Goal: Task Accomplishment & Management: Manage account settings

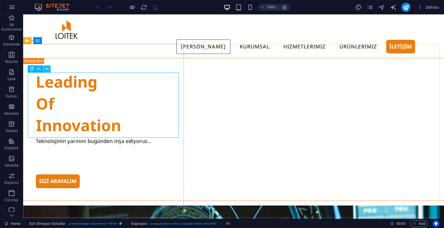
click at [49, 68] on icon at bounding box center [46, 69] width 3 height 6
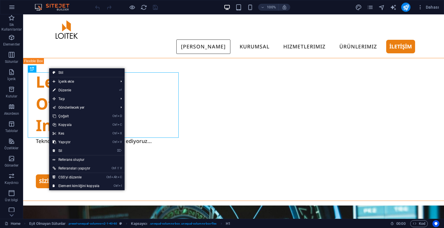
click at [70, 90] on link "⏎ Düzenle" at bounding box center [76, 90] width 54 height 9
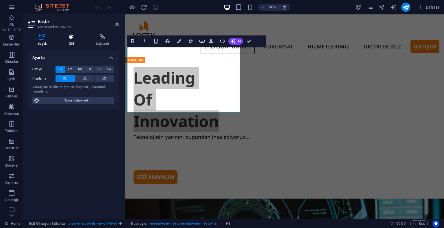
click at [72, 41] on h4 "Stil" at bounding box center [72, 40] width 27 height 12
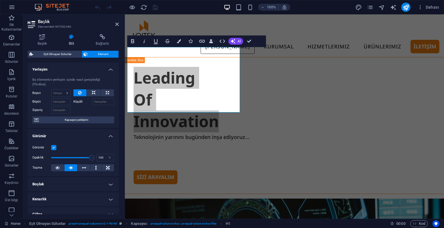
click at [61, 184] on h4 "Boşluk" at bounding box center [73, 185] width 91 height 14
click at [73, 195] on select "Varsayılan otomatik px % rem vw vh Özel" at bounding box center [70, 196] width 29 height 7
select select "%"
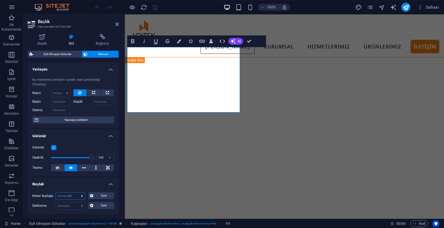
click at [76, 193] on select "Varsayılan otomatik px % rem vw vh Özel" at bounding box center [70, 196] width 29 height 7
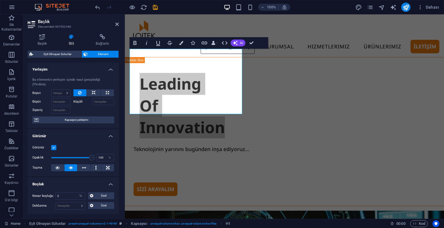
scroll to position [58, 0]
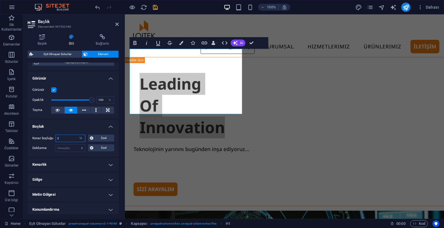
click at [70, 138] on input "2" at bounding box center [70, 138] width 29 height 7
type input "3"
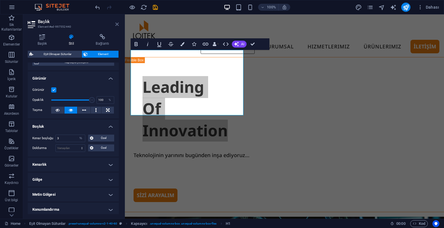
click at [117, 24] on icon at bounding box center [116, 24] width 3 height 5
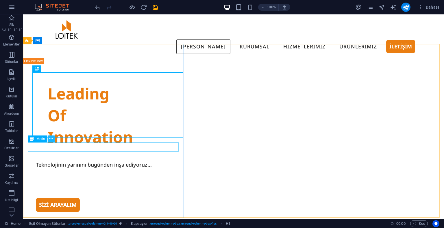
click at [52, 139] on icon at bounding box center [50, 139] width 3 height 6
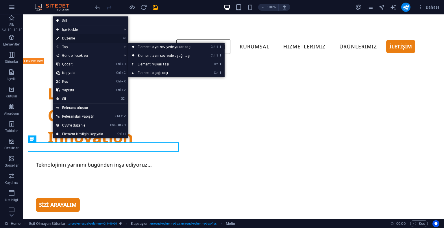
click at [72, 37] on link "⏎ Düzenle" at bounding box center [80, 38] width 54 height 9
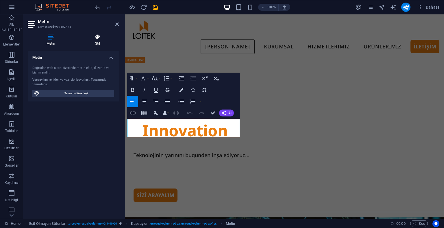
click at [85, 39] on icon at bounding box center [97, 37] width 42 height 6
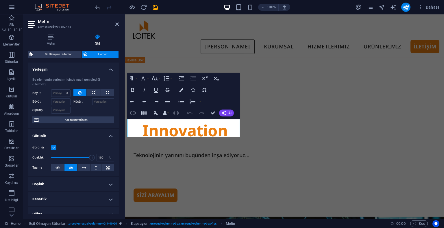
click at [56, 185] on h4 "Boşluk" at bounding box center [73, 185] width 91 height 14
click at [63, 198] on select "Varsayılan otomatik px % rem vw vh Özel" at bounding box center [70, 196] width 29 height 7
select select "%"
click at [76, 193] on select "Varsayılan otomatik px % rem vw vh Özel" at bounding box center [70, 196] width 29 height 7
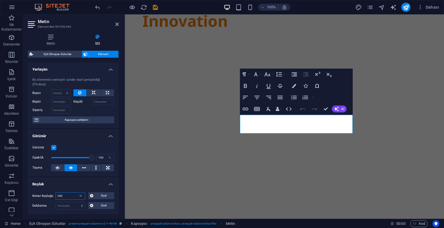
scroll to position [124, 0]
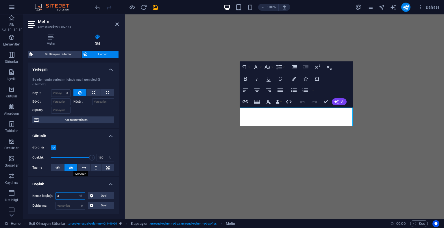
type input "3"
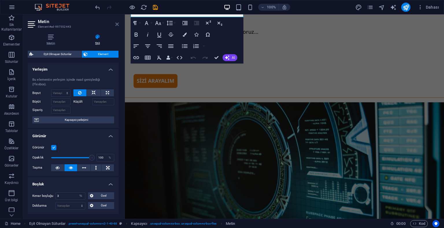
click at [118, 23] on icon at bounding box center [116, 24] width 3 height 5
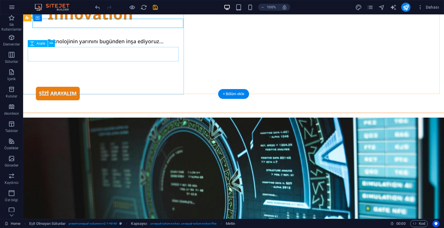
scroll to position [95, 0]
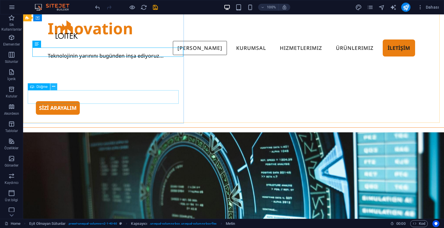
click at [52, 88] on icon at bounding box center [53, 87] width 3 height 6
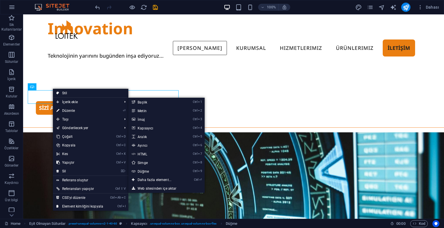
click at [66, 110] on link "⏎ Düzenle" at bounding box center [80, 111] width 54 height 9
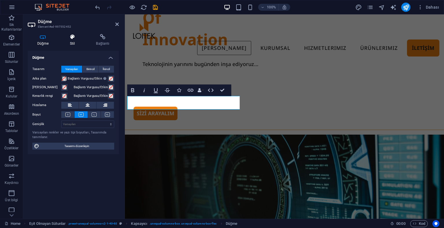
click at [72, 43] on h4 "Stil" at bounding box center [73, 40] width 26 height 12
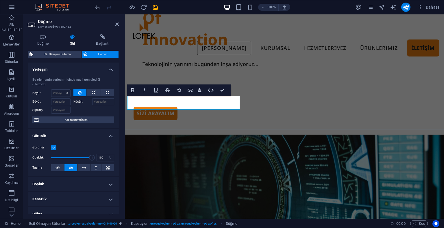
click at [57, 191] on ul "Yerleşim Bu elementin yerleşim içinde nasıl genişlediği (Flexbox). Boyut Varsay…" at bounding box center [73, 187] width 91 height 249
click at [57, 189] on h4 "Boşluk" at bounding box center [73, 185] width 91 height 14
click at [73, 197] on select "Varsayılan otomatik px % rem vw vh Özel" at bounding box center [70, 196] width 29 height 7
select select "%"
click at [76, 193] on select "Varsayılan otomatik px % rem vw vh Özel" at bounding box center [70, 196] width 29 height 7
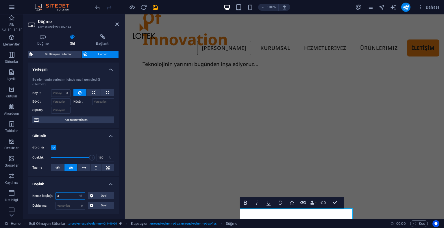
type input "3"
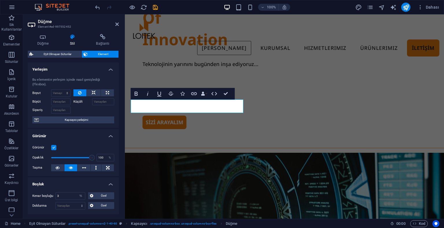
click at [116, 18] on header "Düğme Element #ed-997552452" at bounding box center [73, 21] width 91 height 15
click at [117, 21] on h2 "Düğme" at bounding box center [78, 21] width 81 height 5
click at [117, 23] on icon at bounding box center [116, 24] width 3 height 5
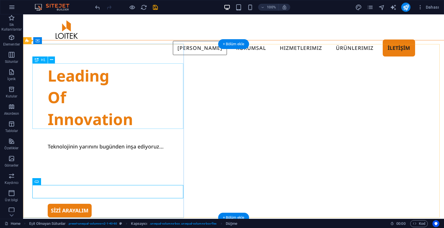
scroll to position [0, 0]
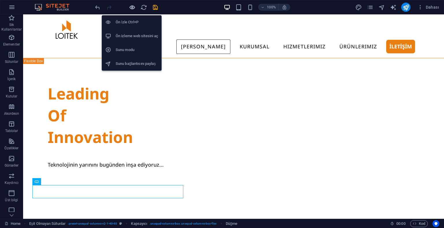
click at [132, 8] on icon "button" at bounding box center [132, 7] width 7 height 7
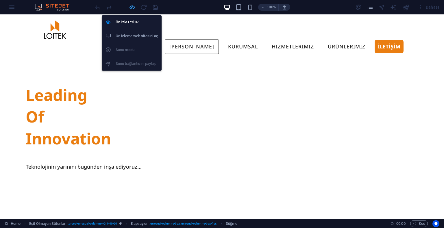
click at [132, 8] on icon "button" at bounding box center [132, 7] width 7 height 7
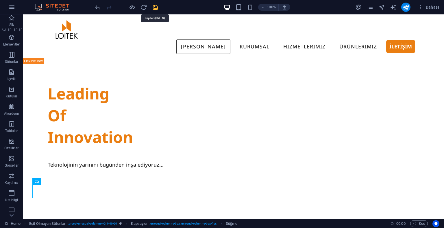
click at [153, 8] on icon "save" at bounding box center [155, 7] width 7 height 7
checkbox input "false"
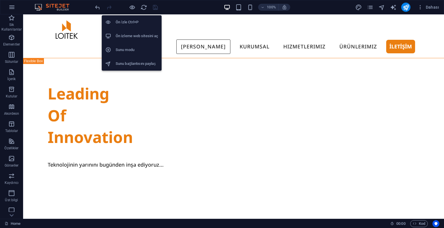
click at [133, 36] on h6 "Ön izleme web sitesini aç" at bounding box center [137, 36] width 42 height 7
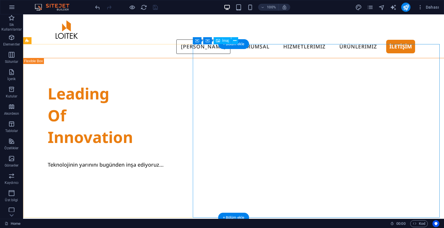
scroll to position [29, 0]
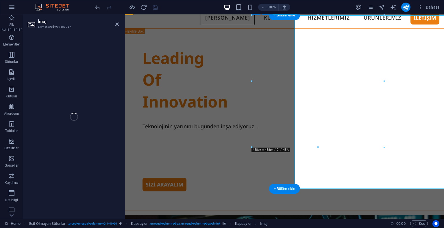
select select "%"
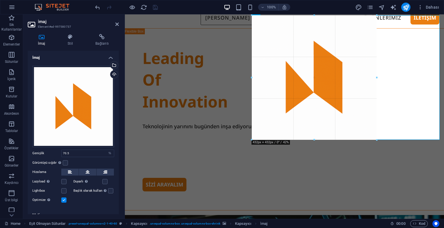
drag, startPoint x: 384, startPoint y: 147, endPoint x: 373, endPoint y: 138, distance: 14.1
type input "432"
select select "px"
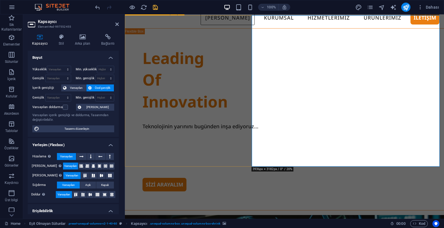
click at [87, 40] on h4 "Arka plan" at bounding box center [83, 40] width 26 height 12
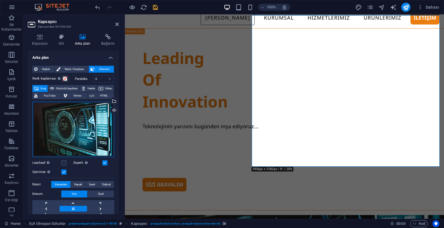
click at [63, 116] on div "Dosyaları buraya sürükleyin, dosyaları seçmek için tıklayın veya Dosyalardan ya…" at bounding box center [73, 129] width 82 height 55
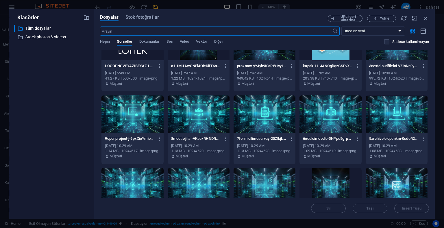
scroll to position [0, 0]
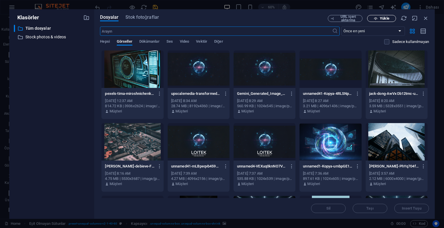
click at [379, 15] on button "Yükle" at bounding box center [381, 18] width 29 height 7
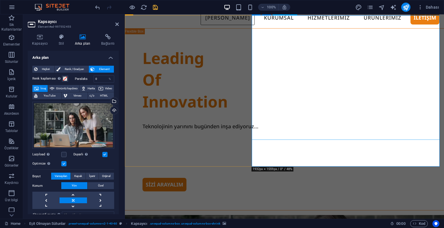
select select "px"
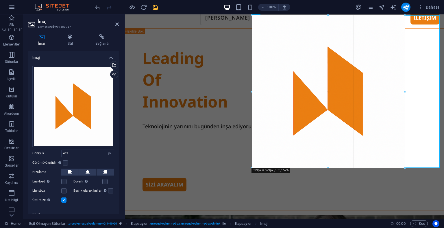
drag, startPoint x: 377, startPoint y: 141, endPoint x: 403, endPoint y: 170, distance: 38.6
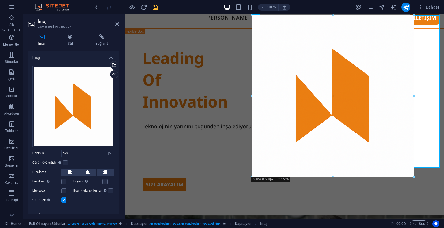
drag, startPoint x: 403, startPoint y: 170, endPoint x: 408, endPoint y: 180, distance: 11.6
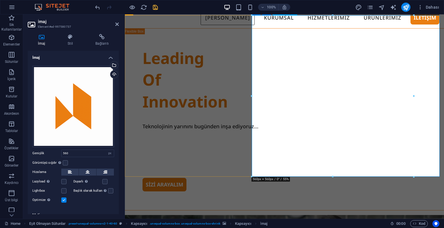
type input "529"
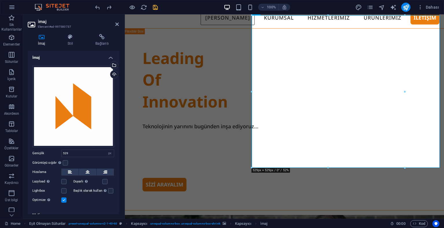
click at [159, 10] on div "100% Dahası" at bounding box center [267, 7] width 347 height 9
click at [150, 5] on div at bounding box center [126, 7] width 65 height 9
click at [154, 4] on icon "save" at bounding box center [155, 7] width 7 height 7
checkbox input "false"
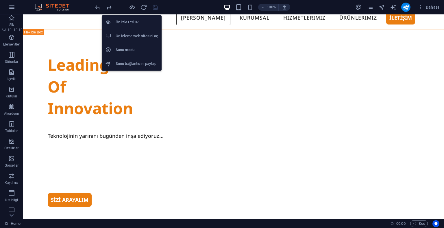
click at [126, 35] on h6 "Ön izleme web sitesini aç" at bounding box center [137, 36] width 42 height 7
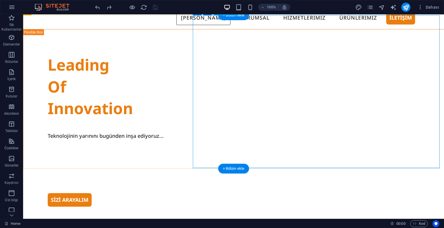
select select "px"
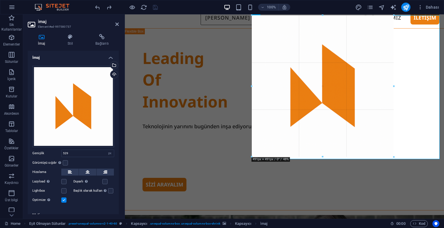
drag, startPoint x: 406, startPoint y: 168, endPoint x: 393, endPoint y: 152, distance: 21.0
type input "491"
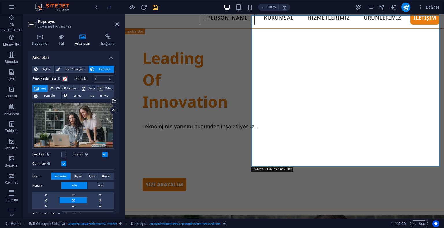
click at [43, 44] on h4 "Kapsayıcı" at bounding box center [41, 40] width 27 height 12
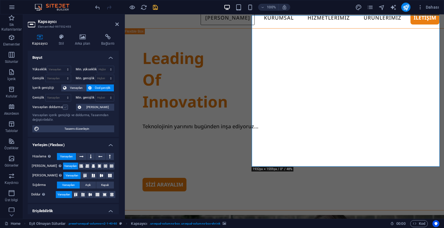
click at [64, 105] on label at bounding box center [65, 107] width 5 height 5
click at [0, 0] on input "Varsayılan doldurma" at bounding box center [0, 0] width 0 height 0
click at [64, 106] on label at bounding box center [65, 107] width 5 height 5
click at [0, 0] on input "Varsayılan doldurma" at bounding box center [0, 0] width 0 height 0
click at [118, 23] on icon at bounding box center [116, 24] width 3 height 5
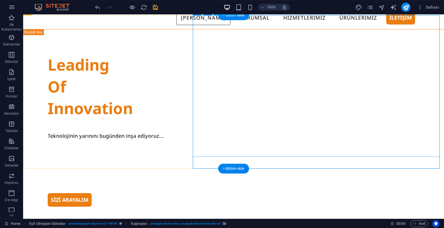
select select "px"
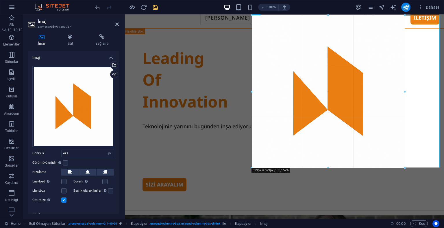
drag, startPoint x: 394, startPoint y: 158, endPoint x: 280, endPoint y: 156, distance: 113.8
type input "529"
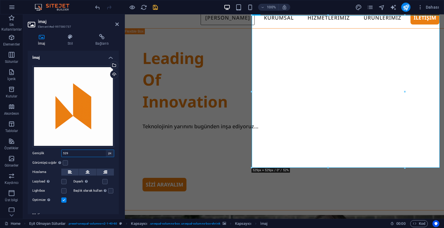
click at [110, 154] on select "Varsayılan otomatik px rem % em vh vw" at bounding box center [110, 153] width 8 height 7
select select "%"
click at [106, 150] on select "Varsayılan otomatik px rem % em vh vw" at bounding box center [110, 153] width 8 height 7
click at [98, 152] on input "81.4" at bounding box center [88, 153] width 52 height 7
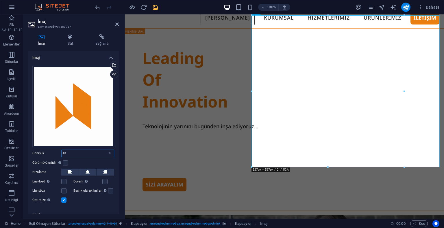
click at [98, 152] on input "81" at bounding box center [88, 153] width 52 height 7
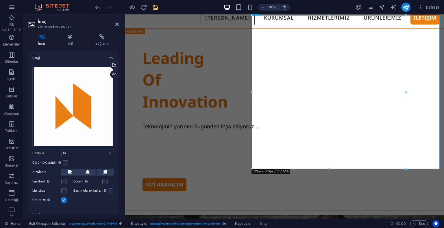
click at [120, 23] on aside "İmaj Element #ed-997580737 İmaj Stil Bağlantı İmaj Dosyaları buraya sürükleyin,…" at bounding box center [74, 116] width 102 height 205
click at [114, 22] on h2 "İmaj" at bounding box center [78, 21] width 81 height 5
click at [74, 151] on input "82" at bounding box center [88, 153] width 52 height 7
type input "100"
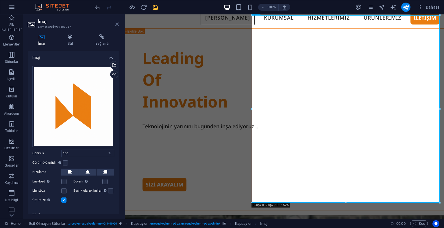
drag, startPoint x: 118, startPoint y: 25, endPoint x: 95, endPoint y: 11, distance: 27.1
click at [118, 25] on icon at bounding box center [116, 24] width 3 height 5
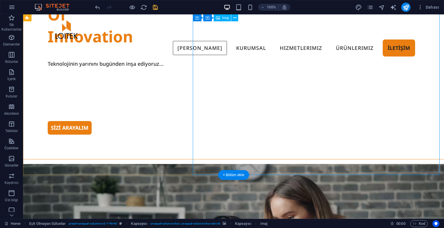
scroll to position [58, 0]
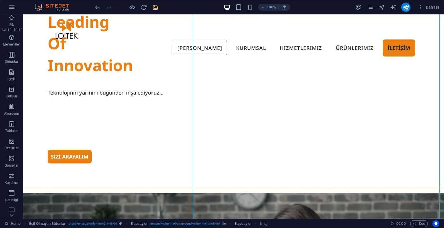
click at [156, 8] on icon "save" at bounding box center [155, 7] width 7 height 7
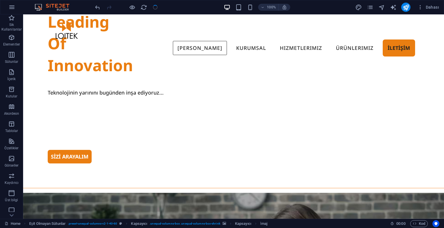
checkbox input "false"
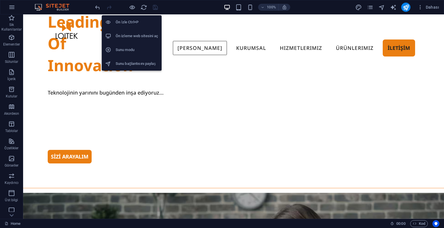
click at [130, 33] on h6 "Ön izleme web sitesini aç" at bounding box center [137, 36] width 42 height 7
click at [131, 21] on h6 "Ön İzle Ctrl+P" at bounding box center [137, 22] width 42 height 7
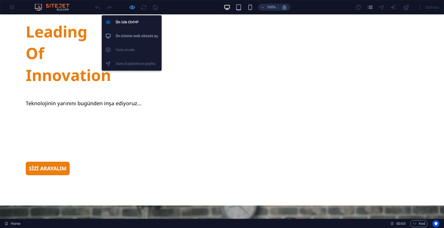
click at [132, 9] on icon "button" at bounding box center [132, 7] width 7 height 7
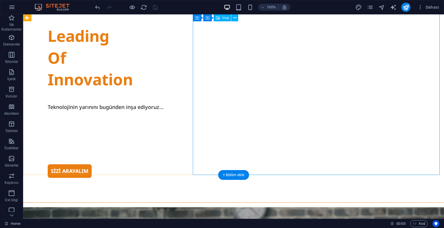
scroll to position [144, 0]
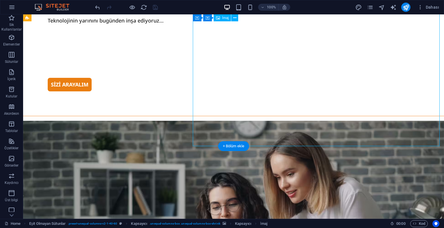
select select "%"
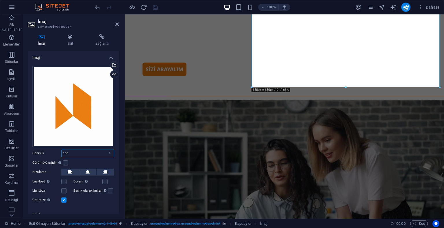
click at [74, 153] on input "100" at bounding box center [88, 153] width 52 height 7
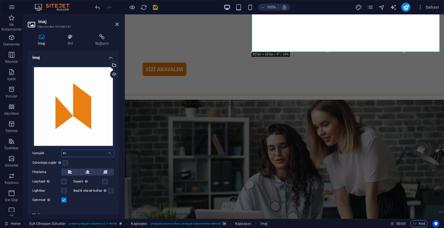
click at [82, 153] on input "81" at bounding box center [88, 153] width 52 height 7
type input "82"
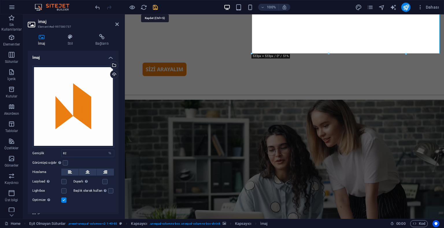
click at [155, 8] on icon "save" at bounding box center [155, 7] width 7 height 7
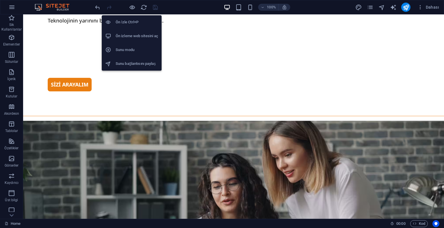
click at [136, 19] on h6 "Ön İzle Ctrl+P" at bounding box center [137, 22] width 42 height 7
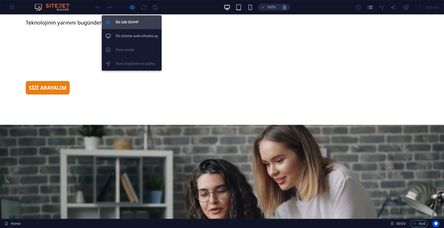
click at [137, 18] on li "Ön İzle Ctrl+P" at bounding box center [132, 22] width 60 height 14
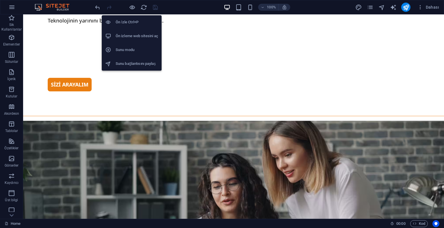
click at [133, 33] on h6 "Ön izleme web sitesini aç" at bounding box center [137, 36] width 42 height 7
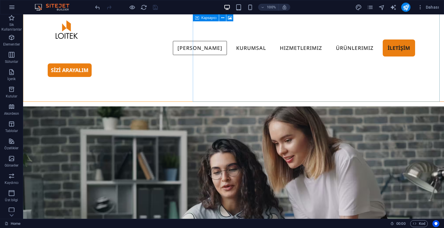
scroll to position [0, 0]
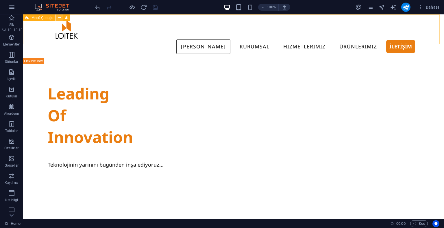
click at [59, 16] on icon at bounding box center [59, 18] width 3 height 6
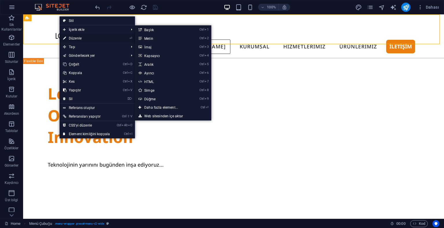
click at [76, 37] on link "⏎ Düzenle" at bounding box center [86, 38] width 54 height 9
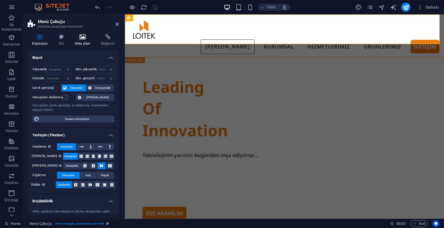
click at [81, 41] on h4 "Arka plan" at bounding box center [83, 40] width 26 height 12
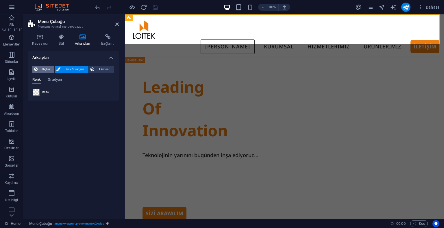
click at [42, 67] on span "Hiçbiri" at bounding box center [45, 69] width 13 height 7
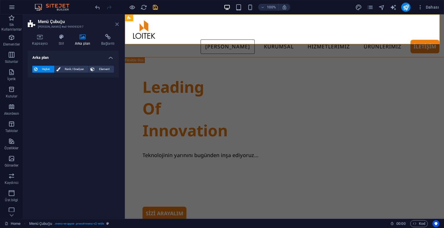
click at [116, 25] on icon at bounding box center [116, 24] width 3 height 5
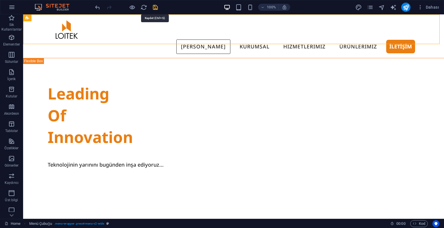
click at [154, 7] on icon "save" at bounding box center [155, 7] width 7 height 7
checkbox input "false"
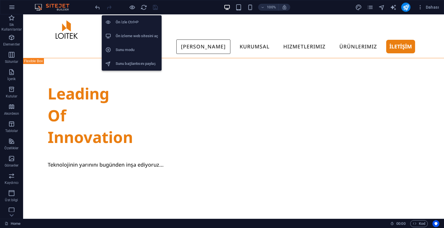
click at [129, 36] on h6 "Ön izleme web sitesini aç" at bounding box center [137, 36] width 42 height 7
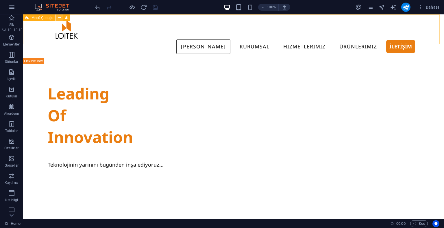
click at [58, 17] on icon at bounding box center [59, 18] width 3 height 6
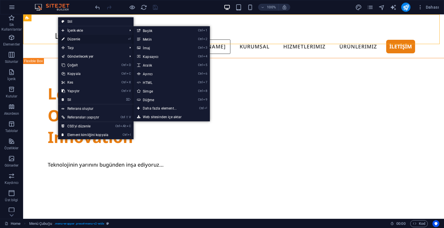
click at [72, 36] on link "⏎ Düzenle" at bounding box center [85, 39] width 54 height 9
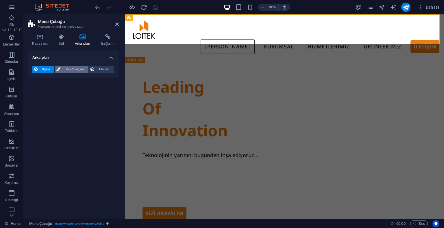
click at [74, 66] on span "Renk / Gradyan" at bounding box center [74, 69] width 25 height 7
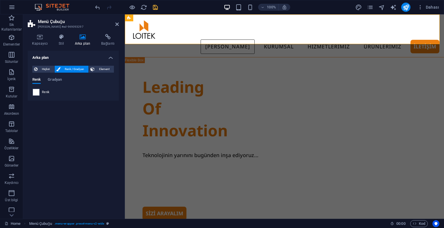
click at [37, 92] on span at bounding box center [36, 92] width 6 height 6
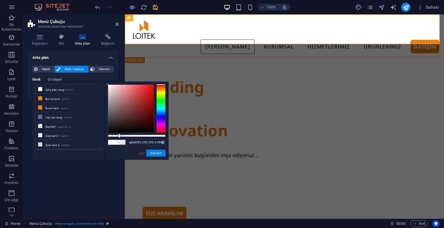
type input "rgba(255, 255, 255, 0)"
drag, startPoint x: 142, startPoint y: 136, endPoint x: 102, endPoint y: 135, distance: 39.9
click at [102, 135] on div "less Arka plan rengi #ffffff Birincil renk #ea7e11 İkincil renk #ea7e11 Yazı ti…" at bounding box center [100, 121] width 136 height 78
click at [151, 152] on button "Uygulayın" at bounding box center [155, 153] width 19 height 7
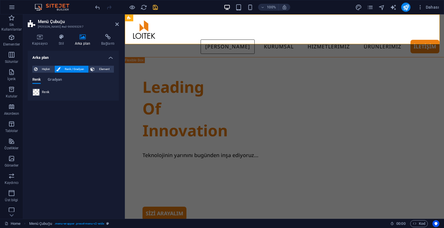
click at [114, 24] on header "[PERSON_NAME] Ön ayar #ed-969093297" at bounding box center [73, 21] width 91 height 15
drag, startPoint x: 116, startPoint y: 24, endPoint x: 93, endPoint y: 10, distance: 27.2
click at [116, 24] on icon at bounding box center [116, 24] width 3 height 5
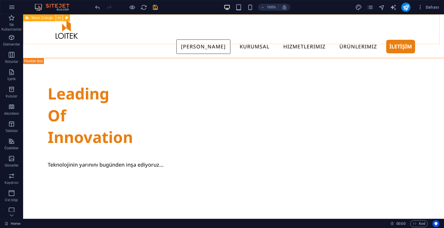
click at [59, 18] on icon at bounding box center [59, 18] width 3 height 6
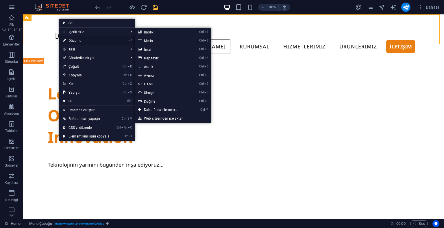
click at [72, 40] on link "⏎ Düzenle" at bounding box center [86, 40] width 54 height 9
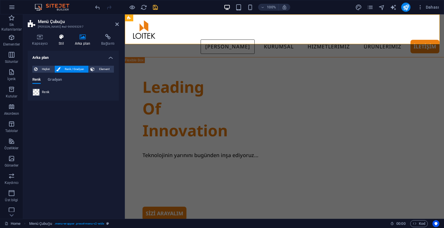
click at [59, 39] on icon at bounding box center [61, 37] width 14 height 6
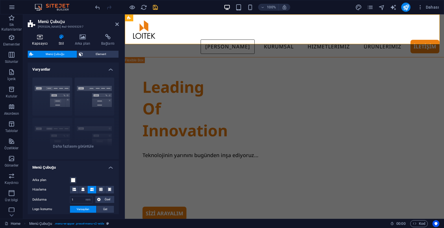
click at [48, 40] on h4 "Kapsayıcı" at bounding box center [41, 40] width 27 height 12
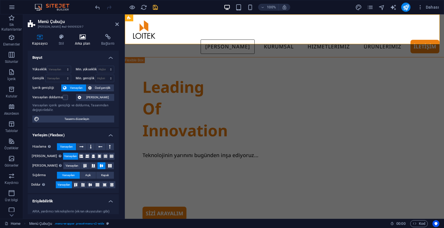
click at [73, 36] on icon at bounding box center [82, 37] width 24 height 6
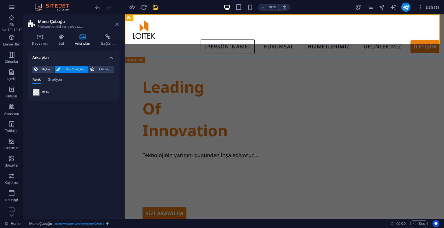
click at [115, 25] on icon at bounding box center [116, 24] width 3 height 5
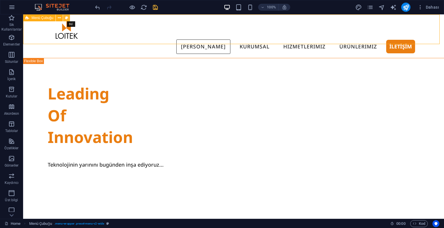
click at [65, 18] on icon at bounding box center [66, 18] width 3 height 6
select select "rem"
select select "preset-menu-v2-wide"
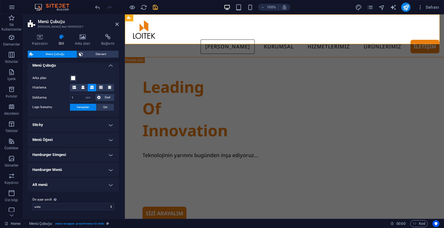
scroll to position [44, 0]
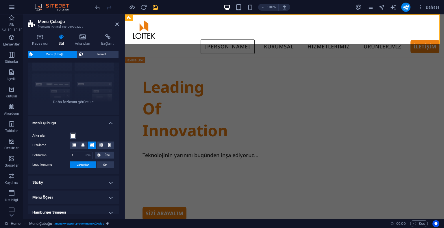
click at [74, 136] on span at bounding box center [73, 136] width 5 height 5
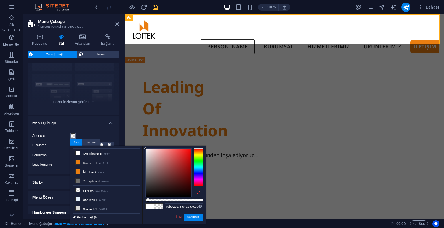
type input "rgba(255, 255, 255, 0)"
drag, startPoint x: 149, startPoint y: 201, endPoint x: 142, endPoint y: 200, distance: 7.3
click at [142, 200] on div "less Arka plan rengi #ffffff Birincil renk #ea7e11 İkincil renk #ea7e11 Yazı ti…" at bounding box center [138, 185] width 136 height 78
click at [195, 216] on button "Uygulayın" at bounding box center [193, 217] width 19 height 7
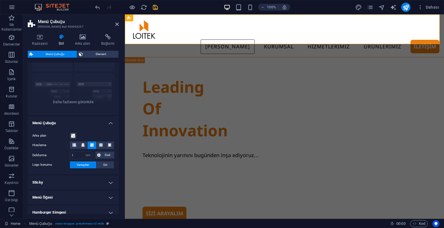
click at [119, 28] on aside "Menü Çubuğu Ön ayar #ed-969093297 Kapsayıcı Stil Arka plan Bağlantı Boyut Yükse…" at bounding box center [74, 116] width 102 height 205
click at [118, 26] on icon at bounding box center [116, 24] width 3 height 5
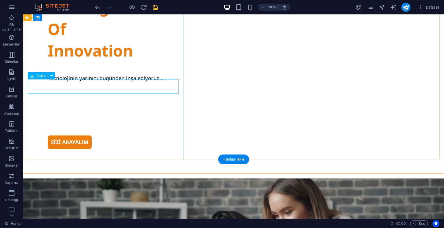
scroll to position [0, 0]
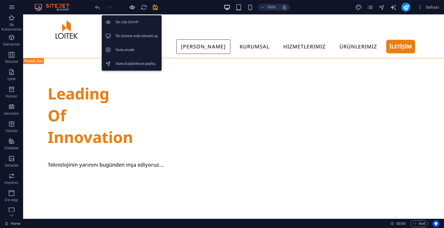
click at [133, 8] on icon "button" at bounding box center [132, 7] width 7 height 7
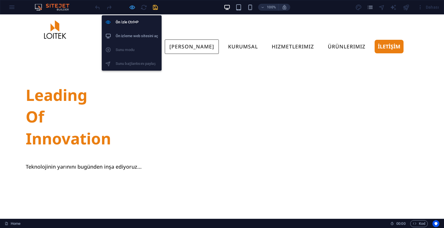
click at [130, 5] on icon "button" at bounding box center [132, 7] width 7 height 7
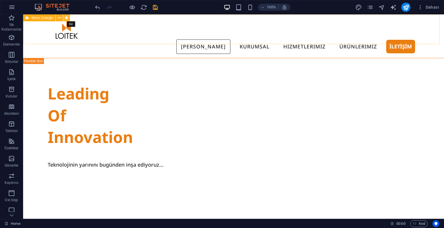
click at [65, 16] on icon at bounding box center [66, 18] width 3 height 6
select select "rem"
select select "preset-menu-v2-wide"
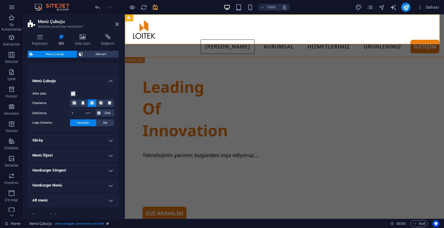
scroll to position [102, 0]
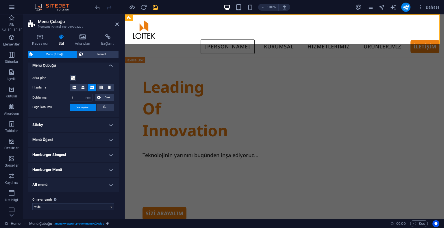
click at [80, 119] on h4 "Sticky" at bounding box center [73, 125] width 91 height 14
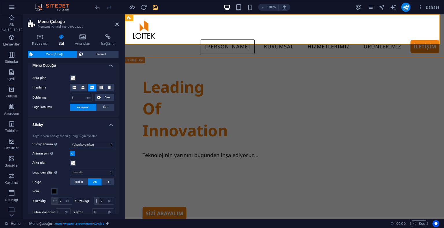
click at [80, 120] on h4 "Sticky" at bounding box center [73, 123] width 91 height 10
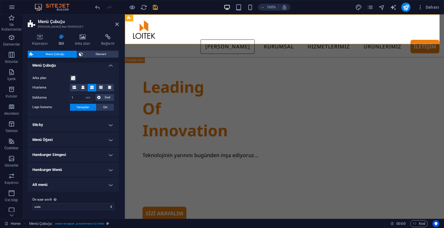
click at [79, 139] on h4 "Menü Öğesi" at bounding box center [73, 140] width 91 height 14
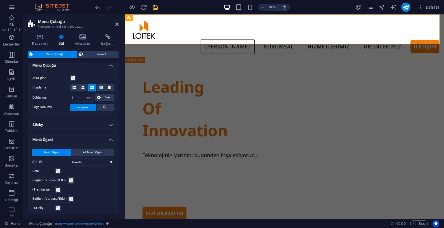
click at [79, 139] on h4 "Menü Öğesi" at bounding box center [73, 138] width 91 height 10
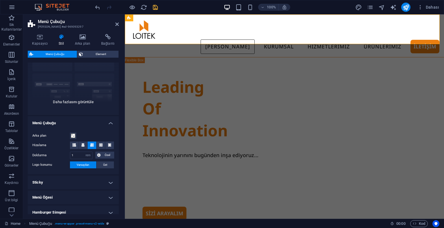
scroll to position [0, 0]
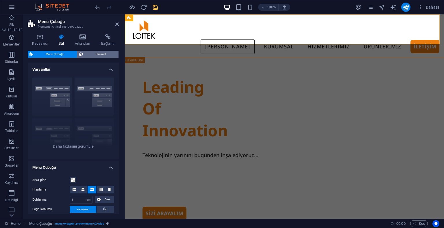
click at [92, 56] on span "Element" at bounding box center [101, 54] width 32 height 7
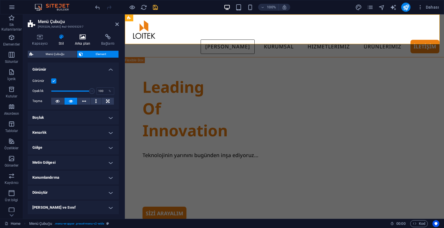
click at [79, 42] on h4 "Arka plan" at bounding box center [83, 40] width 26 height 12
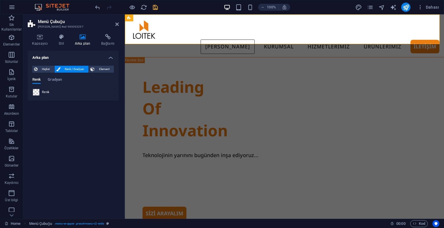
click at [34, 91] on span at bounding box center [36, 92] width 6 height 6
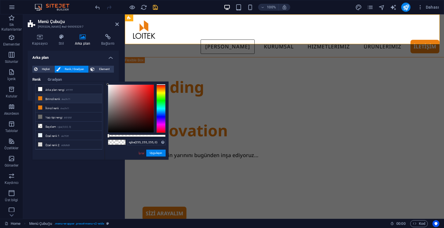
click at [56, 100] on li "Birincil renk #ea7e11" at bounding box center [69, 98] width 66 height 9
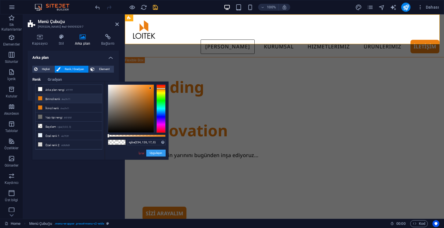
drag, startPoint x: 154, startPoint y: 155, endPoint x: 29, endPoint y: 139, distance: 125.7
click at [154, 155] on button "Uygulayın" at bounding box center [155, 153] width 19 height 7
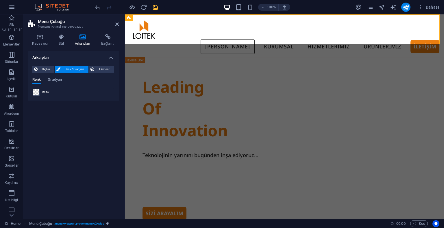
click at [34, 93] on span at bounding box center [36, 92] width 6 height 6
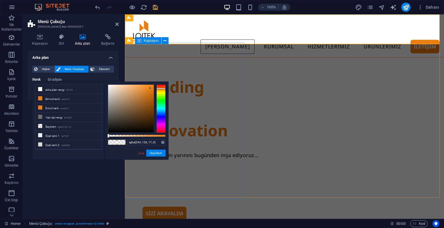
drag, startPoint x: 273, startPoint y: 153, endPoint x: 168, endPoint y: 140, distance: 105.1
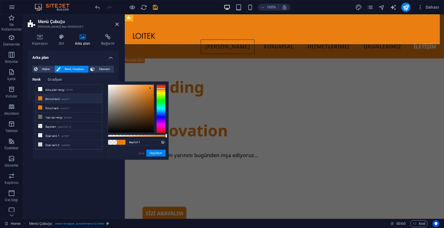
drag, startPoint x: 153, startPoint y: 135, endPoint x: 173, endPoint y: 138, distance: 20.5
click at [173, 138] on body "[DOMAIN_NAME] Home Sik Kullanilanlar Elementler Sütunlar İçerik Kutular Akordeo…" at bounding box center [222, 114] width 444 height 228
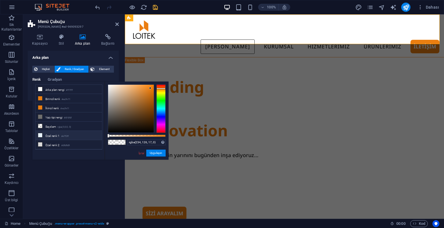
drag, startPoint x: 146, startPoint y: 136, endPoint x: 72, endPoint y: 135, distance: 73.4
click at [70, 135] on div "less Arka plan rengi #ffffff Birincil renk #ea7e11 İkincil renk #ea7e11 Yazı ti…" at bounding box center [100, 121] width 136 height 78
click at [66, 88] on li "Arka plan rengi #ffffff" at bounding box center [69, 89] width 66 height 9
type input "rgba(255, 255, 255, 0)"
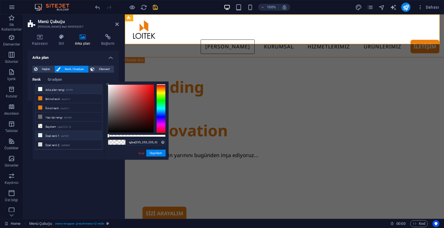
drag, startPoint x: 117, startPoint y: 137, endPoint x: 83, endPoint y: 131, distance: 35.3
click at [83, 131] on div "less Arka plan rengi #ffffff Birincil renk #ea7e11 İkincil renk #ea7e11 Yazı ti…" at bounding box center [100, 121] width 136 height 78
click at [151, 151] on button "Uygulayın" at bounding box center [155, 153] width 19 height 7
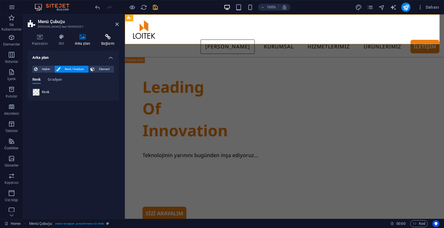
click at [103, 42] on h4 "Bağlantı" at bounding box center [108, 40] width 22 height 12
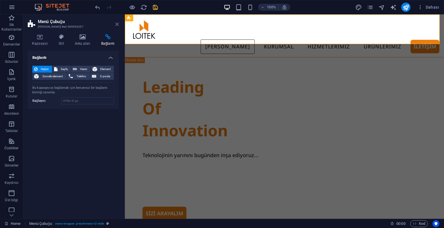
click at [117, 25] on icon at bounding box center [116, 24] width 3 height 5
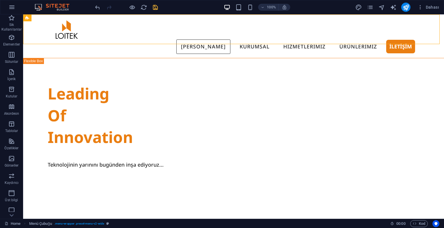
click at [157, 6] on icon "save" at bounding box center [155, 7] width 7 height 7
checkbox input "false"
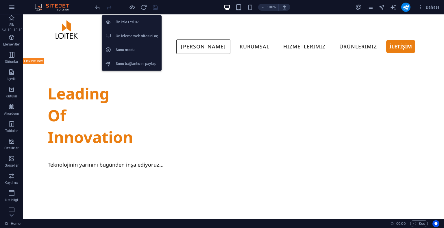
click at [132, 35] on h6 "Ön izleme web sitesini aç" at bounding box center [137, 36] width 42 height 7
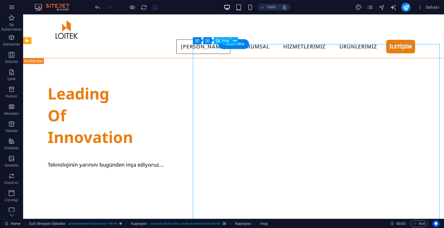
select select "%"
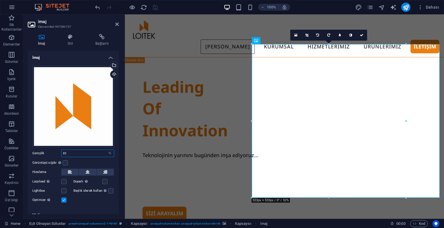
click at [72, 150] on input "82" at bounding box center [88, 153] width 52 height 7
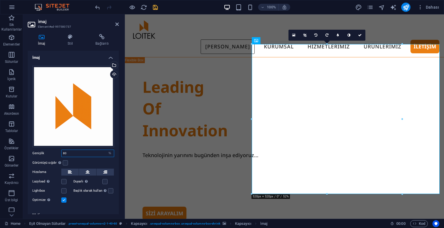
click at [85, 153] on input "80" at bounding box center [88, 153] width 52 height 7
click at [64, 161] on label at bounding box center [65, 163] width 5 height 5
click at [0, 0] on input "Görüntüyü sığdır Görüntüyü otomatik olarak sabit bir genişliğe ve yüksekliğe sı…" at bounding box center [0, 0] width 0 height 0
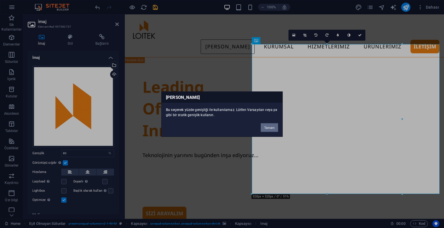
click at [265, 128] on button "Tamam" at bounding box center [269, 127] width 17 height 9
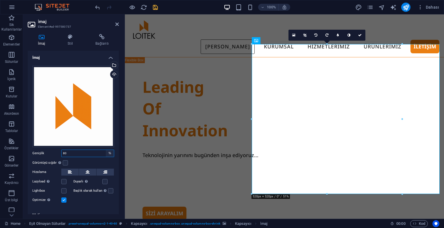
click at [106, 151] on select "Varsayılan otomatik px rem % em vh vw" at bounding box center [110, 153] width 8 height 7
click at [99, 153] on input "80" at bounding box center [88, 153] width 52 height 7
type input "82"
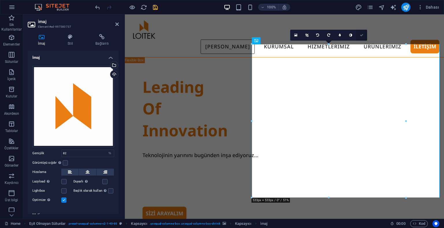
click at [364, 34] on link at bounding box center [361, 35] width 11 height 11
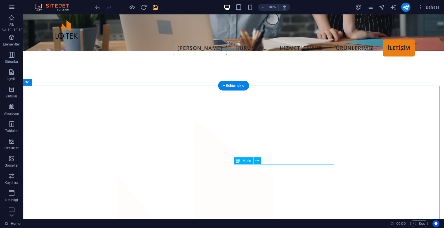
scroll to position [462, 0]
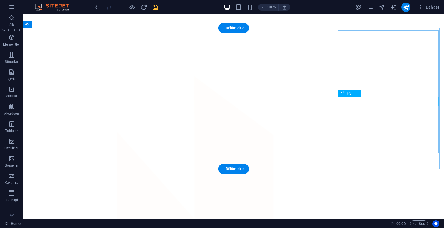
select select "ms"
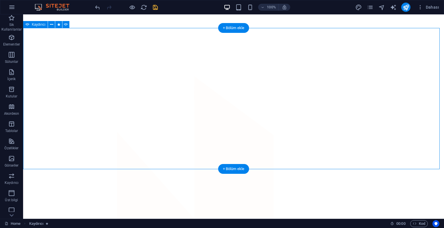
select select "s"
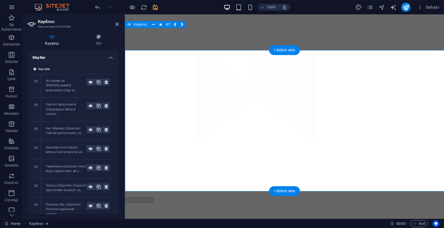
scroll to position [440, 0]
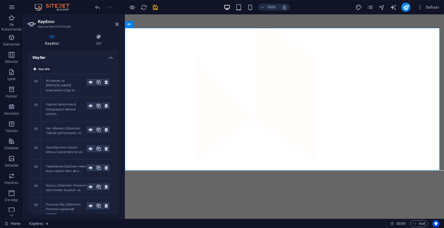
click at [42, 67] on span "Slayt ekle" at bounding box center [44, 69] width 12 height 7
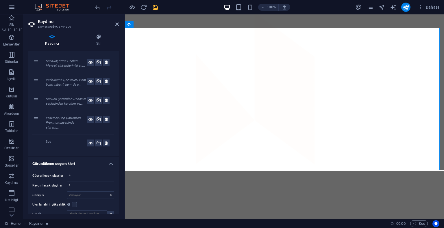
scroll to position [116, 0]
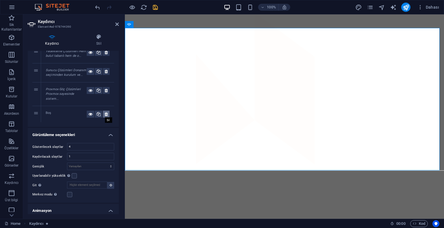
click at [105, 113] on icon at bounding box center [106, 114] width 3 height 7
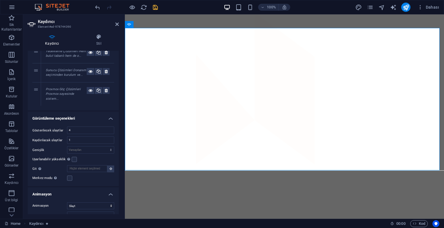
scroll to position [0, 0]
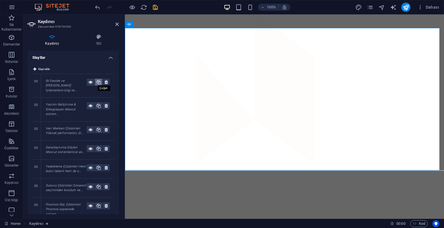
click at [98, 84] on icon at bounding box center [98, 82] width 4 height 7
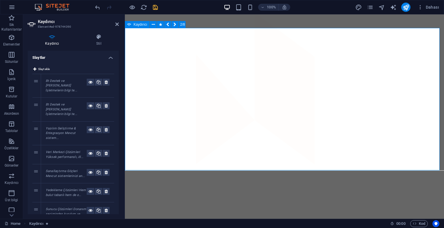
click at [166, 27] on icon at bounding box center [166, 26] width 3 height 6
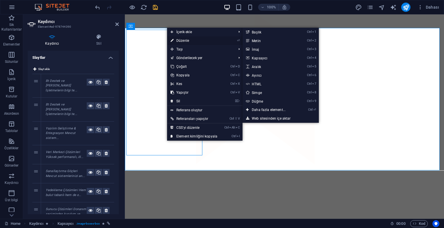
click at [187, 41] on link "⏎ Düzenle" at bounding box center [194, 40] width 54 height 9
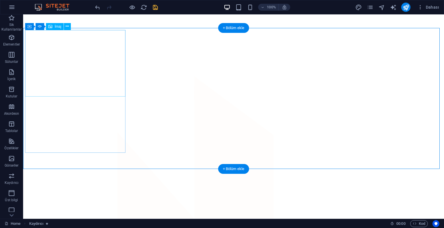
select select "%"
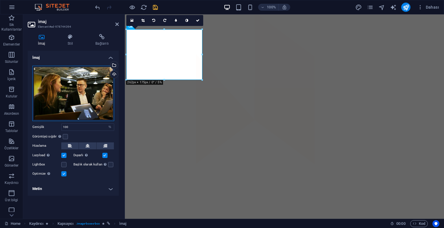
click at [83, 86] on div "Dosyaları buraya sürükleyin, dosyaları seçmek için tıklayın veya Dosyalardan ya…" at bounding box center [73, 93] width 82 height 55
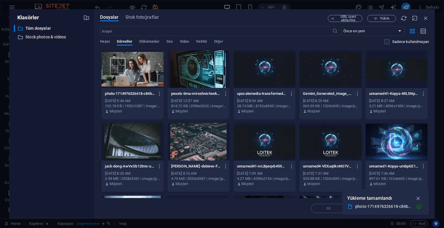
click at [202, 76] on div at bounding box center [199, 70] width 62 height 38
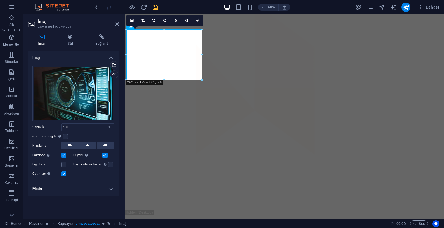
scroll to position [440, 0]
click at [115, 25] on icon at bounding box center [116, 24] width 3 height 5
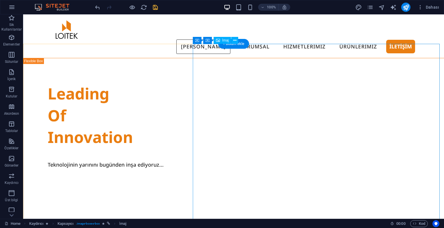
scroll to position [0, 0]
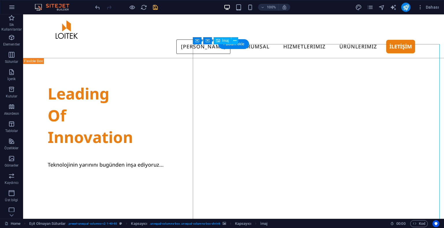
select select "%"
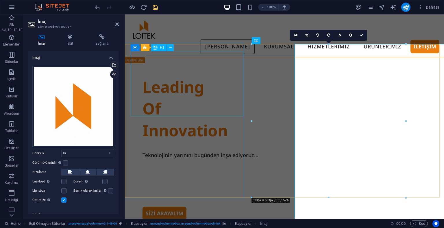
click at [224, 77] on div "Leading Of Innovation" at bounding box center [284, 109] width 284 height 66
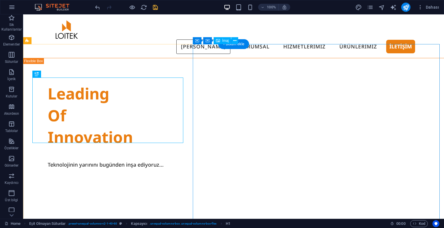
select select "%"
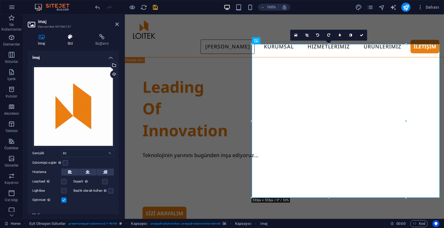
click at [81, 40] on h4 "Stil" at bounding box center [71, 40] width 28 height 12
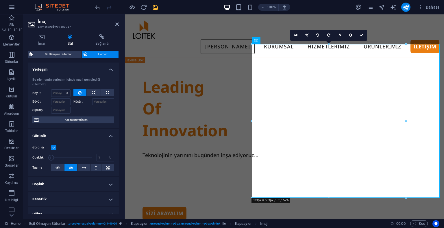
scroll to position [97, 0]
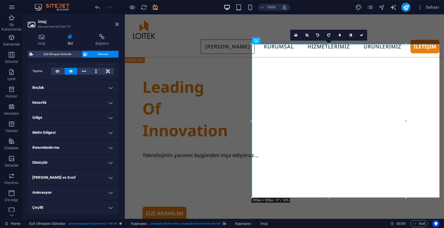
click at [64, 210] on h4 "Çeşitli" at bounding box center [73, 208] width 91 height 14
click at [64, 208] on h4 "Çeşitli" at bounding box center [73, 206] width 91 height 10
click at [73, 173] on h4 "[PERSON_NAME] ve Sınıf" at bounding box center [73, 178] width 91 height 14
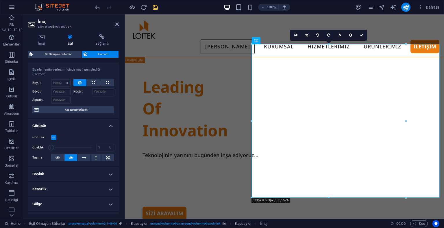
scroll to position [148, 0]
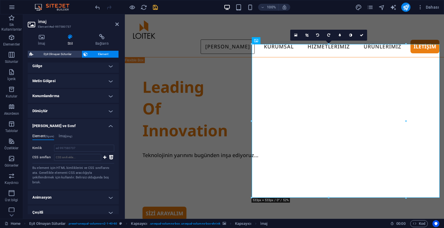
click at [79, 124] on h4 "[PERSON_NAME] ve Sınıf" at bounding box center [73, 124] width 91 height 10
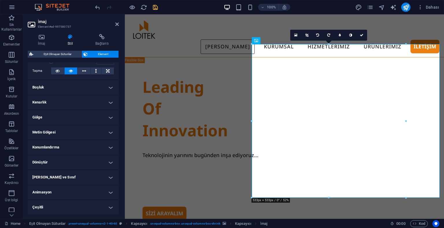
scroll to position [97, 0]
click at [99, 38] on icon at bounding box center [102, 37] width 34 height 6
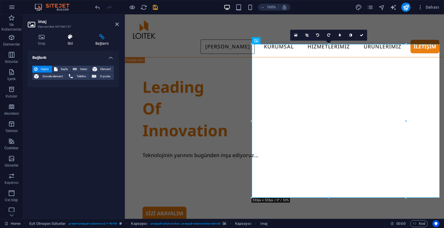
click at [69, 40] on h4 "Stil" at bounding box center [71, 40] width 28 height 12
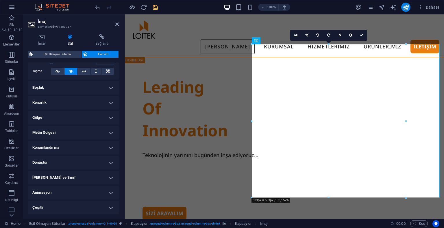
click at [37, 32] on div "İmaj Stil Bağlantı İmaj Dosyaları buraya sürükleyin, dosyaları seçmek için tıkl…" at bounding box center [73, 124] width 100 height 190
click at [38, 38] on icon at bounding box center [41, 37] width 27 height 6
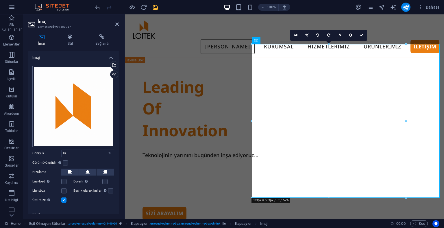
scroll to position [6, 0]
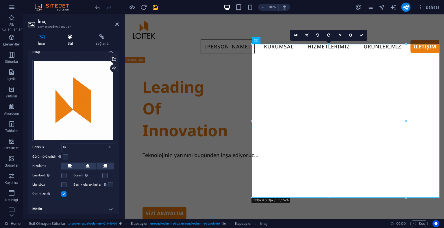
click at [75, 38] on icon at bounding box center [69, 37] width 25 height 6
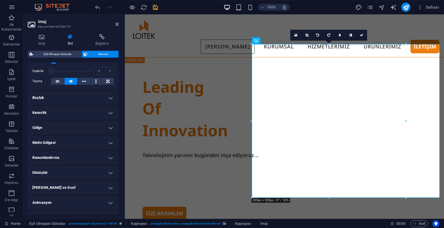
scroll to position [97, 0]
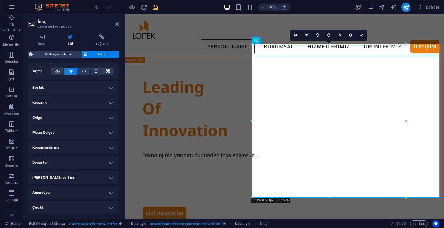
click at [58, 132] on h4 "Metin Gölgesi" at bounding box center [73, 133] width 91 height 14
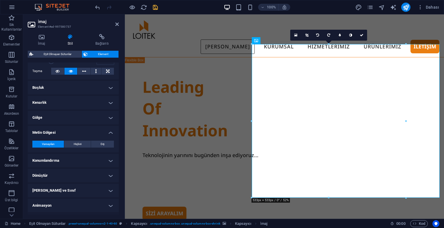
click at [58, 132] on h4 "Metin Gölgesi" at bounding box center [73, 131] width 91 height 10
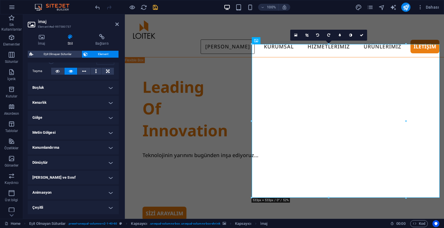
click at [55, 148] on h4 "Konumlandırma" at bounding box center [73, 148] width 91 height 14
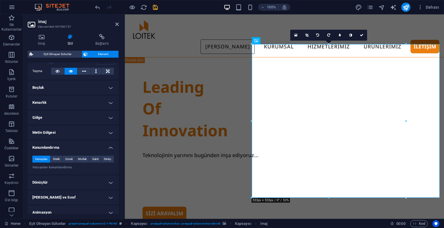
click at [55, 148] on h4 "Konumlandırma" at bounding box center [73, 146] width 91 height 10
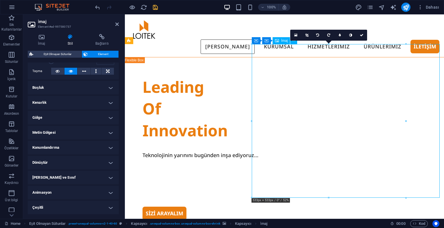
click at [306, 34] on icon at bounding box center [306, 35] width 3 height 3
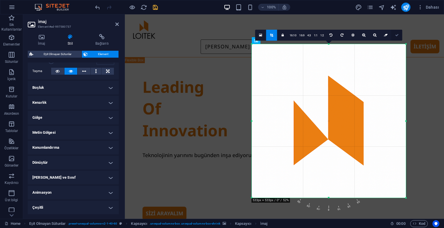
click at [395, 34] on icon at bounding box center [396, 35] width 3 height 3
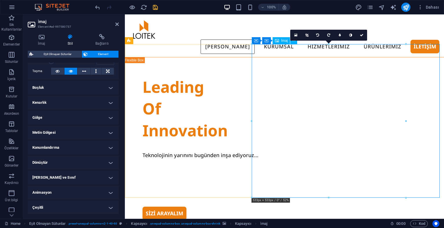
click at [45, 45] on h4 "İmaj" at bounding box center [43, 40] width 30 height 12
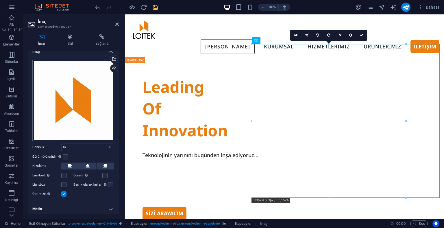
scroll to position [0, 0]
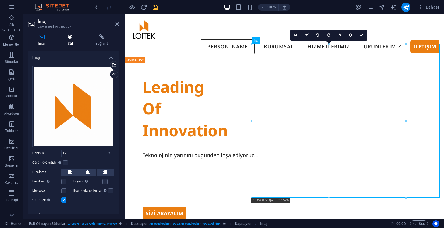
click at [70, 38] on icon at bounding box center [69, 37] width 25 height 6
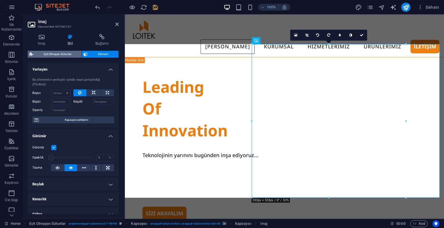
click at [66, 55] on span "Eşit Olmayan Sütunlar" at bounding box center [57, 54] width 45 height 7
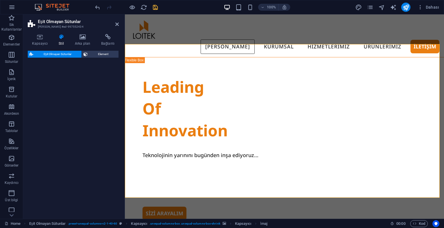
select select "%"
select select "rem"
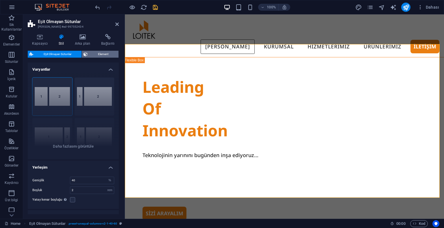
click at [97, 55] on span "Element" at bounding box center [102, 54] width 27 height 7
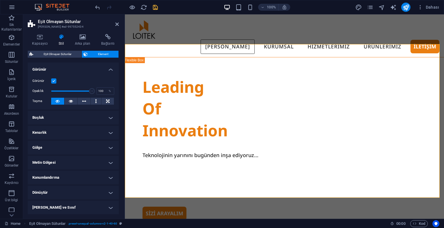
scroll to position [30, 0]
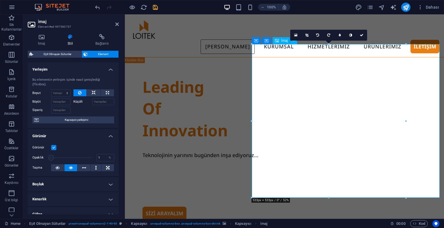
click at [118, 25] on icon at bounding box center [116, 24] width 3 height 5
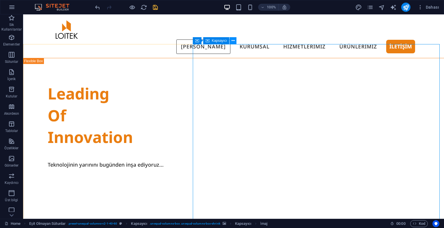
click at [233, 40] on icon at bounding box center [232, 41] width 3 height 6
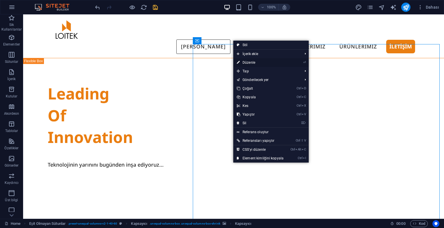
drag, startPoint x: 249, startPoint y: 64, endPoint x: 103, endPoint y: 51, distance: 146.7
click at [249, 64] on link "⏎ Düzenle" at bounding box center [260, 62] width 54 height 9
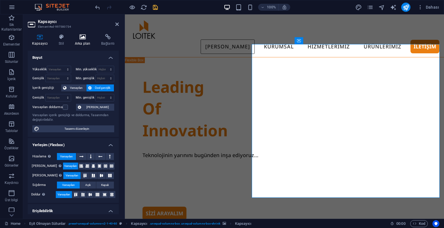
click at [72, 36] on icon at bounding box center [82, 37] width 24 height 6
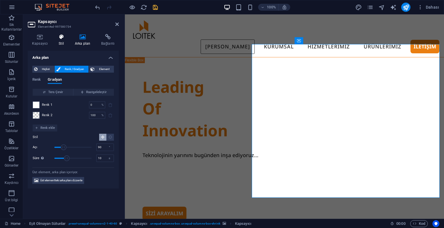
click at [66, 40] on h4 "Stil" at bounding box center [62, 40] width 16 height 12
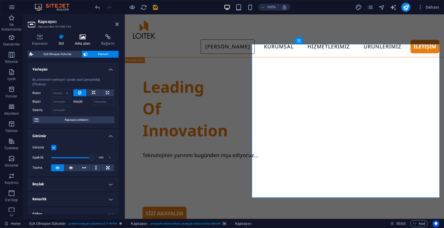
click at [86, 36] on icon at bounding box center [82, 37] width 24 height 6
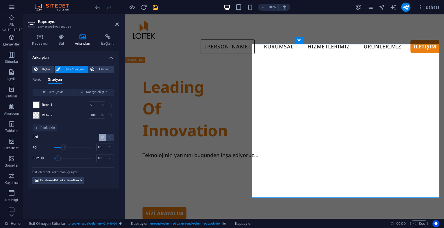
type input "0"
drag, startPoint x: 65, startPoint y: 159, endPoint x: 50, endPoint y: 160, distance: 14.8
click at [50, 160] on div "Süre Arka plan animasyonunun süresi. "0" değeri animasyonu devre dışı bırakır 0…" at bounding box center [73, 158] width 81 height 9
drag, startPoint x: 62, startPoint y: 146, endPoint x: 57, endPoint y: 149, distance: 5.2
click at [57, 149] on span "Açı" at bounding box center [60, 148] width 6 height 6
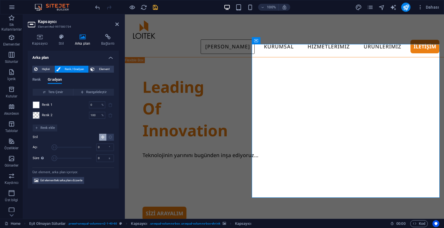
drag, startPoint x: 57, startPoint y: 149, endPoint x: 53, endPoint y: 149, distance: 4.4
click at [53, 149] on span "Açı" at bounding box center [54, 148] width 6 height 6
drag, startPoint x: 53, startPoint y: 149, endPoint x: 59, endPoint y: 149, distance: 6.1
click at [59, 149] on span "Açı" at bounding box center [57, 148] width 6 height 6
drag, startPoint x: 60, startPoint y: 149, endPoint x: 64, endPoint y: 150, distance: 3.8
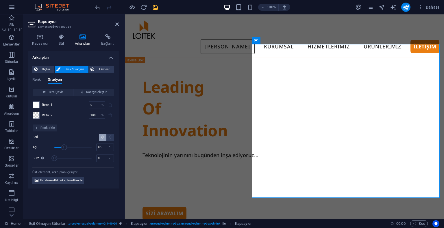
click at [64, 150] on span "Açı" at bounding box center [64, 148] width 6 height 6
click at [100, 148] on input "95" at bounding box center [104, 147] width 17 height 7
type input "90"
click at [50, 129] on span "Renk ekle" at bounding box center [45, 128] width 20 height 7
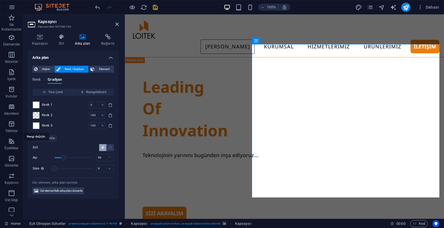
click at [34, 127] on span at bounding box center [36, 126] width 6 height 6
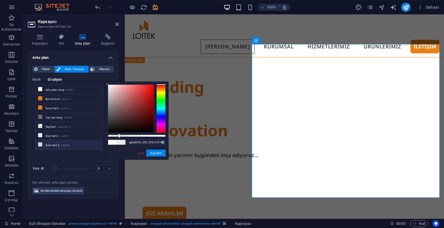
type input "rgba(255, 255, 255, 0)"
drag, startPoint x: 122, startPoint y: 136, endPoint x: 96, endPoint y: 139, distance: 25.5
click at [96, 139] on div "less Arka plan rengi #ffffff Birincil renk #ea7e11 İkincil renk #ea7e11 Yazı ti…" at bounding box center [100, 121] width 136 height 78
click at [159, 155] on button "Uygulayın" at bounding box center [155, 153] width 19 height 7
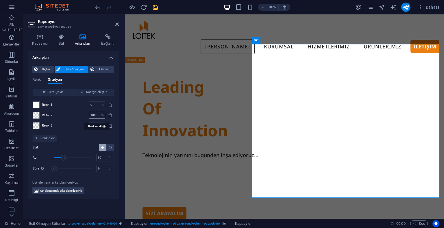
click at [96, 118] on input "100" at bounding box center [94, 115] width 10 height 7
click at [97, 124] on input "100" at bounding box center [94, 125] width 10 height 7
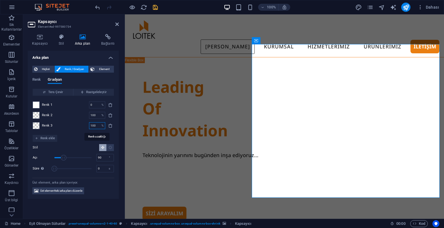
click at [97, 124] on input "100" at bounding box center [94, 125] width 10 height 7
click at [99, 119] on div "Renk 1 0 % ​ Renk 2 100 % ​ Renk 3 100 % ​" at bounding box center [73, 115] width 81 height 39
click at [98, 117] on input "100" at bounding box center [94, 115] width 10 height 7
click at [98, 111] on div "Renk 1 0 % ​ Renk 2 100 % ​ Renk 3 100 % ​" at bounding box center [73, 115] width 81 height 39
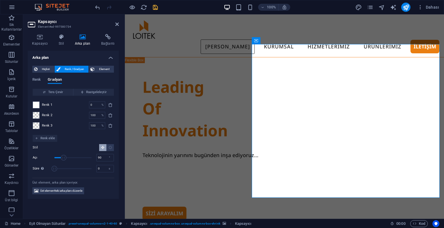
click at [98, 110] on div "Renk 1 0 % ​ Renk 2 100 % ​ Renk 3 100 % ​" at bounding box center [73, 115] width 81 height 39
drag, startPoint x: 98, startPoint y: 109, endPoint x: 98, endPoint y: 114, distance: 4.9
click at [98, 109] on div "Renk 1 0 % ​ Renk 2 100 % ​ Renk 3 100 % ​" at bounding box center [73, 115] width 81 height 39
click at [98, 117] on input "100" at bounding box center [94, 115] width 10 height 7
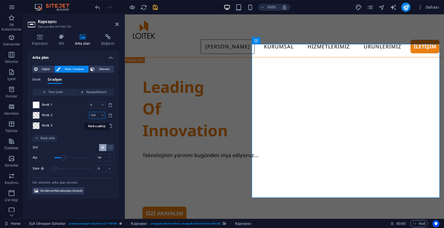
click at [98, 117] on input "100" at bounding box center [94, 115] width 10 height 7
type input "50"
click at [116, 84] on div "Hiçbiri Renk / Gradyan Element Arka planı tam genişliğe genişlet Renk kaplaması…" at bounding box center [73, 130] width 91 height 138
click at [118, 26] on icon at bounding box center [116, 24] width 3 height 5
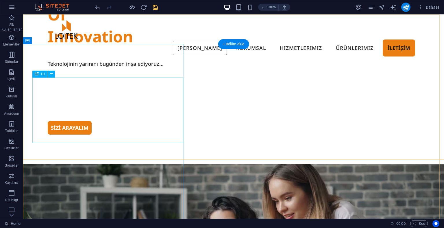
scroll to position [0, 0]
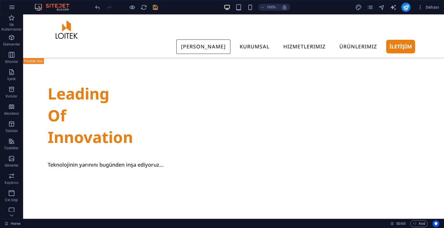
click at [154, 10] on icon "save" at bounding box center [155, 7] width 7 height 7
checkbox input "false"
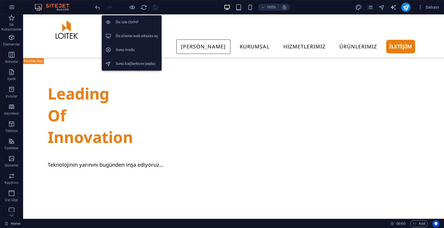
click at [124, 31] on li "Ön izleme web sitesini aç" at bounding box center [132, 36] width 60 height 14
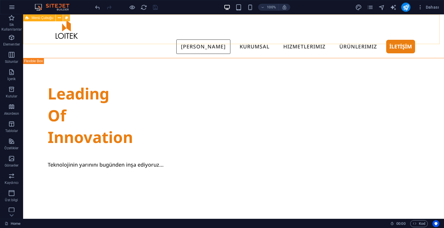
click at [64, 18] on button at bounding box center [66, 17] width 7 height 7
select select "rem"
select select "preset-menu-v2-wide"
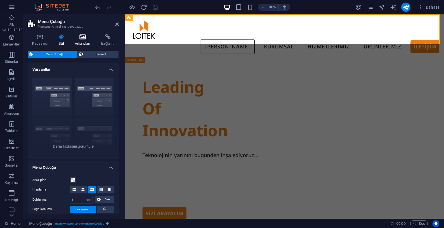
click at [84, 38] on icon at bounding box center [82, 37] width 24 height 6
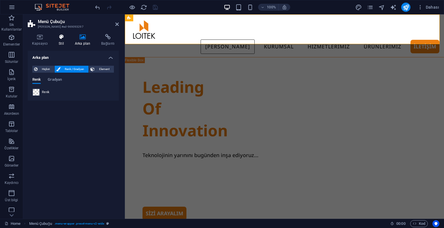
click at [55, 42] on h4 "Stil" at bounding box center [62, 40] width 16 height 12
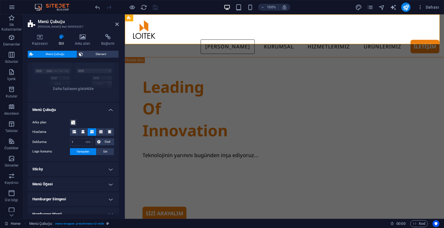
scroll to position [87, 0]
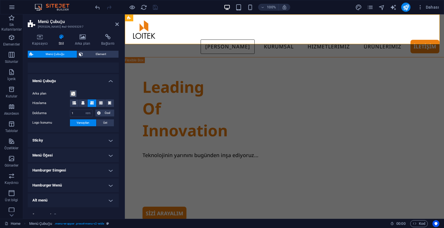
click at [71, 93] on span at bounding box center [73, 94] width 5 height 5
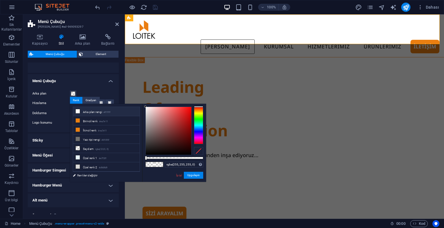
click at [83, 112] on li "Arka plan rengi #ffffff" at bounding box center [106, 111] width 66 height 9
type input "#ffffff"
drag, startPoint x: 179, startPoint y: 159, endPoint x: 214, endPoint y: 162, distance: 34.8
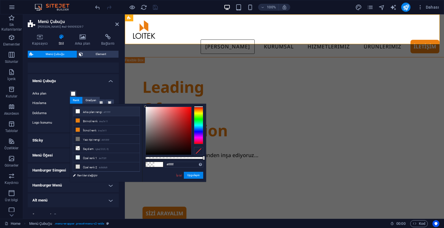
click at [214, 162] on body "[DOMAIN_NAME] Home Sik Kullanilanlar Elementler Sütunlar İçerik Kutular Akordeo…" at bounding box center [222, 114] width 444 height 228
click at [193, 174] on button "Uygulayın" at bounding box center [193, 175] width 19 height 7
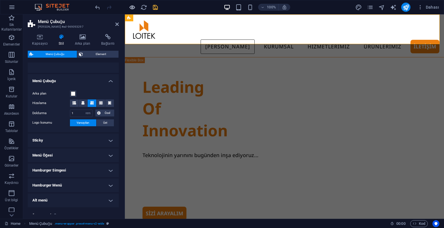
click at [131, 7] on icon "button" at bounding box center [132, 7] width 7 height 7
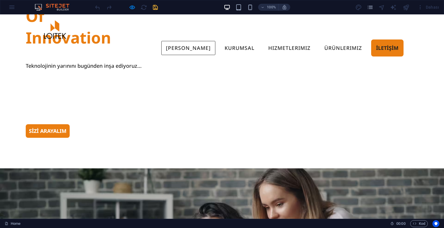
scroll to position [0, 0]
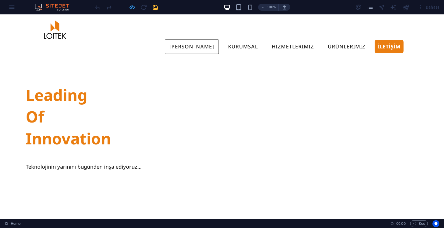
click at [133, 8] on icon "button" at bounding box center [132, 7] width 7 height 7
select select "rem"
select select "preset-menu-v2-wide"
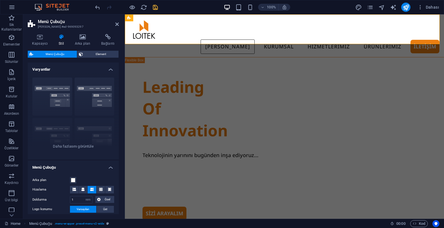
scroll to position [102, 0]
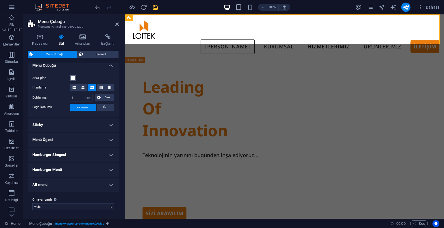
click at [75, 79] on span at bounding box center [73, 78] width 5 height 5
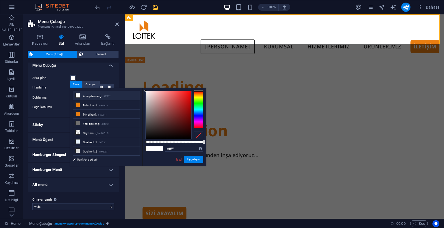
click at [181, 142] on div "#ffffff Desteklenen biçimler #0852ed rgb(8, 82, 237) rgba(8, 82, 237, %90) hsv(…" at bounding box center [174, 169] width 64 height 162
type input "rgba(255, 255, 255, 0.506)"
drag, startPoint x: 181, startPoint y: 143, endPoint x: 174, endPoint y: 143, distance: 6.1
click at [174, 143] on div at bounding box center [174, 142] width 58 height 2
click at [194, 161] on button "Uygulayın" at bounding box center [193, 159] width 19 height 7
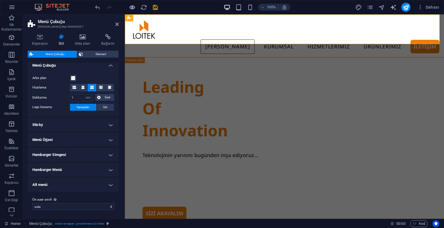
click at [132, 10] on icon "button" at bounding box center [132, 7] width 7 height 7
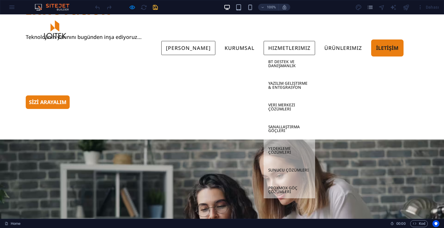
scroll to position [0, 0]
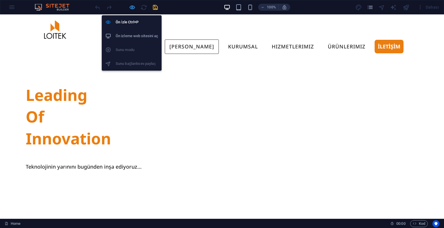
click at [129, 8] on icon "button" at bounding box center [132, 7] width 7 height 7
select select "rem"
select select "preset-menu-v2-wide"
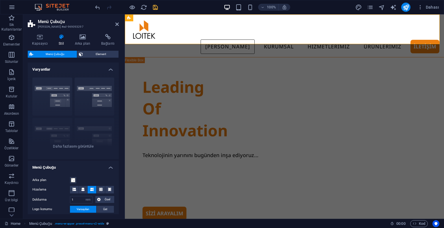
scroll to position [58, 0]
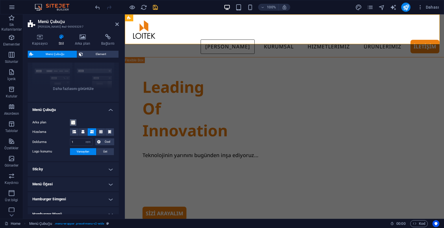
click at [71, 123] on span at bounding box center [73, 122] width 5 height 5
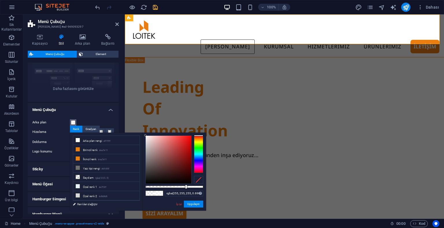
type input "rgba(255, 255, 255, 0.701)"
drag, startPoint x: 174, startPoint y: 186, endPoint x: 186, endPoint y: 188, distance: 11.8
click at [186, 188] on div at bounding box center [186, 187] width 2 height 4
click at [188, 204] on button "Uygulayın" at bounding box center [193, 204] width 19 height 7
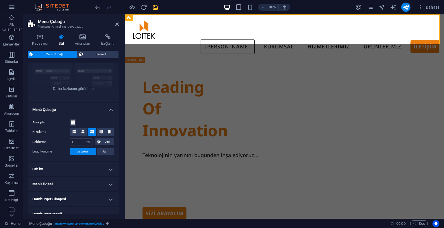
click at [114, 24] on header "[PERSON_NAME] Ön ayar #ed-969093297" at bounding box center [73, 21] width 91 height 15
click at [115, 24] on icon at bounding box center [116, 24] width 3 height 5
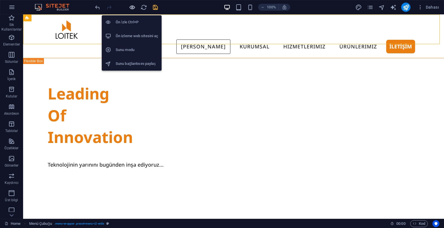
click at [133, 7] on icon "button" at bounding box center [132, 7] width 7 height 7
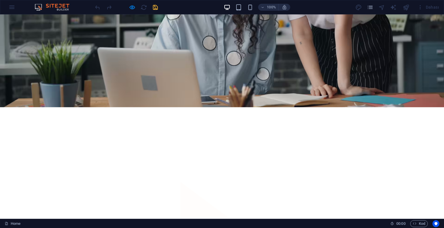
scroll to position [433, 0]
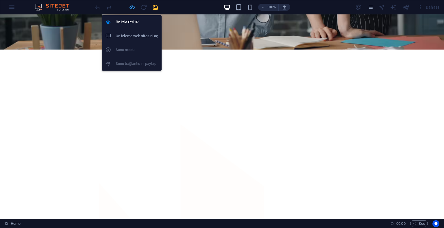
click at [133, 5] on icon "button" at bounding box center [132, 7] width 7 height 7
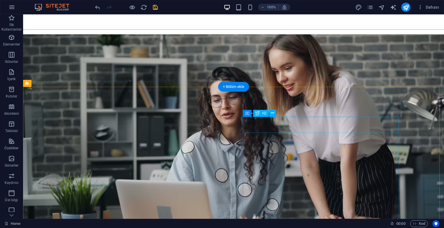
scroll to position [289, 0]
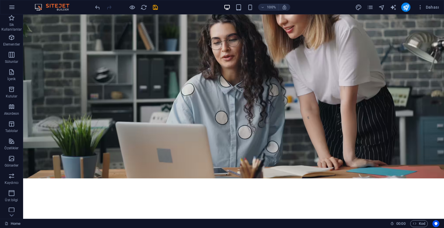
click at [154, 10] on icon "save" at bounding box center [155, 7] width 7 height 7
checkbox input "false"
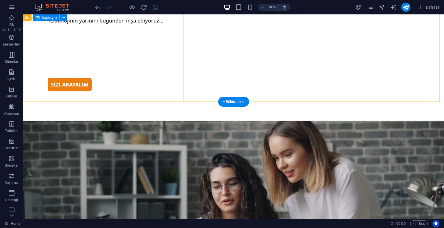
scroll to position [0, 0]
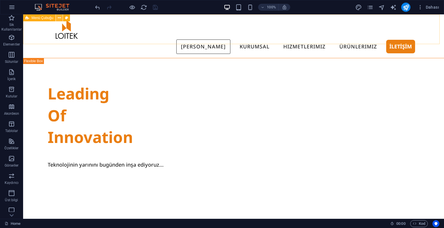
click at [62, 18] on button at bounding box center [59, 17] width 7 height 7
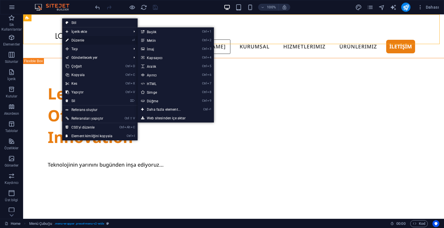
click at [70, 38] on link "⏎ Düzenle" at bounding box center [89, 40] width 54 height 9
select select "rem"
select select "preset-menu-v2-wide"
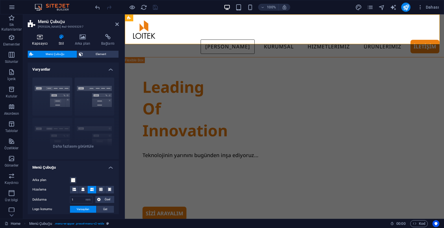
click at [41, 39] on icon at bounding box center [40, 37] width 24 height 6
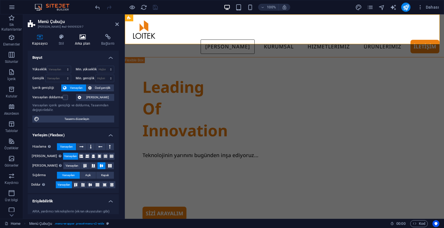
click at [77, 39] on icon at bounding box center [82, 37] width 24 height 6
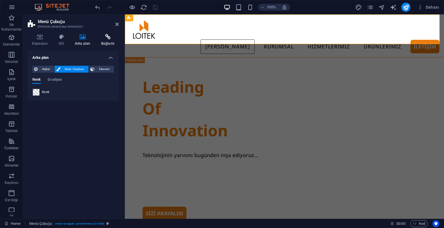
click at [102, 39] on icon at bounding box center [108, 37] width 22 height 6
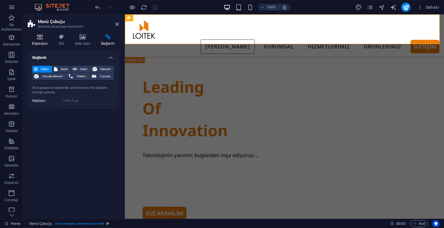
click at [47, 37] on icon at bounding box center [40, 37] width 24 height 6
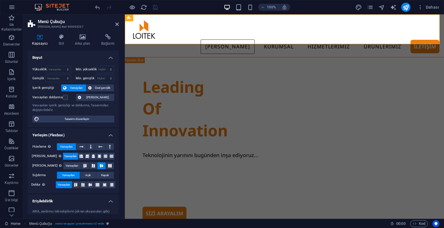
scroll to position [59, 0]
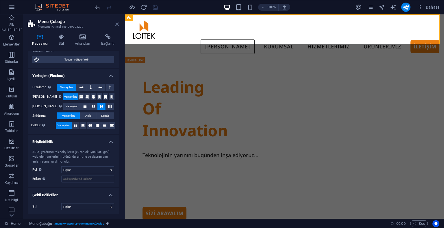
click at [117, 24] on icon at bounding box center [116, 24] width 3 height 5
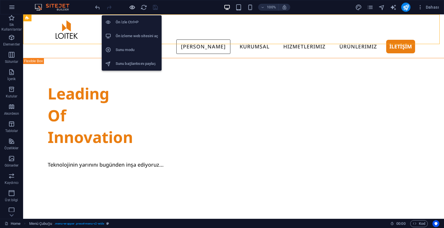
click at [134, 5] on icon "button" at bounding box center [132, 7] width 7 height 7
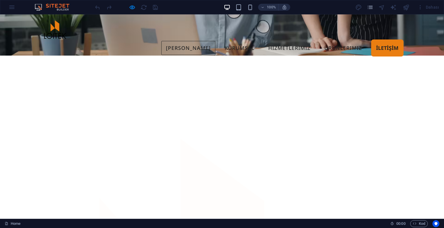
scroll to position [375, 0]
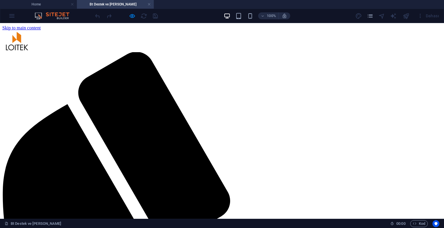
scroll to position [0, 0]
click at [150, 5] on link at bounding box center [148, 4] width 3 height 5
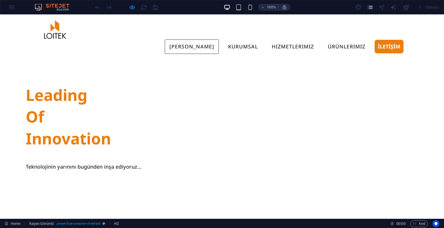
click at [370, 6] on icon "pages" at bounding box center [370, 7] width 7 height 7
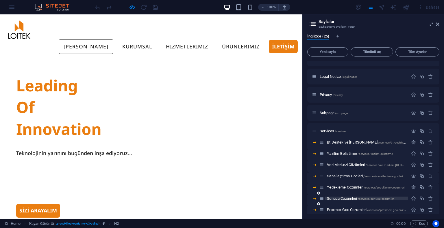
scroll to position [87, 0]
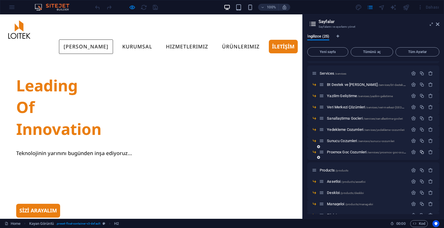
click at [423, 150] on button "button" at bounding box center [421, 152] width 8 height 5
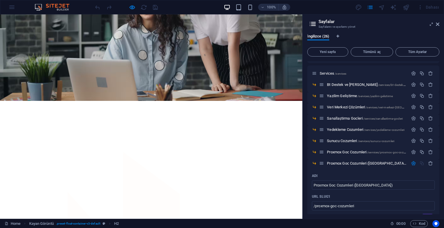
scroll to position [375, 0]
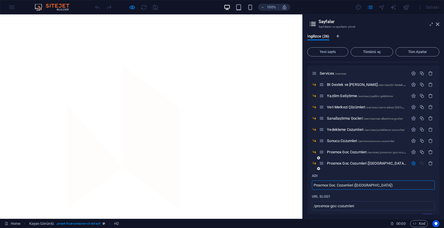
click at [334, 184] on input "Proxmox Goc Cozumleri ([GEOGRAPHIC_DATA])" at bounding box center [373, 185] width 123 height 9
type input "h"
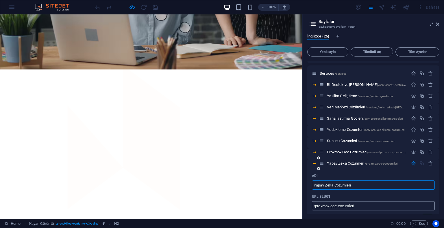
type input "Yapay Zeka Çözümleri"
click at [334, 207] on input "/proxmox-goc-cozumleri" at bounding box center [373, 206] width 123 height 9
type input "/yapay-zeka-cozumleri"
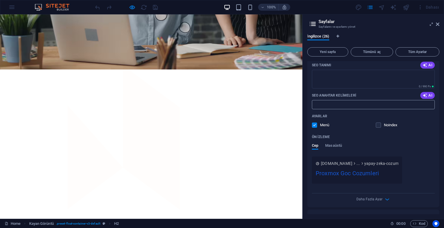
scroll to position [231, 0]
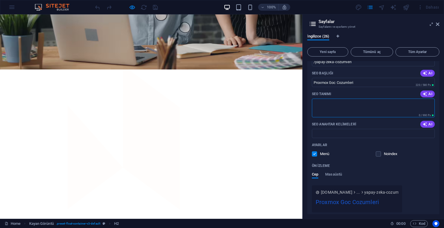
click at [359, 111] on textarea "SEO Tanımı" at bounding box center [373, 108] width 123 height 19
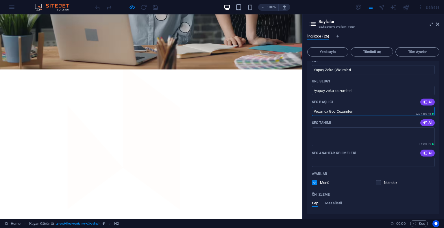
click at [319, 110] on input "Proxmox Goc Cozumleri" at bounding box center [373, 111] width 123 height 9
click at [334, 113] on input "Proxmox Goc Cozumleri" at bounding box center [373, 111] width 123 height 9
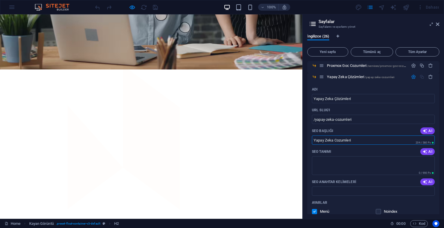
scroll to position [87, 0]
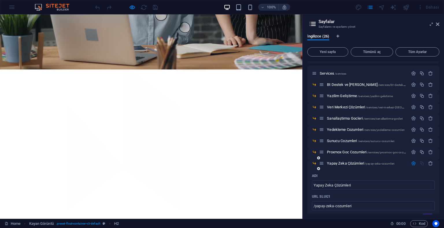
type input "Yapay Zeka Cozumleri"
click at [411, 165] on icon "button" at bounding box center [413, 163] width 5 height 5
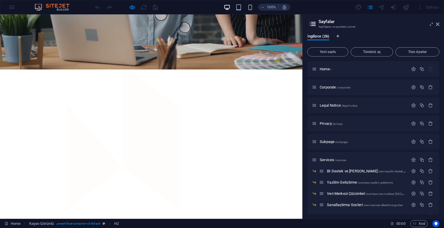
scroll to position [347, 0]
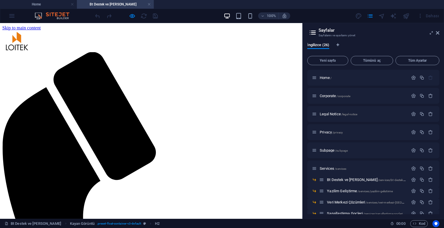
scroll to position [0, 0]
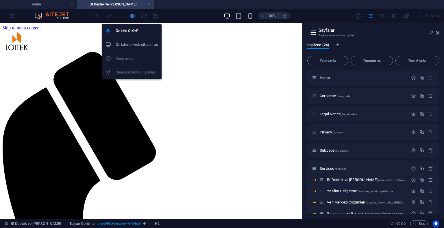
click at [131, 17] on icon "button" at bounding box center [132, 16] width 7 height 7
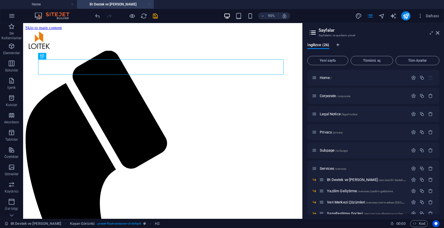
click at [149, 6] on link at bounding box center [148, 4] width 3 height 5
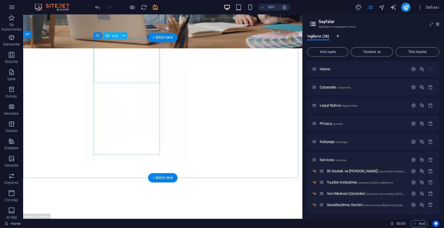
scroll to position [433, 0]
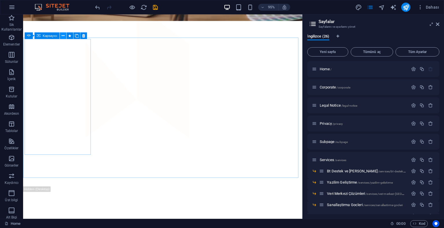
click at [62, 36] on icon at bounding box center [62, 36] width 3 height 6
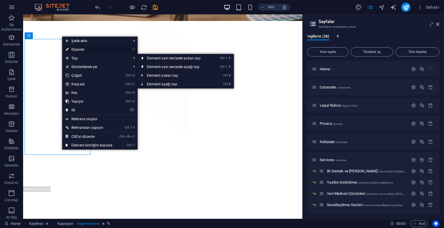
click at [80, 51] on link "⏎ Düzenle" at bounding box center [89, 49] width 54 height 9
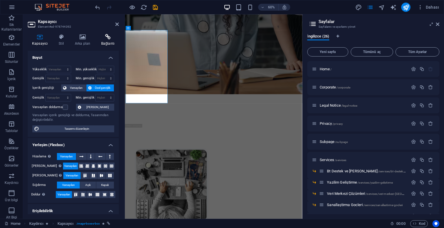
click at [101, 39] on icon at bounding box center [108, 37] width 22 height 6
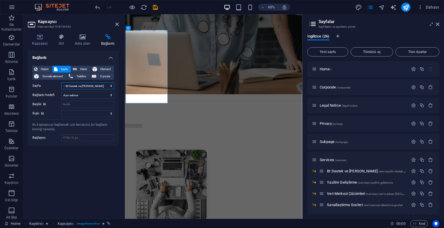
click at [83, 87] on select "Home Corporate Legal Notice Privacy Subpage Services -- Bt Destek ve Danismanli…" at bounding box center [87, 86] width 53 height 7
select select "13"
click at [61, 83] on select "Home Corporate Legal Notice Privacy Subpage Services -- Bt Destek ve Danismanli…" at bounding box center [87, 86] width 53 height 7
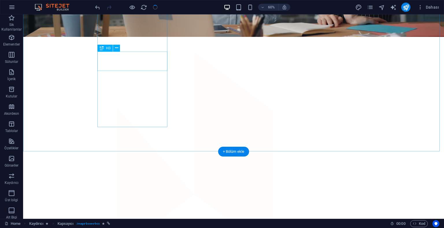
checkbox input "false"
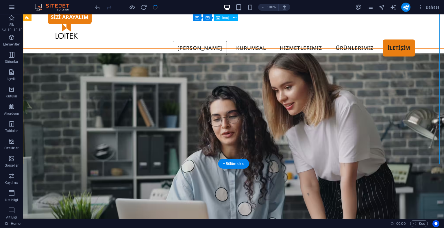
scroll to position [53, 0]
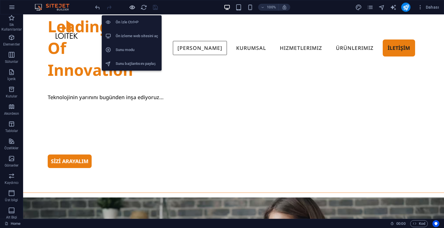
click at [130, 5] on icon "button" at bounding box center [132, 7] width 7 height 7
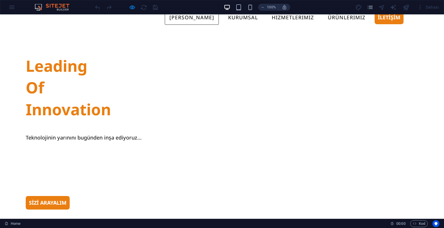
scroll to position [0, 0]
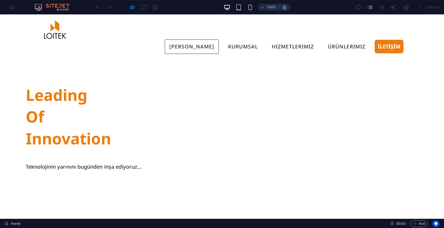
click at [129, 21] on div "Menu Ana Sayfa KURUMSAL Hizmetlerimiz BT Destek ve Danışmanlık Yazılım Geliştir…" at bounding box center [222, 36] width 444 height 44
click at [93, 40] on ul "[PERSON_NAME] KURUMSAL Hizmetlerimiz BT Destek ve Danışmanlık Yazılım Geliştirm…" at bounding box center [221, 47] width 363 height 14
click at [57, 28] on img at bounding box center [54, 29] width 29 height 21
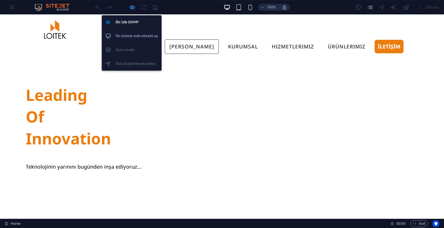
click at [129, 6] on icon "button" at bounding box center [132, 7] width 7 height 7
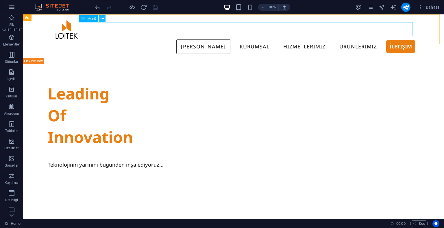
click at [101, 18] on icon at bounding box center [102, 19] width 3 height 6
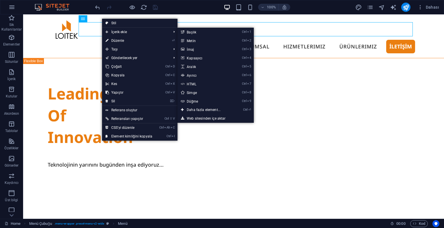
click at [112, 39] on link "⏎ Düzenle" at bounding box center [129, 40] width 54 height 9
select select
select select "1"
select select
select select "5"
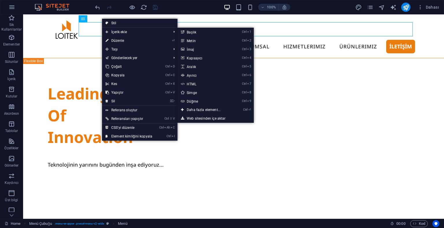
select select
select select "6"
select select
select select "7"
select select
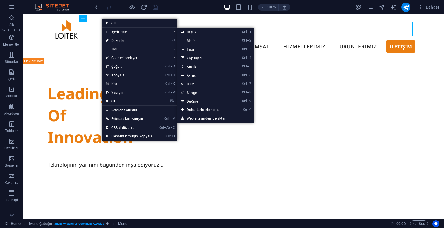
select select "8"
select select
select select "9"
select select
select select "10"
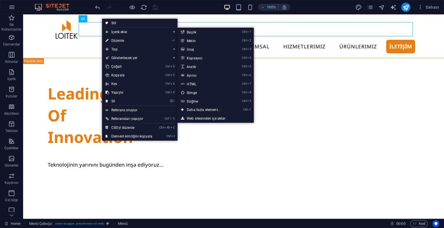
select select
select select "11"
select select
select select "12"
select select
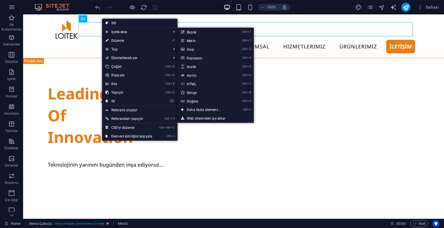
select select "14"
select select
select select "15"
select select
select select "16"
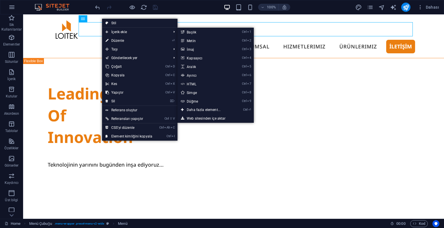
select select
select select "17"
select select
select select "18"
select select
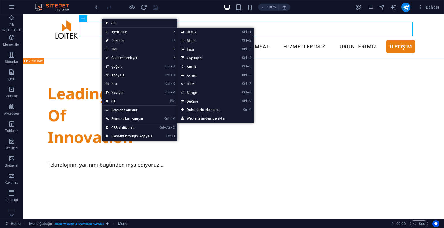
select select "19"
select select
select select "20"
select select
select select "21"
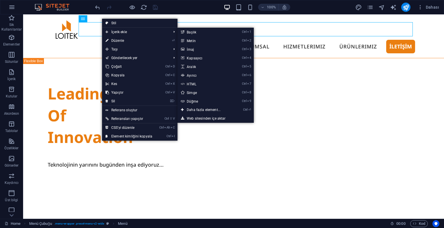
select select
select select "22"
select select
select select "23"
select select
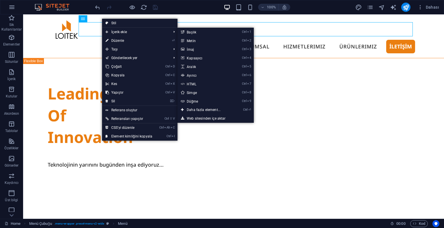
select select "24"
select select
select select "25"
select select
select select "primary"
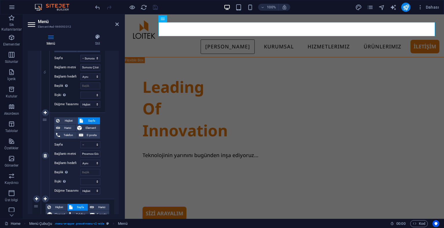
scroll to position [780, 0]
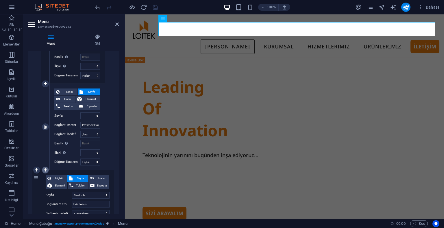
click at [46, 168] on icon at bounding box center [45, 170] width 3 height 4
select select
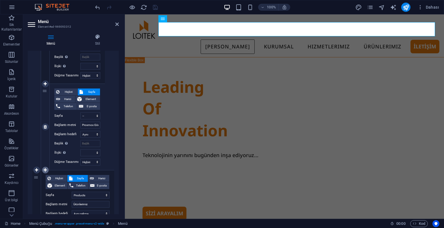
select select
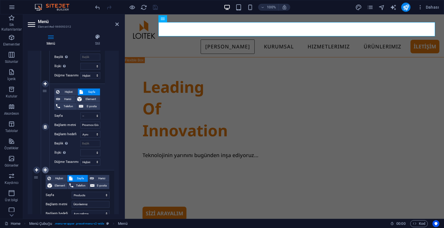
select select
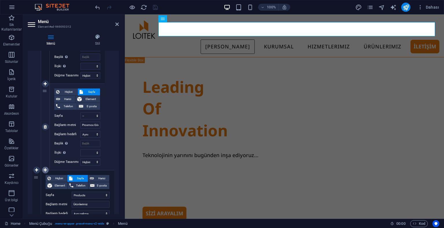
select select
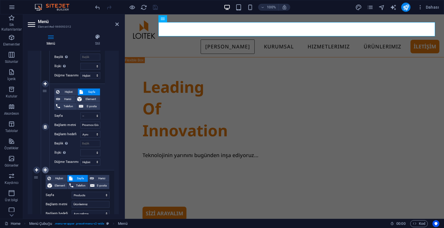
select select
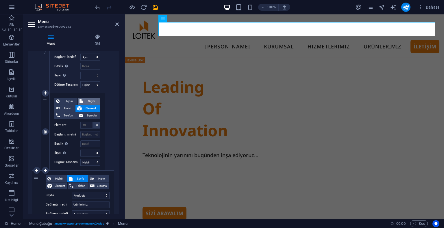
click at [87, 98] on span "Sayfa" at bounding box center [92, 101] width 14 height 7
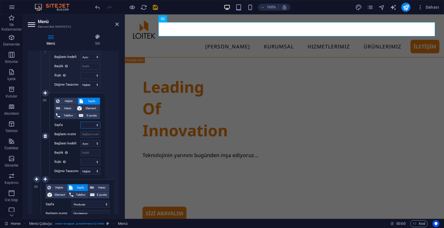
select select
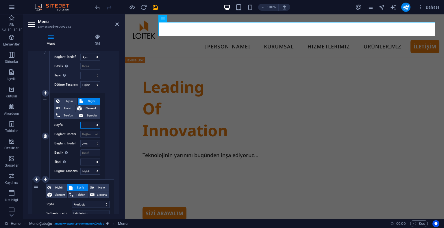
select select
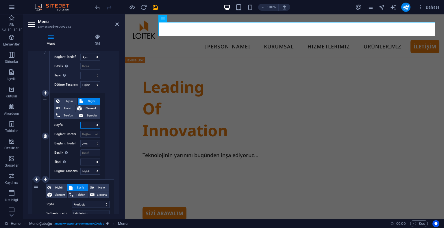
select select
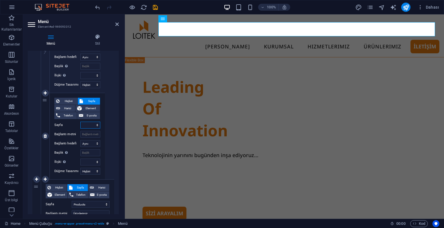
select select
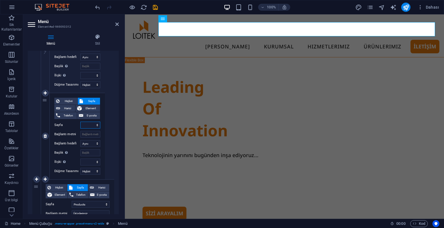
select select
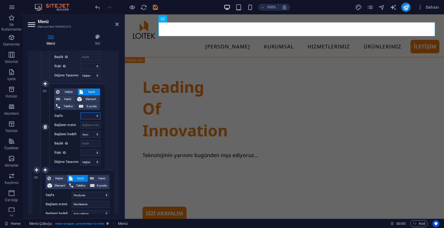
click at [93, 117] on select "Home Corporate Legal Notice Privacy Subpage Services -- Bt Destek ve Danismanli…" at bounding box center [90, 116] width 20 height 7
select select "13"
click at [80, 113] on select "Home Corporate Legal Notice Privacy Subpage Services -- Bt Destek ve Danismanli…" at bounding box center [90, 116] width 20 height 7
select select
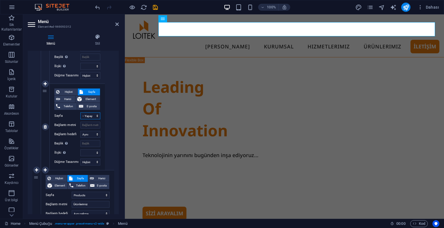
select select
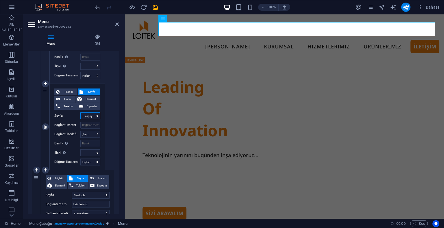
select select
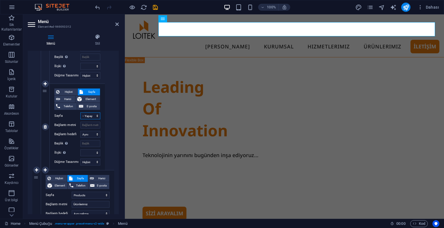
select select
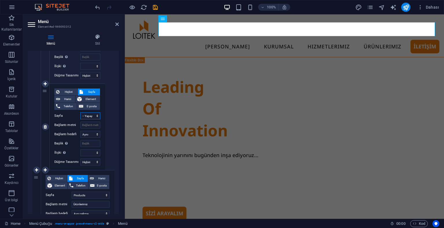
select select
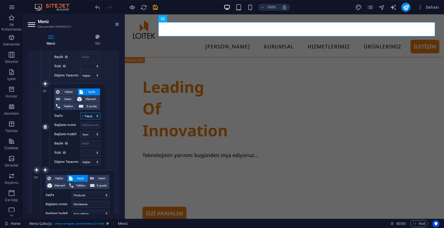
select select
click at [89, 125] on input "Bağlantı metni" at bounding box center [90, 125] width 20 height 7
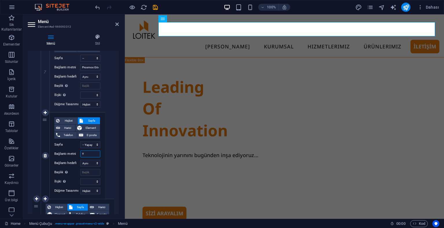
type input "Ya"
select select
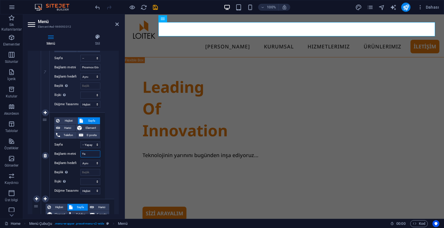
select select
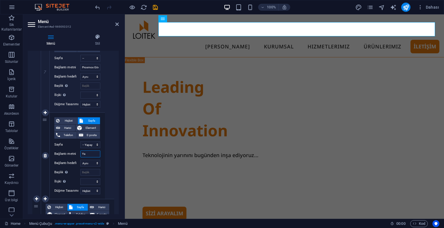
select select
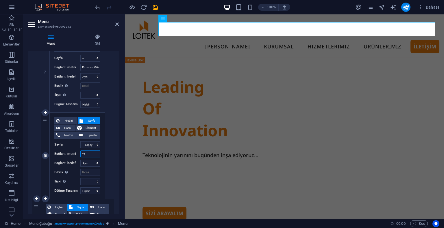
select select
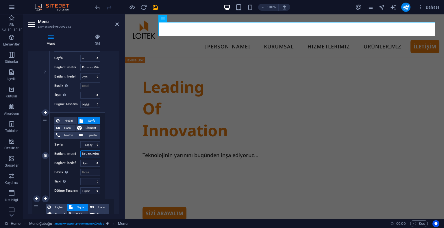
scroll to position [0, 13]
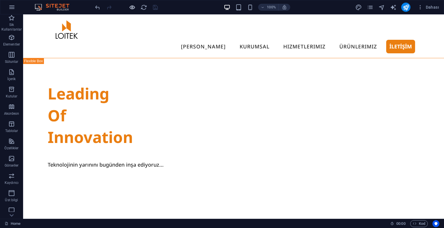
click at [130, 5] on icon "button" at bounding box center [132, 7] width 7 height 7
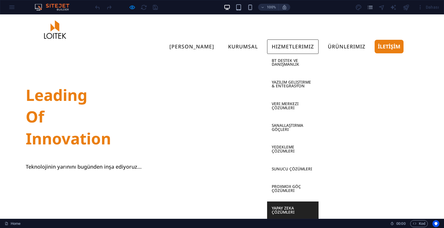
click at [293, 202] on link "Yapay Zeka Çözümleri" at bounding box center [292, 210] width 51 height 17
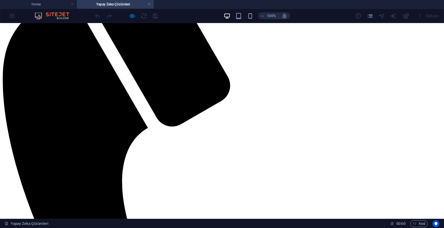
scroll to position [0, 0]
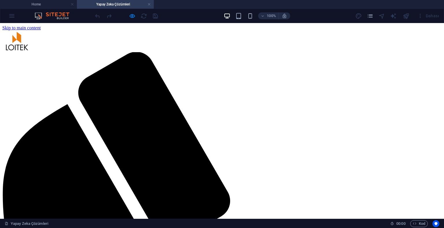
click at [125, 16] on div at bounding box center [126, 15] width 65 height 9
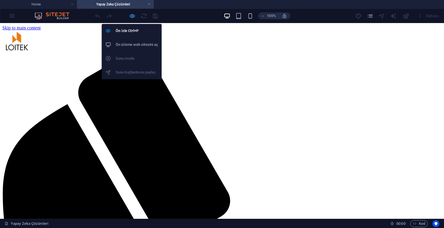
click at [135, 18] on icon "button" at bounding box center [132, 16] width 7 height 7
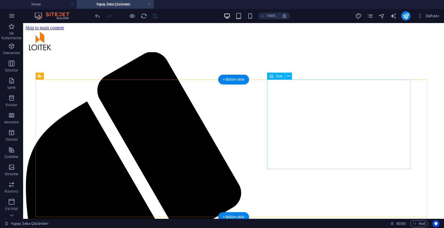
drag, startPoint x: 300, startPoint y: 102, endPoint x: 198, endPoint y: 102, distance: 102.0
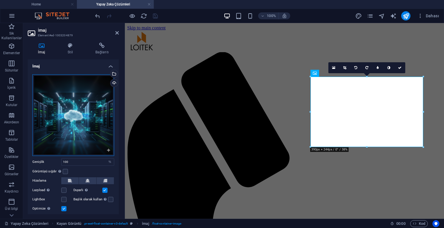
click at [72, 84] on div "Dosyaları buraya sürükleyin, dosyaları seçmek için tıklayın veya Dosyalardan ya…" at bounding box center [73, 116] width 82 height 82
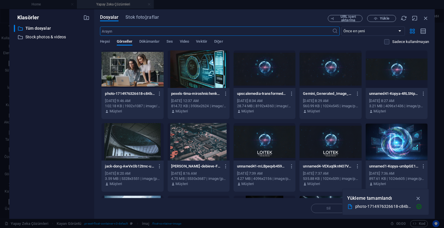
click at [203, 79] on div at bounding box center [199, 70] width 62 height 38
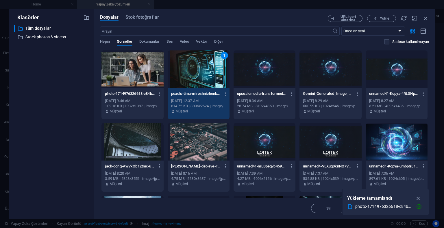
click at [203, 79] on div "1" at bounding box center [199, 70] width 62 height 38
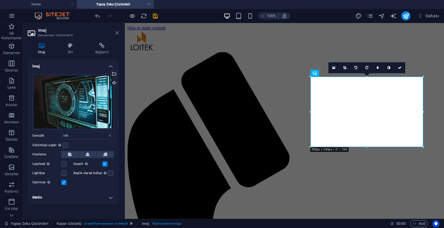
click at [117, 33] on icon at bounding box center [116, 33] width 3 height 5
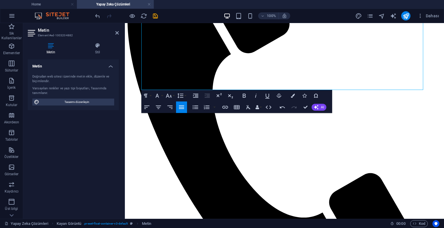
scroll to position [143, 0]
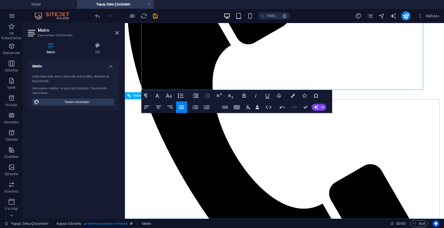
drag, startPoint x: 142, startPoint y: 107, endPoint x: 400, endPoint y: 144, distance: 260.3
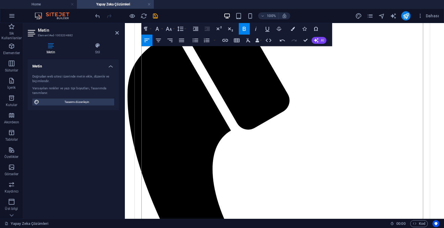
scroll to position [0, 0]
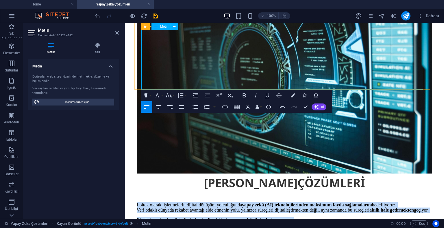
scroll to position [633, 0]
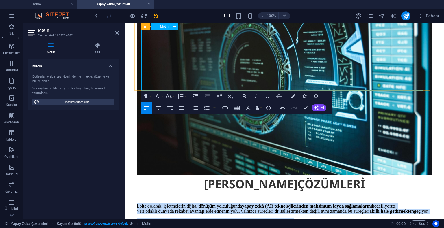
drag, startPoint x: 141, startPoint y: 107, endPoint x: 235, endPoint y: 84, distance: 96.6
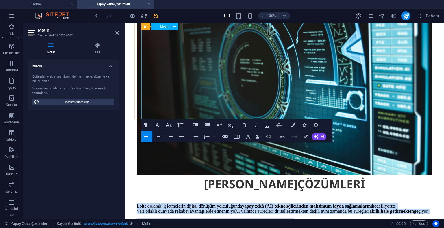
scroll to position [575, 0]
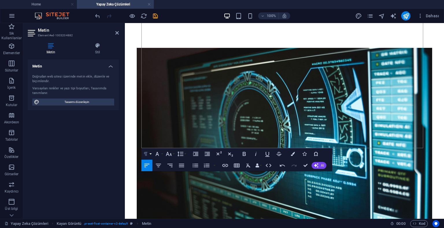
click at [148, 155] on icon "button" at bounding box center [145, 154] width 7 height 7
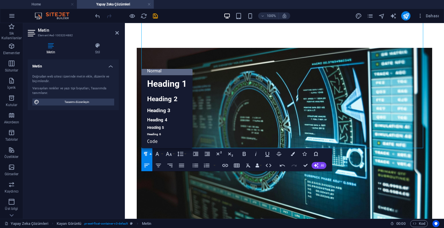
scroll to position [5, 0]
click at [149, 155] on icon "button" at bounding box center [145, 154] width 7 height 7
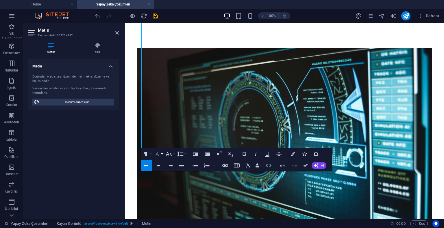
click at [160, 155] on icon "button" at bounding box center [157, 154] width 7 height 7
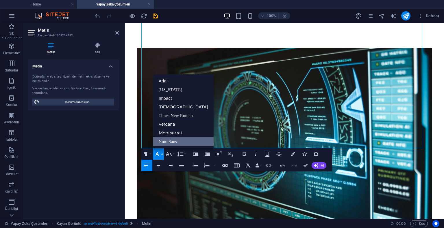
scroll to position [0, 0]
click at [162, 141] on link "Noto Sans" at bounding box center [183, 141] width 61 height 9
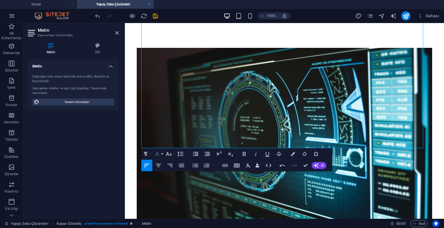
click at [162, 153] on button "Font Family" at bounding box center [158, 154] width 11 height 12
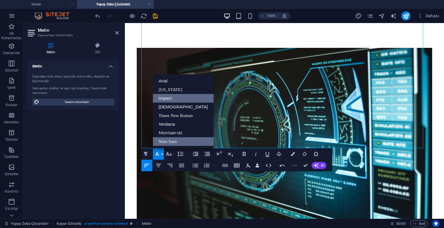
click at [167, 96] on link "Impact" at bounding box center [183, 98] width 61 height 9
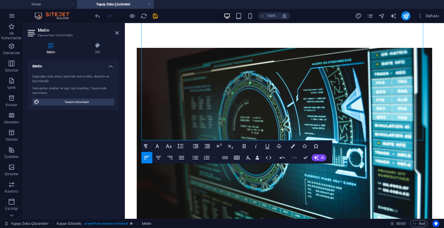
scroll to position [572, 0]
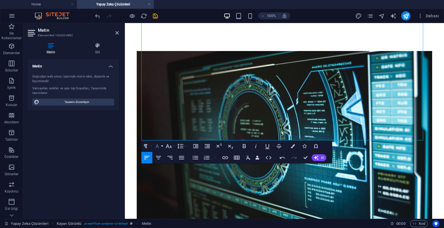
click at [162, 146] on button "Font Family" at bounding box center [158, 147] width 11 height 12
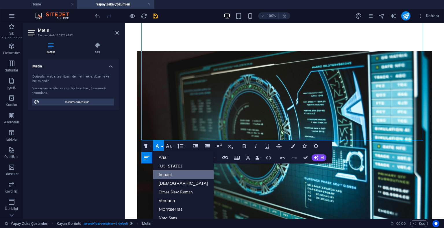
scroll to position [0, 0]
click at [168, 216] on link "Noto Sans" at bounding box center [183, 218] width 61 height 9
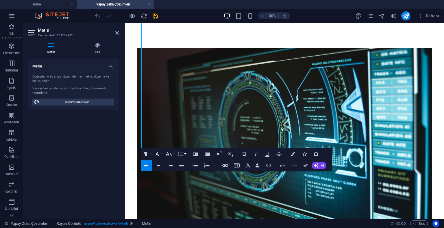
click at [179, 155] on icon "button" at bounding box center [180, 154] width 7 height 7
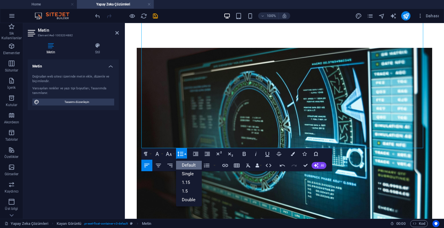
scroll to position [0, 0]
click at [189, 166] on link "Default" at bounding box center [189, 165] width 26 height 9
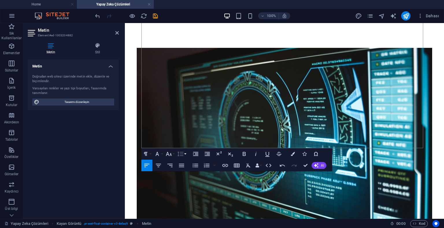
click at [180, 150] on button "Line Height" at bounding box center [181, 154] width 11 height 12
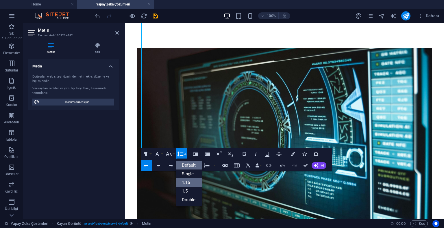
click at [185, 185] on link "1.15" at bounding box center [189, 182] width 26 height 9
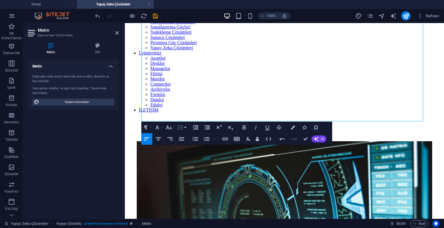
click at [181, 128] on icon "button" at bounding box center [180, 127] width 7 height 7
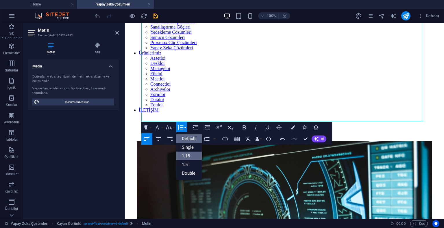
scroll to position [0, 0]
click at [192, 142] on link "Default" at bounding box center [189, 139] width 26 height 9
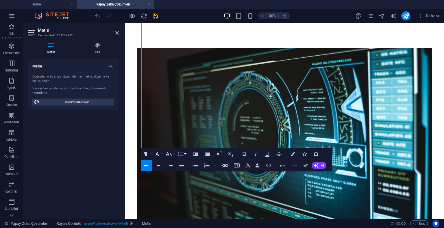
click at [181, 155] on icon "button" at bounding box center [180, 154] width 7 height 7
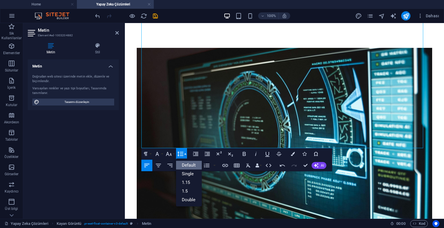
scroll to position [0, 0]
click at [184, 182] on link "1.15" at bounding box center [189, 182] width 26 height 9
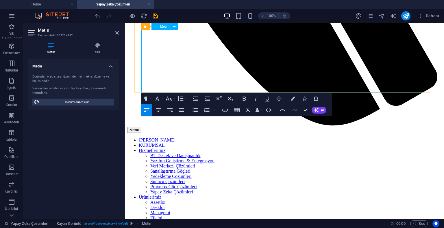
scroll to position [513, 0]
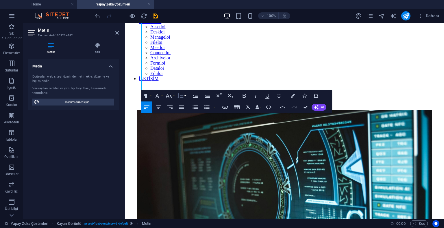
click at [180, 95] on icon "button" at bounding box center [180, 95] width 7 height 7
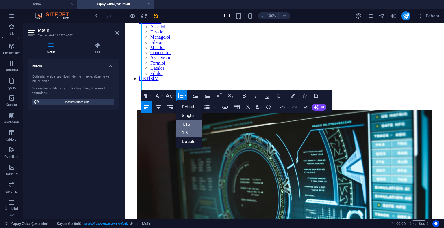
click at [189, 133] on link "1.5" at bounding box center [189, 133] width 26 height 9
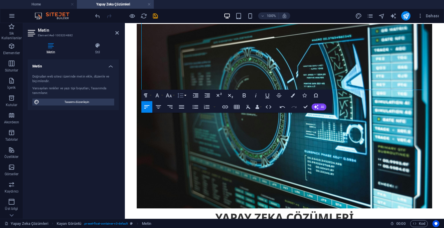
click at [184, 96] on button "Line Height" at bounding box center [181, 96] width 11 height 12
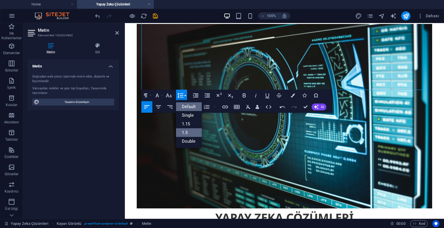
click at [189, 109] on link "Default" at bounding box center [189, 107] width 26 height 9
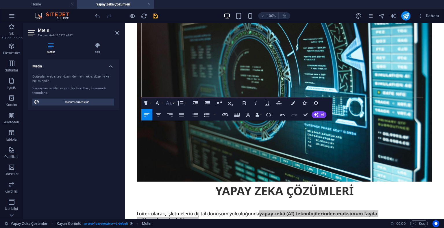
click at [169, 103] on icon "button" at bounding box center [168, 103] width 7 height 7
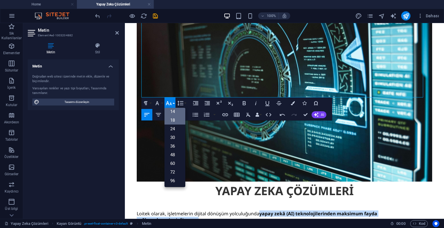
click at [176, 113] on link "14" at bounding box center [174, 111] width 21 height 9
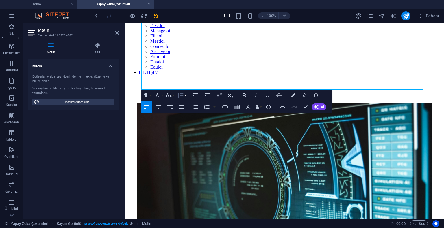
click at [181, 96] on icon "button" at bounding box center [180, 95] width 6 height 5
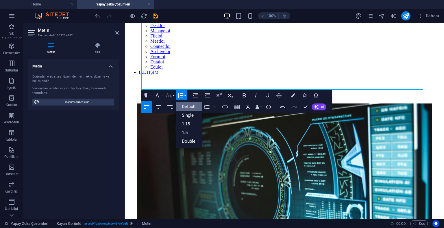
click at [164, 94] on button "Font Size" at bounding box center [169, 96] width 11 height 12
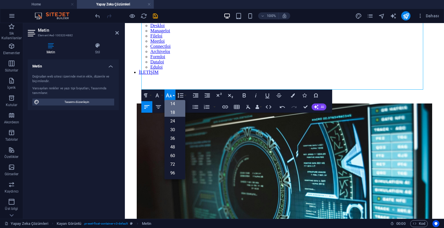
click at [172, 112] on link "18" at bounding box center [174, 112] width 21 height 9
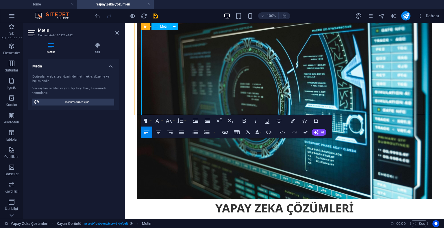
drag, startPoint x: 208, startPoint y: 110, endPoint x: 207, endPoint y: 96, distance: 13.3
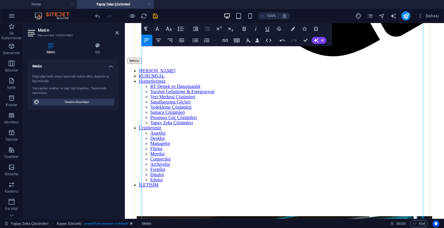
scroll to position [378, 0]
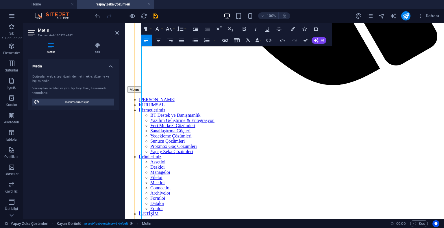
scroll to position [349, 0]
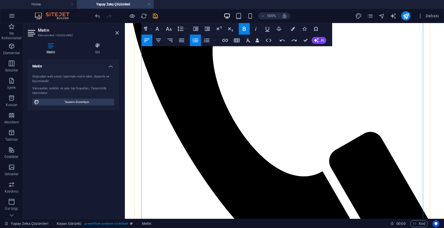
scroll to position [204, 0]
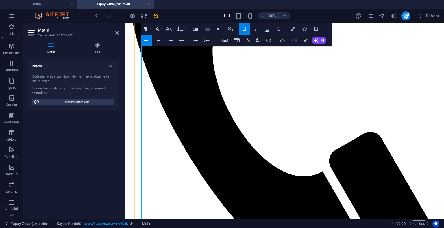
scroll to position [147, 0]
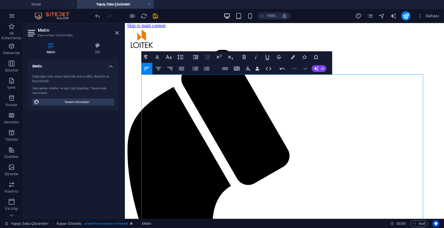
scroll to position [5, 0]
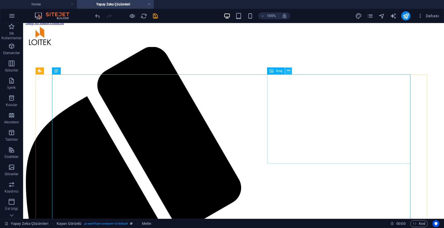
click at [288, 71] on icon at bounding box center [288, 71] width 3 height 6
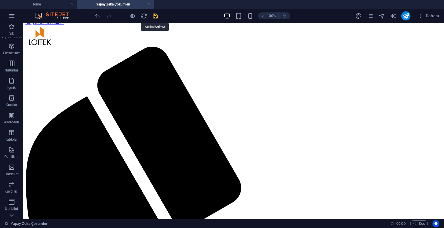
click at [158, 16] on icon "save" at bounding box center [155, 16] width 7 height 7
click at [131, 15] on icon "button" at bounding box center [132, 16] width 7 height 7
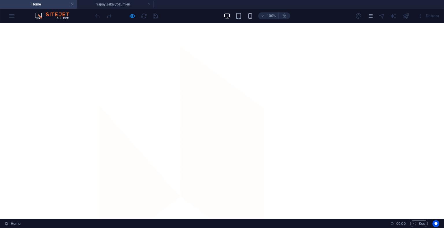
scroll to position [462, 0]
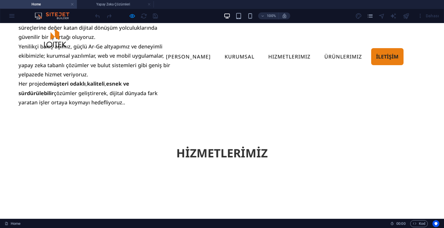
scroll to position [988, 0]
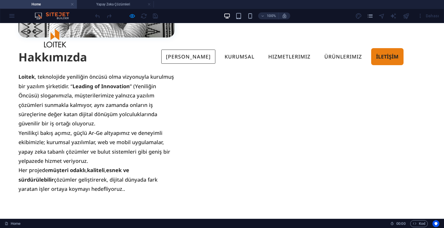
click at [197, 50] on link "[PERSON_NAME]" at bounding box center [188, 57] width 54 height 14
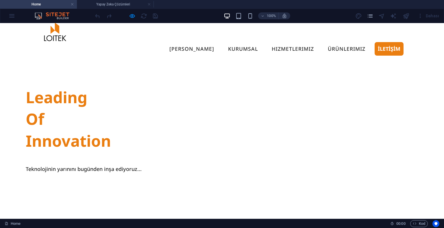
scroll to position [0, 0]
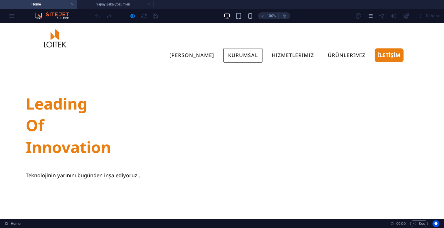
click at [233, 48] on link "KURUMSAL" at bounding box center [242, 55] width 39 height 14
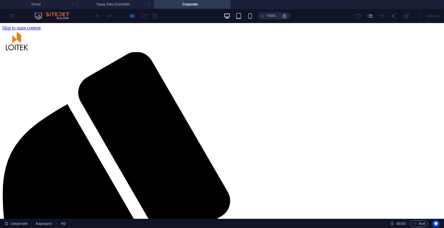
click at [225, 4] on link at bounding box center [225, 4] width 3 height 5
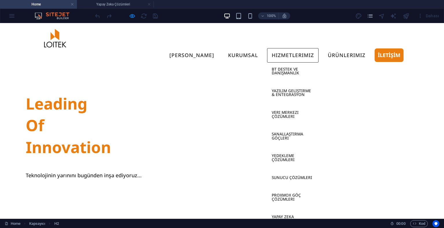
click at [280, 48] on link "Hizmetlerimiz" at bounding box center [292, 55] width 51 height 14
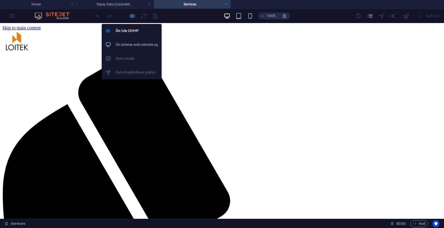
click at [130, 15] on icon "button" at bounding box center [132, 16] width 7 height 7
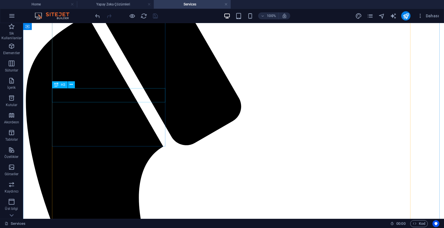
scroll to position [58, 0]
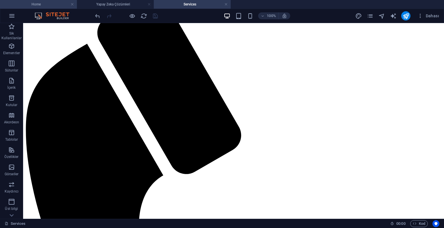
click at [54, 6] on h4 "Home" at bounding box center [38, 4] width 77 height 6
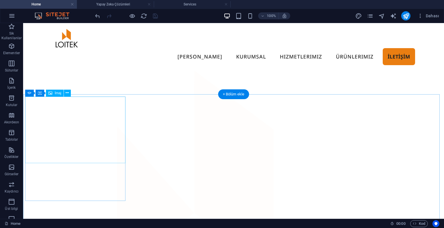
scroll to position [404, 0]
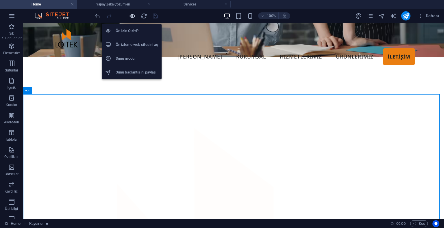
click at [129, 16] on icon "button" at bounding box center [132, 16] width 7 height 7
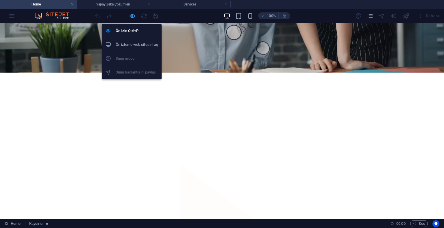
click at [129, 16] on icon "button" at bounding box center [132, 16] width 7 height 7
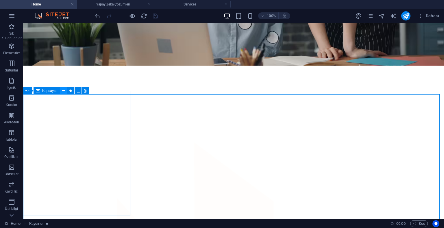
click at [63, 91] on icon at bounding box center [63, 91] width 3 height 6
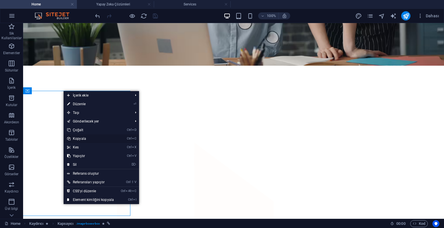
click at [87, 140] on link "Ctrl C Kopyala" at bounding box center [91, 139] width 54 height 9
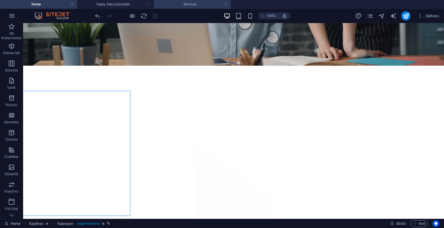
click at [174, 6] on h4 "Services" at bounding box center [192, 4] width 77 height 6
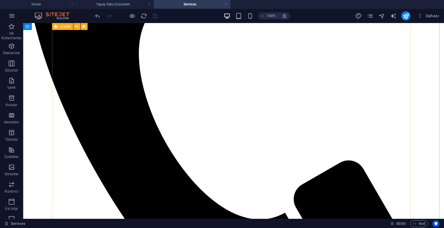
scroll to position [282, 0]
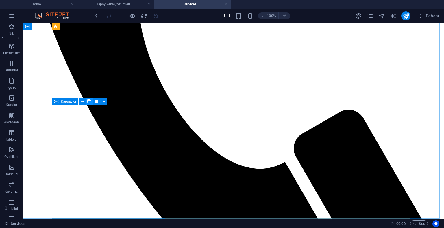
click at [88, 102] on icon at bounding box center [89, 102] width 4 height 6
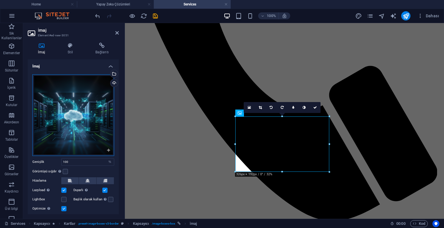
click at [53, 89] on div "Dosyaları buraya sürükleyin, dosyaları seçmek için tıklayın veya Dosyalardan ya…" at bounding box center [73, 116] width 82 height 82
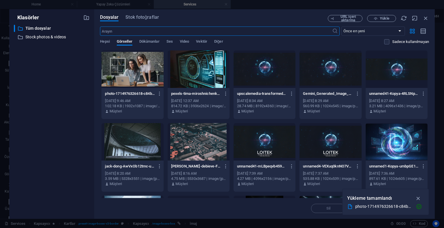
click at [191, 79] on div at bounding box center [199, 70] width 62 height 38
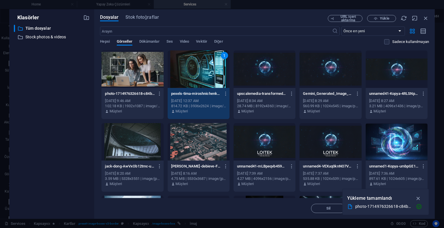
click at [191, 79] on div "1" at bounding box center [199, 70] width 62 height 38
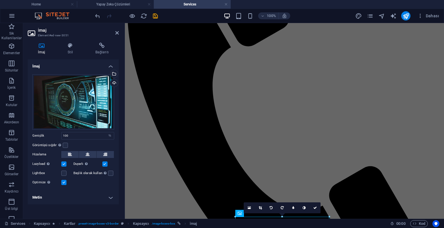
click at [114, 34] on header "İmaj Element #ed-new-3051" at bounding box center [73, 30] width 91 height 15
click at [116, 33] on icon at bounding box center [116, 33] width 3 height 5
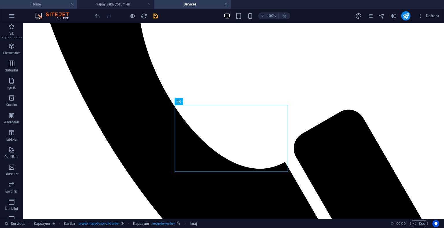
click at [52, 4] on h4 "Home" at bounding box center [38, 4] width 77 height 6
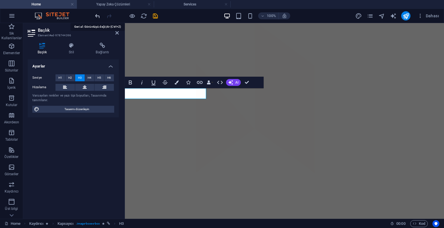
click at [96, 17] on icon "undo" at bounding box center [97, 16] width 7 height 7
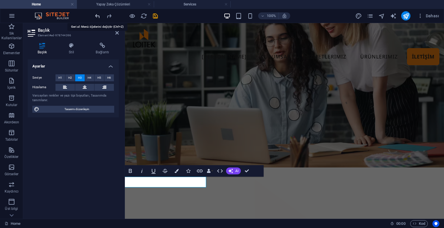
scroll to position [0, 0]
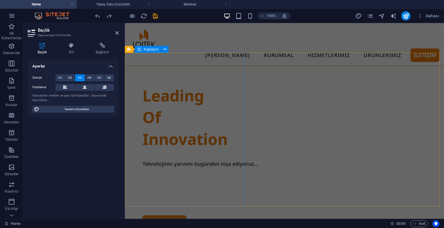
click at [204, 192] on div at bounding box center [284, 199] width 302 height 14
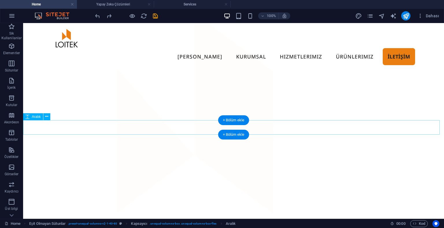
scroll to position [433, 0]
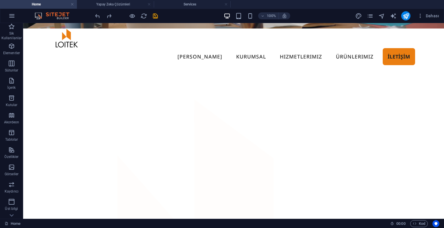
click at [136, 14] on div at bounding box center [126, 15] width 65 height 9
click at [134, 15] on icon "button" at bounding box center [132, 16] width 7 height 7
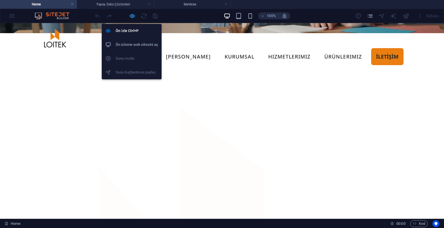
scroll to position [430, 0]
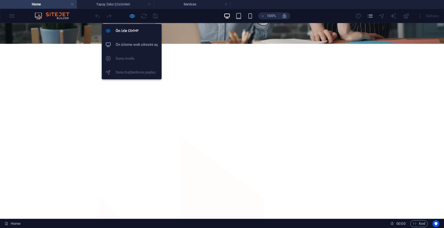
click at [133, 15] on icon "button" at bounding box center [132, 16] width 7 height 7
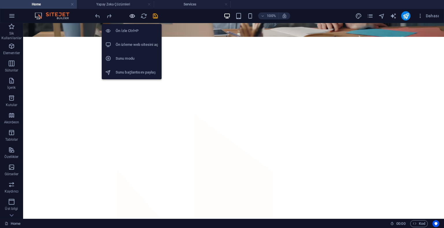
click at [133, 15] on icon "button" at bounding box center [132, 16] width 7 height 7
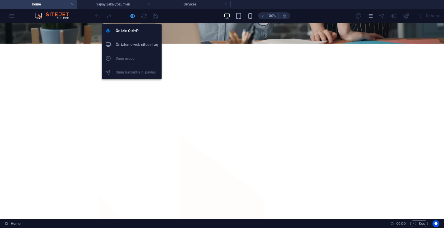
click at [133, 15] on icon "button" at bounding box center [132, 16] width 7 height 7
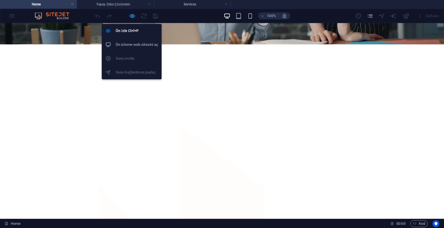
scroll to position [433, 0]
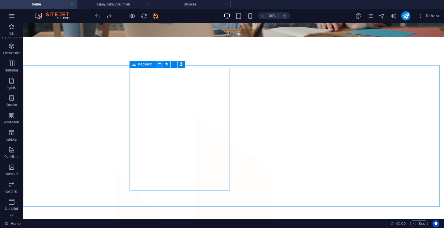
click at [158, 64] on icon at bounding box center [159, 64] width 3 height 6
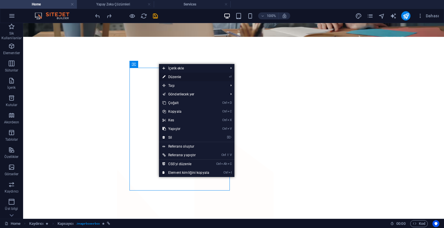
drag, startPoint x: 178, startPoint y: 76, endPoint x: 53, endPoint y: 53, distance: 126.6
click at [178, 76] on link "⏎ Düzenle" at bounding box center [186, 77] width 54 height 9
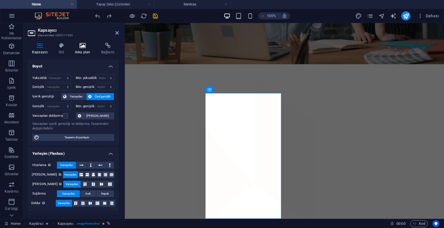
click at [73, 45] on icon at bounding box center [82, 46] width 24 height 6
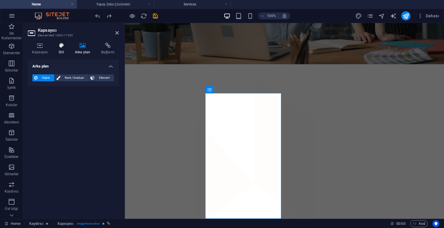
click at [65, 47] on icon at bounding box center [61, 46] width 14 height 6
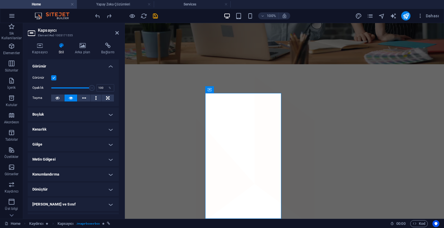
scroll to position [27, 0]
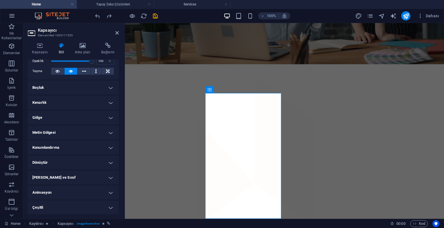
click at [63, 192] on h4 "Animasyon" at bounding box center [73, 193] width 91 height 14
click at [78, 208] on select "Animasyon ekleme Göster / Gizle Yukarı/[GEOGRAPHIC_DATA] kaydır Yakınlaştır/Uza…" at bounding box center [73, 210] width 82 height 7
click at [32, 207] on select "Animasyon ekleme Göster / Gizle Yukarı/[GEOGRAPHIC_DATA] kaydır Yakınlaştır/Uza…" at bounding box center [73, 210] width 82 height 7
click at [117, 33] on icon at bounding box center [116, 33] width 3 height 5
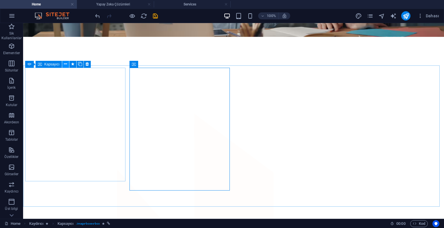
click at [65, 62] on icon at bounding box center [65, 64] width 3 height 6
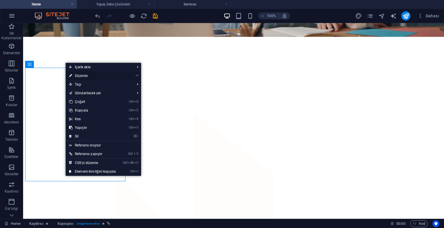
click at [99, 77] on link "⏎ Düzenle" at bounding box center [93, 76] width 54 height 9
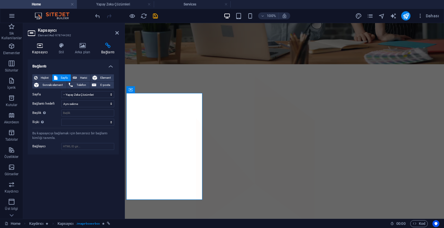
click at [42, 50] on h4 "Kapsayıcı" at bounding box center [41, 49] width 27 height 12
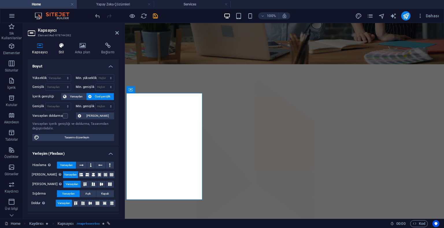
click at [69, 49] on h4 "Stil" at bounding box center [62, 49] width 16 height 12
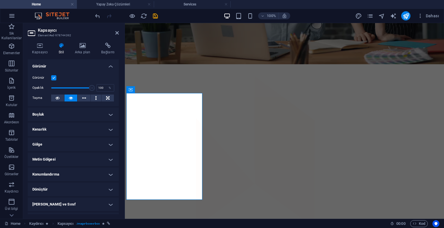
scroll to position [27, 0]
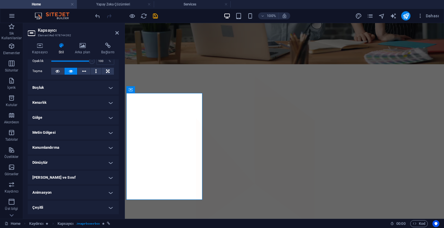
click at [55, 195] on h4 "Animasyon" at bounding box center [73, 193] width 91 height 14
click at [58, 209] on select "Animasyon ekleme Göster / Gizle Yukarı/[GEOGRAPHIC_DATA] kaydır Yakınlaştır/Uza…" at bounding box center [73, 210] width 82 height 7
click at [32, 207] on select "Animasyon ekleme Göster / Gizle Yukarı/[GEOGRAPHIC_DATA] kaydır Yakınlaştır/Uza…" at bounding box center [73, 210] width 82 height 7
click at [116, 35] on icon at bounding box center [116, 33] width 3 height 5
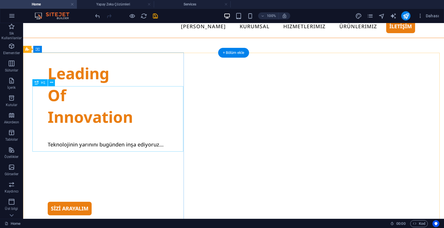
scroll to position [0, 0]
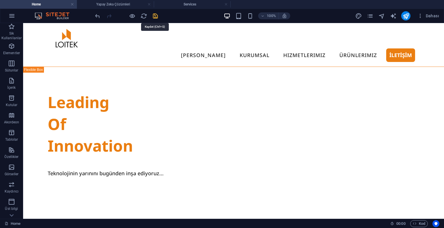
click at [156, 16] on icon "save" at bounding box center [155, 16] width 7 height 7
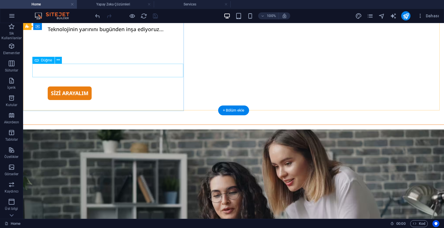
scroll to position [289, 0]
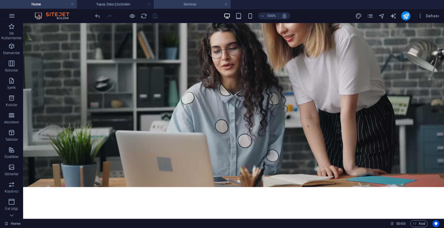
click at [168, 2] on h4 "Services" at bounding box center [192, 4] width 77 height 6
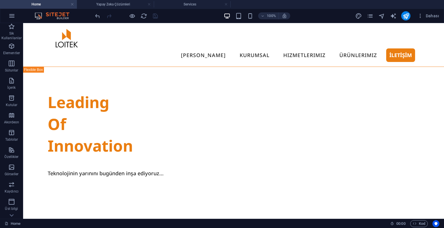
scroll to position [282, 0]
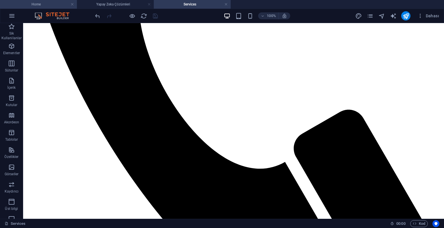
click at [55, 5] on h4 "Home" at bounding box center [38, 4] width 77 height 6
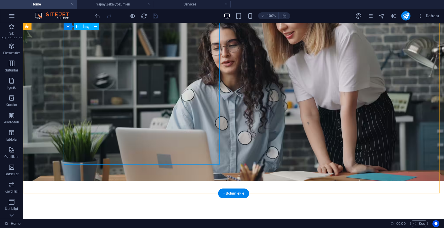
scroll to position [404, 0]
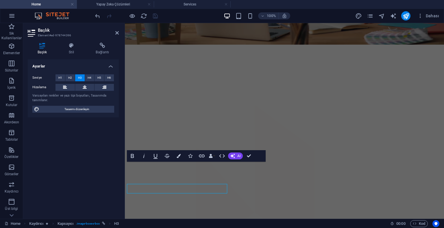
scroll to position [384, 0]
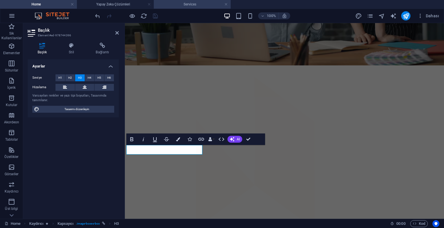
click at [166, 2] on h4 "Services" at bounding box center [192, 4] width 77 height 6
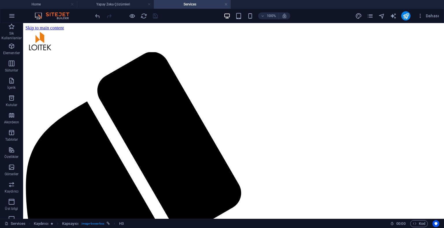
scroll to position [282, 0]
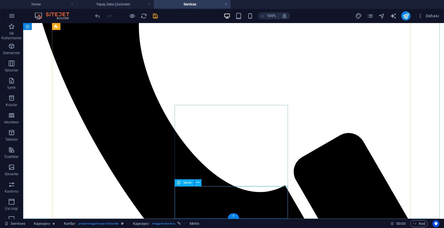
scroll to position [282, 0]
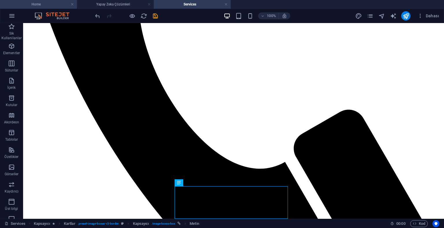
click at [51, 2] on h4 "Home" at bounding box center [38, 4] width 77 height 6
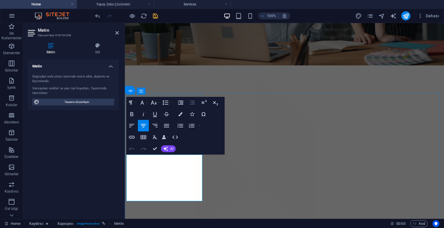
copy p "İş süreçlerini daha akıllı, hızlı ve verimli hale getirmek için yapay zeka taba…"
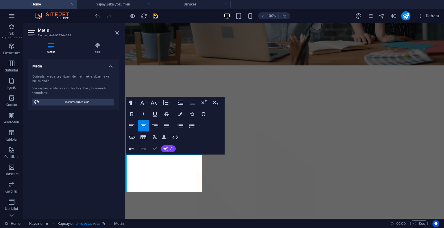
scroll to position [406, 0]
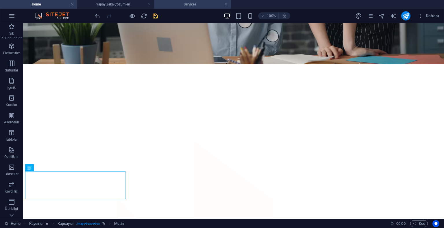
click at [177, 7] on h4 "Services" at bounding box center [192, 4] width 77 height 6
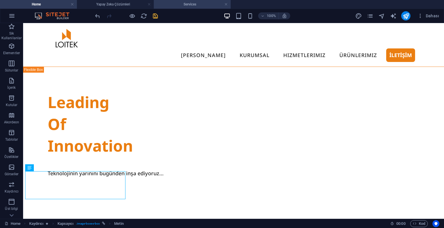
scroll to position [282, 0]
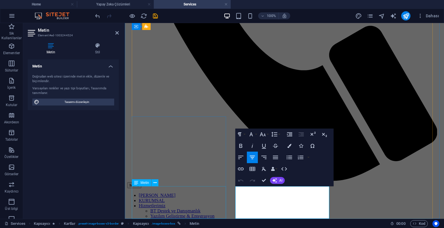
scroll to position [242, 0]
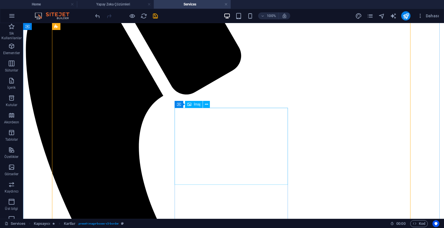
scroll to position [0, 0]
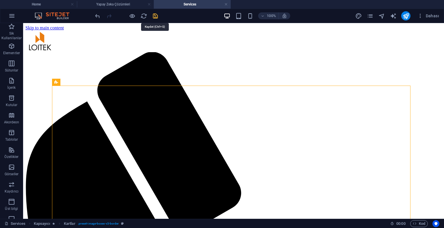
click at [156, 16] on icon "save" at bounding box center [155, 16] width 7 height 7
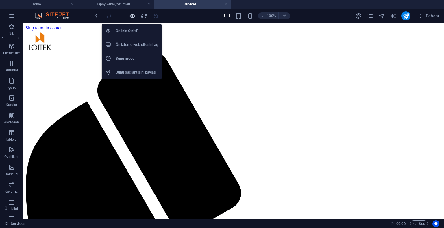
click at [129, 16] on icon "button" at bounding box center [132, 16] width 7 height 7
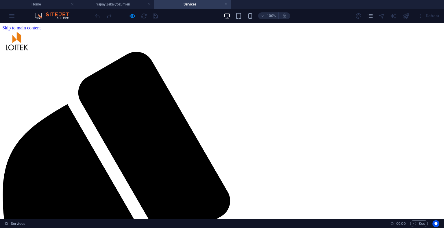
click at [124, 16] on div at bounding box center [120, 15] width 7 height 7
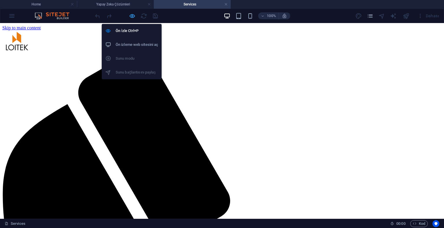
click at [129, 15] on div at bounding box center [126, 15] width 65 height 9
click at [131, 15] on icon "button" at bounding box center [132, 16] width 7 height 7
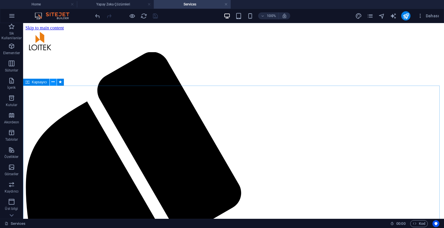
click at [51, 83] on button at bounding box center [53, 82] width 7 height 7
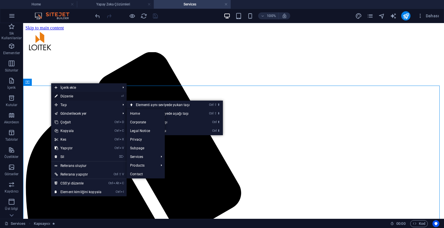
click at [69, 97] on link "⏎ Düzenle" at bounding box center [78, 96] width 54 height 9
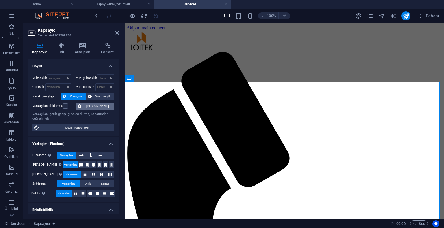
click at [81, 105] on icon at bounding box center [79, 106] width 3 height 7
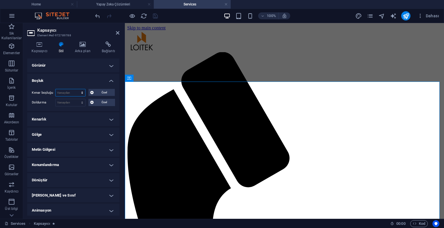
click at [67, 96] on select "Varsayılan otomatik px % rem vw vh Özel" at bounding box center [70, 93] width 29 height 7
click at [76, 90] on select "Varsayılan otomatik px % rem vw vh Özel" at bounding box center [70, 93] width 29 height 7
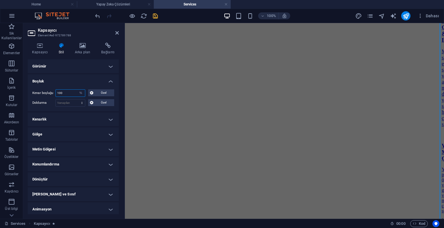
scroll to position [16, 0]
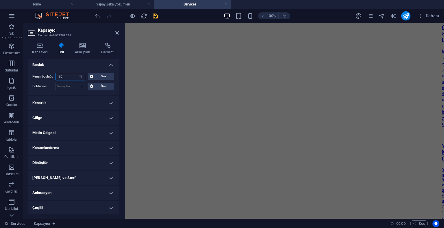
click at [72, 78] on input "100" at bounding box center [70, 76] width 29 height 7
click at [73, 76] on input "100" at bounding box center [70, 76] width 29 height 7
click at [72, 74] on input "100" at bounding box center [70, 76] width 29 height 7
click at [72, 75] on input "100" at bounding box center [70, 76] width 29 height 7
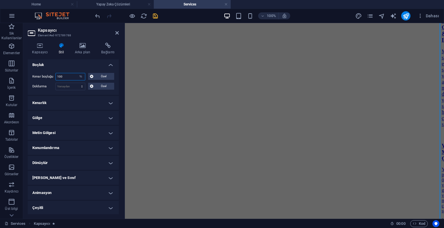
click at [72, 75] on input "100" at bounding box center [70, 76] width 29 height 7
click at [114, 84] on div "Kenar boşluğu 100 Varsayılan otomatik px % rem vw vh Özel Özel 100 otomatik px …" at bounding box center [73, 81] width 91 height 27
click at [63, 73] on input "100" at bounding box center [70, 76] width 29 height 7
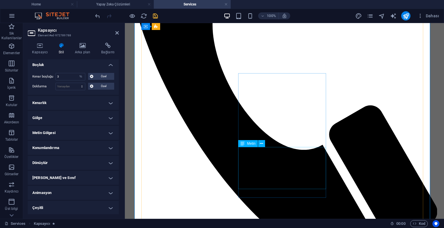
scroll to position [173, 0]
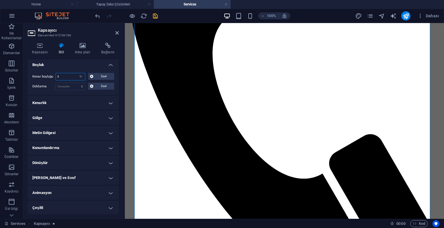
click at [68, 76] on input "3" at bounding box center [70, 76] width 29 height 7
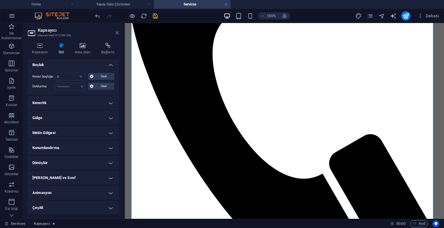
drag, startPoint x: 116, startPoint y: 34, endPoint x: 92, endPoint y: 11, distance: 32.9
click at [116, 34] on icon at bounding box center [116, 33] width 3 height 5
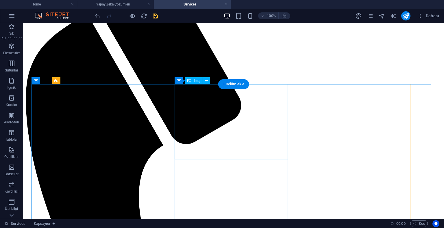
scroll to position [0, 0]
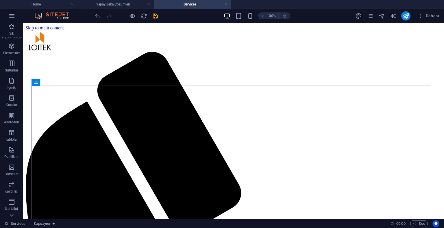
click at [154, 16] on icon "save" at bounding box center [155, 16] width 7 height 7
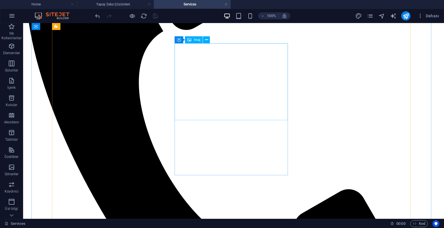
scroll to position [290, 0]
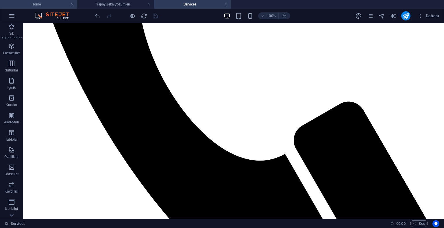
click at [45, 5] on h4 "Home" at bounding box center [38, 4] width 77 height 6
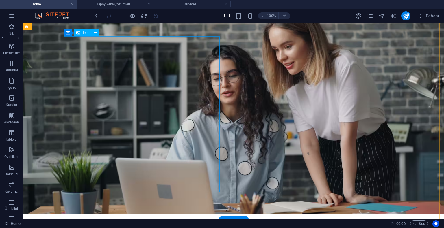
scroll to position [464, 0]
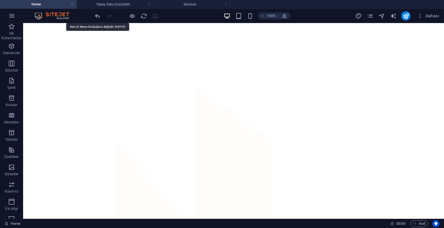
click at [99, 14] on icon "undo" at bounding box center [97, 16] width 7 height 7
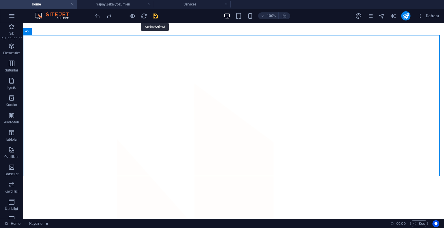
click at [156, 18] on icon "save" at bounding box center [155, 16] width 7 height 7
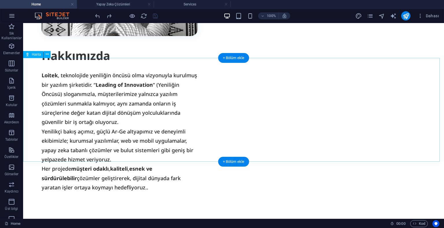
scroll to position [1101, 0]
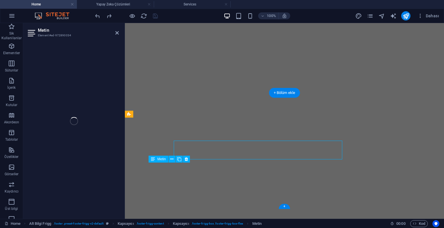
scroll to position [1127, 0]
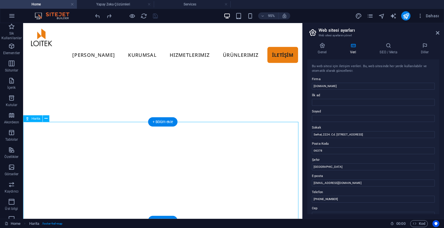
scroll to position [1152, 0]
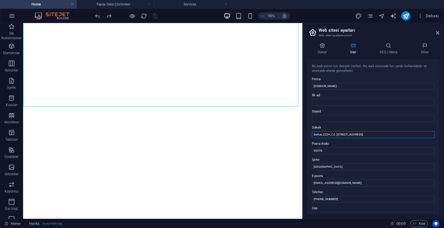
click at [335, 134] on input "Serhat, 2224. Cd. [STREET_ADDRESS]" at bounding box center [373, 134] width 123 height 7
click at [327, 136] on input "Serhat, 2224. Cd. [STREET_ADDRESS]" at bounding box center [373, 134] width 123 height 7
click at [321, 136] on input "Serhat, 2224. Cd. [STREET_ADDRESS]" at bounding box center [373, 134] width 123 height 7
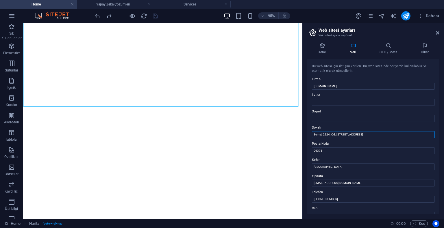
click at [321, 136] on input "Serhat, 2224. Cd. [STREET_ADDRESS]" at bounding box center [373, 134] width 123 height 7
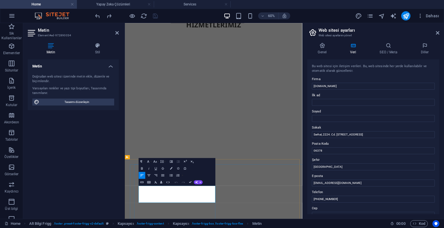
click at [355, 136] on input "Serhat, 2224. Cd. [STREET_ADDRESS]" at bounding box center [373, 134] width 123 height 7
paste input "OSTİM Teknopark [PERSON_NAME]. 2224. Cd. [STREET_ADDRESS]"
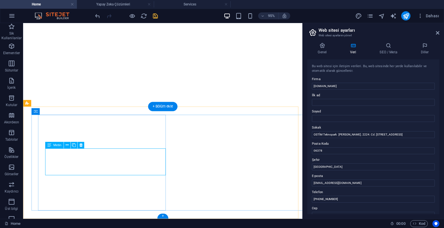
scroll to position [1014, 0]
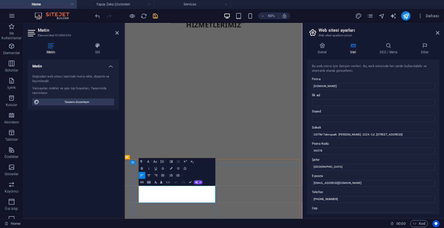
click at [338, 136] on input "OSTİM Teknopark [PERSON_NAME]. 2224. Cd. [STREET_ADDRESS]" at bounding box center [373, 134] width 123 height 7
drag, startPoint x: 337, startPoint y: 134, endPoint x: 394, endPoint y: 134, distance: 56.6
click at [394, 134] on input "OSTİM Teknopark [PERSON_NAME]. 2224. Cd. [STREET_ADDRESS]" at bounding box center [373, 134] width 123 height 7
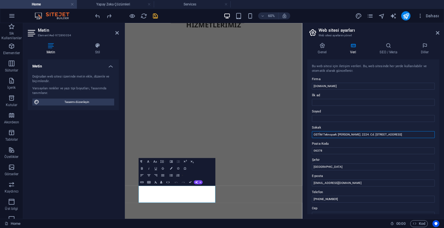
drag, startPoint x: 338, startPoint y: 135, endPoint x: 419, endPoint y: 130, distance: 80.5
click at [419, 130] on div "Sokak OSTİM Teknopark [PERSON_NAME]. 2224. Cd. [STREET_ADDRESS]" at bounding box center [373, 131] width 123 height 14
click at [423, 133] on input "OSTİM Teknopark [PERSON_NAME]. 2224. Cd. [STREET_ADDRESS]" at bounding box center [373, 134] width 123 height 7
drag, startPoint x: 421, startPoint y: 134, endPoint x: 338, endPoint y: 135, distance: 82.9
click at [338, 135] on input "OSTİM Teknopark [PERSON_NAME]. 2224. Cd. [STREET_ADDRESS]" at bounding box center [373, 134] width 123 height 7
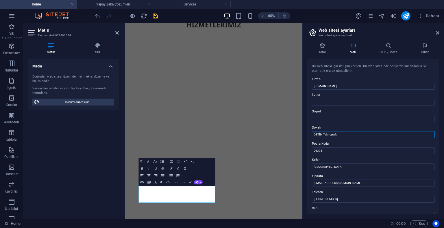
click at [343, 135] on input "OSTİM Teknopark" at bounding box center [373, 134] width 123 height 7
click at [344, 137] on input "Teknopark [GEOGRAPHIC_DATA]" at bounding box center [373, 134] width 123 height 7
click at [333, 148] on input "06378" at bounding box center [373, 151] width 123 height 7
click at [332, 164] on input "[GEOGRAPHIC_DATA]" at bounding box center [373, 167] width 123 height 7
click at [327, 181] on input "[EMAIL_ADDRESS][DOMAIN_NAME]" at bounding box center [373, 183] width 123 height 7
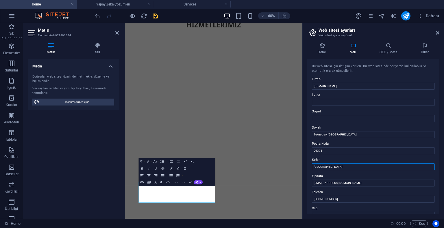
click at [324, 168] on input "[GEOGRAPHIC_DATA]" at bounding box center [373, 167] width 123 height 7
click at [333, 151] on input "06378" at bounding box center [373, 151] width 123 height 7
click at [341, 133] on input "Teknopark [GEOGRAPHIC_DATA]" at bounding box center [373, 134] width 123 height 7
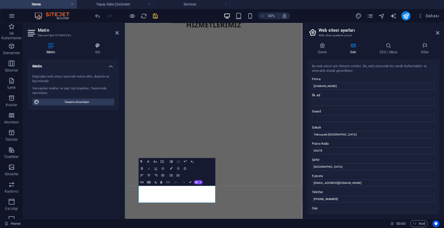
click at [332, 156] on div "Bu web sitesi için iletişim verileri. Bu, web sitesinde her yerde kullanılabili…" at bounding box center [373, 136] width 132 height 155
click at [335, 150] on input "06378" at bounding box center [373, 151] width 123 height 7
click at [348, 136] on input "Teknopark [GEOGRAPHIC_DATA]" at bounding box center [373, 134] width 123 height 7
click at [338, 152] on input "06378" at bounding box center [373, 151] width 123 height 7
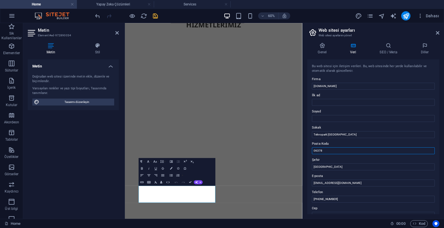
paste input "[PERSON_NAME]. 2224. Cd. [STREET_ADDRESS]"
click at [389, 150] on input "[PERSON_NAME]. 2224. Cd. [STREET_ADDRESS]" at bounding box center [373, 151] width 123 height 7
click at [400, 149] on input "[PERSON_NAME]. 2224. Cd. [STREET_ADDRESS]" at bounding box center [373, 151] width 123 height 7
drag, startPoint x: 400, startPoint y: 149, endPoint x: 369, endPoint y: 151, distance: 31.6
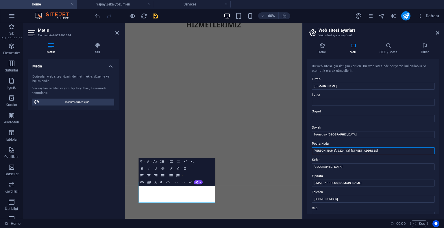
click at [369, 151] on input "[PERSON_NAME]. 2224. Cd. [STREET_ADDRESS]" at bounding box center [373, 151] width 123 height 7
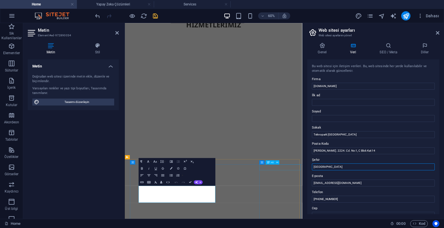
drag, startPoint x: 476, startPoint y: 191, endPoint x: 402, endPoint y: 264, distance: 103.8
click at [322, 166] on input "[GEOGRAPHIC_DATA]" at bounding box center [373, 167] width 123 height 7
paste input "Yenimahalle /"
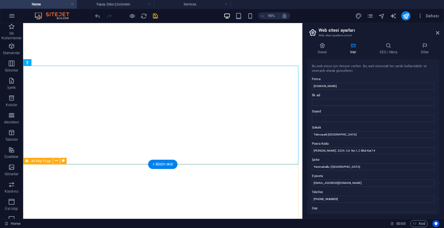
scroll to position [1152, 0]
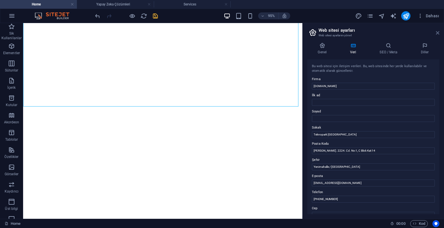
click at [437, 34] on icon at bounding box center [437, 33] width 3 height 5
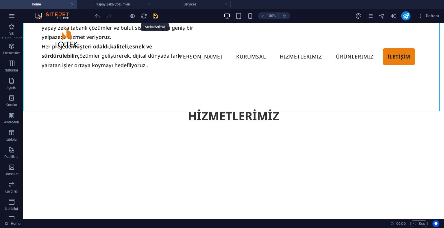
click at [156, 13] on icon "save" at bounding box center [155, 16] width 7 height 7
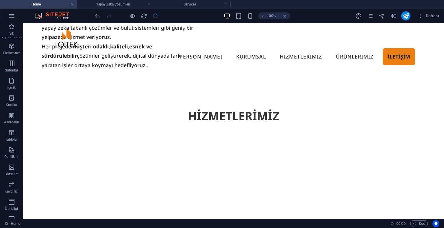
click at [150, 3] on link at bounding box center [148, 4] width 3 height 5
click at [150, 4] on link at bounding box center [148, 4] width 3 height 5
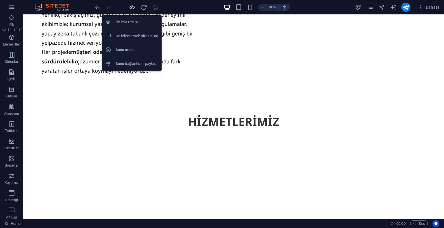
click at [131, 7] on icon "button" at bounding box center [132, 7] width 7 height 7
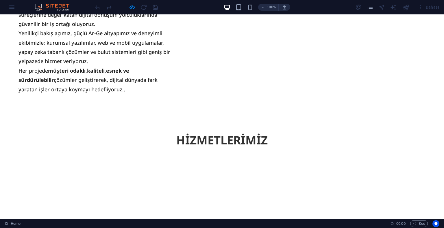
scroll to position [1094, 0]
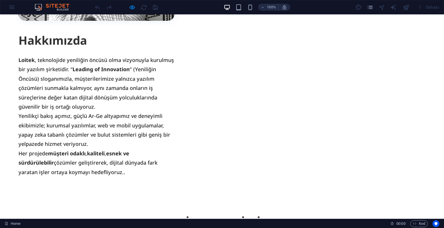
scroll to position [1095, 0]
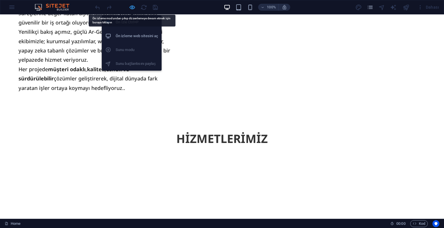
click at [134, 5] on icon "button" at bounding box center [132, 7] width 7 height 7
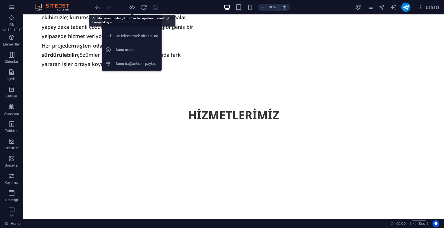
scroll to position [1092, 0]
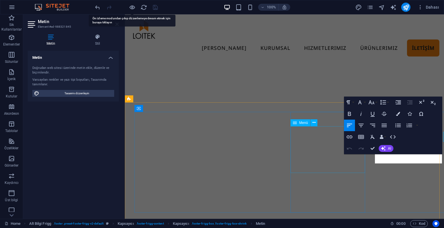
scroll to position [1118, 0]
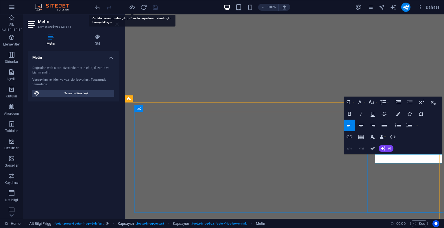
click at [351, 139] on icon "button" at bounding box center [349, 137] width 7 height 7
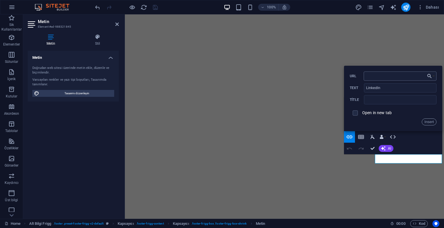
click at [386, 79] on input "URL" at bounding box center [399, 76] width 73 height 9
paste input "[DOMAIN_NAME]"
click at [432, 120] on button "Insert" at bounding box center [428, 122] width 15 height 7
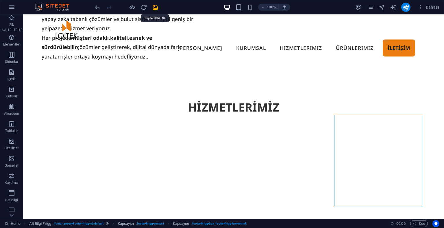
click at [154, 5] on icon "save" at bounding box center [155, 7] width 7 height 7
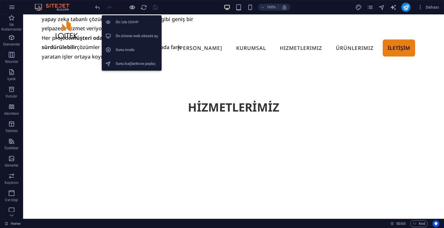
click at [131, 8] on icon "button" at bounding box center [132, 7] width 7 height 7
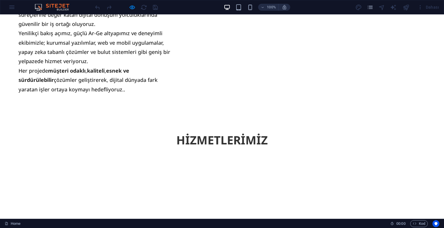
scroll to position [1094, 0]
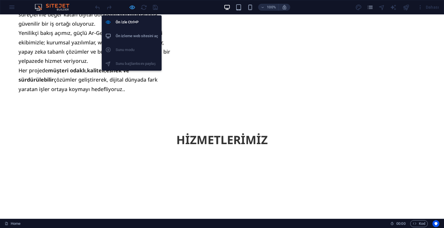
click at [130, 6] on icon "button" at bounding box center [132, 7] width 7 height 7
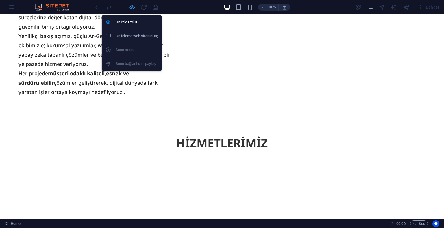
scroll to position [1092, 0]
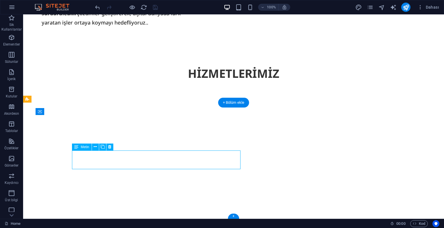
scroll to position [1103, 0]
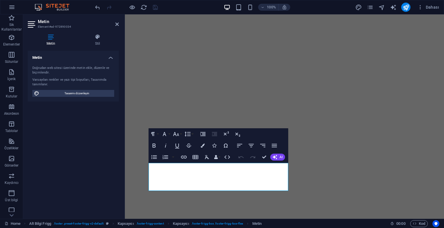
click at [116, 160] on div "Metin Doğrudan web sitesi üzerinde [PERSON_NAME], düzenle ve biçimlendir. Varsa…" at bounding box center [73, 133] width 91 height 164
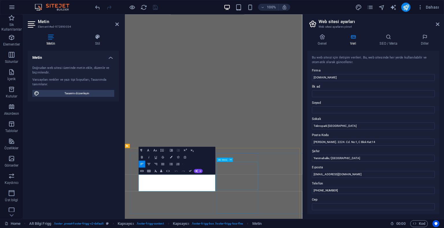
scroll to position [1018, 0]
drag, startPoint x: 204, startPoint y: 301, endPoint x: 145, endPoint y: 288, distance: 60.5
click at [143, 172] on icon "button" at bounding box center [141, 171] width 3 height 2
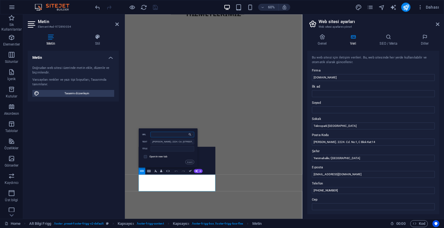
click at [161, 135] on input "URL" at bounding box center [172, 134] width 44 height 5
paste input "[URL][DOMAIN_NAME]"
click at [187, 163] on button "Insert" at bounding box center [189, 162] width 9 height 4
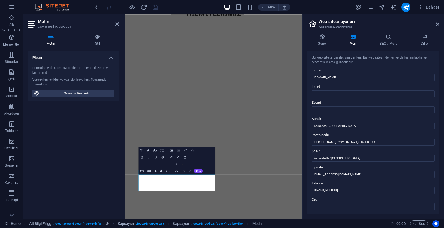
scroll to position [1143, 0]
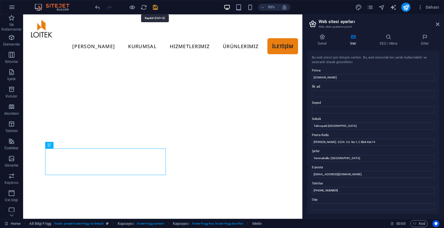
click at [154, 9] on icon "save" at bounding box center [155, 7] width 7 height 7
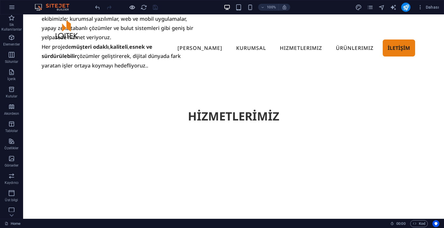
click at [131, 7] on icon "button" at bounding box center [132, 7] width 7 height 7
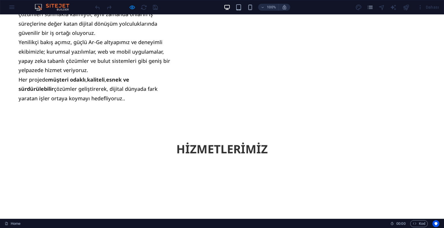
scroll to position [1085, 0]
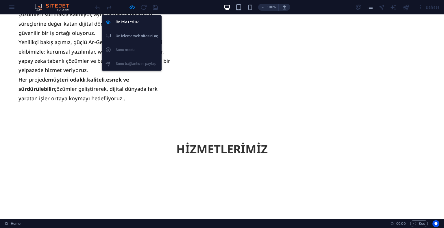
click at [129, 36] on h6 "Ön izleme web sitesini aç" at bounding box center [137, 36] width 42 height 7
click at [133, 8] on icon "button" at bounding box center [132, 7] width 7 height 7
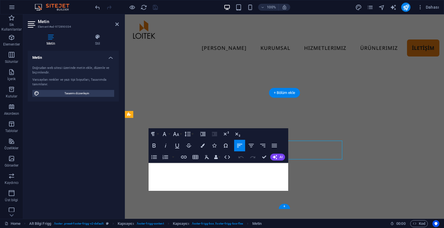
click at [95, 167] on div "Metin Doğrudan web sitesi üzerinde [PERSON_NAME], düzenle ve biçimlendir. Varsa…" at bounding box center [73, 133] width 91 height 164
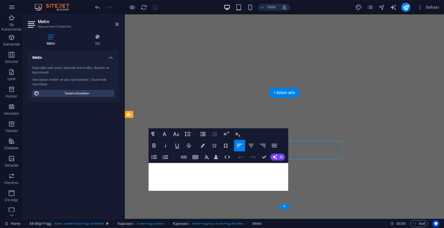
scroll to position [1103, 0]
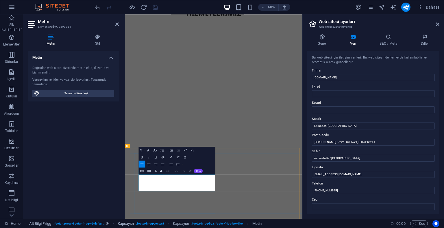
drag, startPoint x: 209, startPoint y: 301, endPoint x: 146, endPoint y: 285, distance: 65.3
click at [142, 172] on icon "button" at bounding box center [142, 171] width 4 height 4
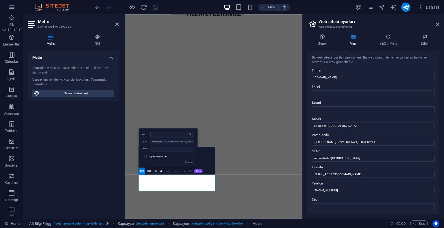
click at [167, 135] on input "URL" at bounding box center [172, 134] width 44 height 5
click at [189, 162] on button "Insert" at bounding box center [189, 162] width 9 height 4
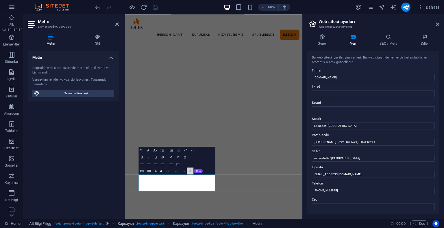
scroll to position [1143, 0]
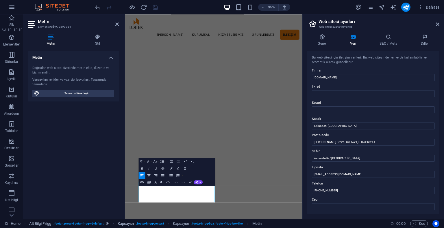
scroll to position [999, 0]
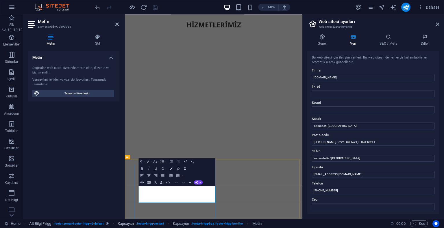
drag, startPoint x: 205, startPoint y: 319, endPoint x: 183, endPoint y: 313, distance: 22.7
drag, startPoint x: 209, startPoint y: 324, endPoint x: 145, endPoint y: 303, distance: 68.0
click at [143, 181] on icon "button" at bounding box center [142, 183] width 4 height 4
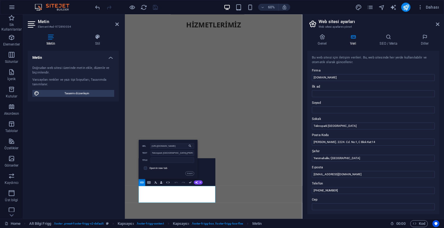
scroll to position [0, 18]
click at [145, 171] on span at bounding box center [145, 168] width 7 height 7
click at [145, 168] on input "checkbox" at bounding box center [144, 167] width 3 height 3
click at [185, 174] on button "Insert" at bounding box center [189, 174] width 9 height 4
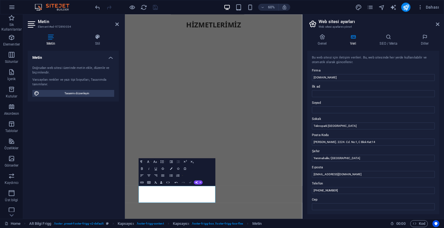
scroll to position [1143, 0]
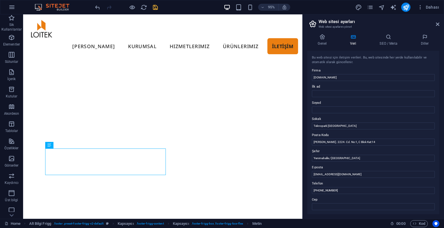
click at [154, 5] on icon "save" at bounding box center [155, 7] width 7 height 7
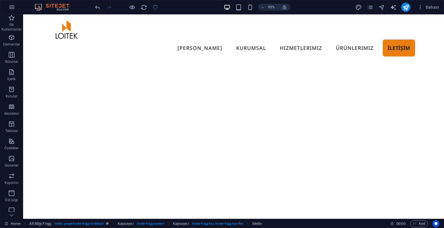
scroll to position [1083, 0]
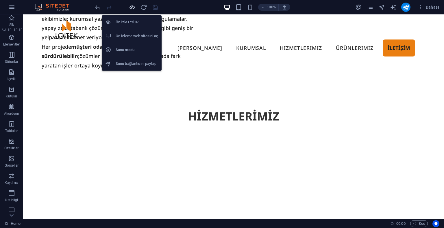
click at [132, 6] on icon "button" at bounding box center [132, 7] width 7 height 7
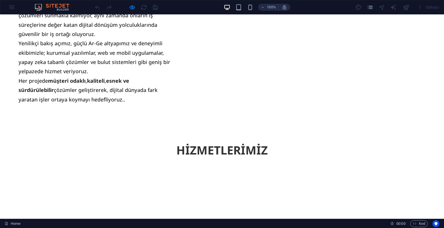
scroll to position [1085, 0]
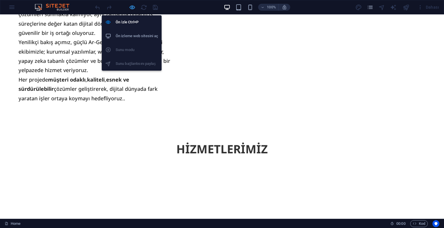
click at [134, 8] on icon "button" at bounding box center [132, 7] width 7 height 7
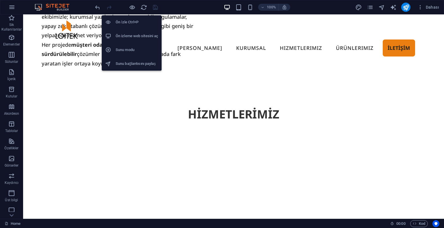
scroll to position [1083, 0]
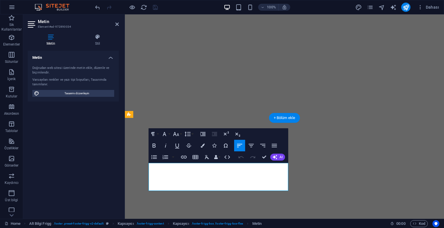
scroll to position [1103, 0]
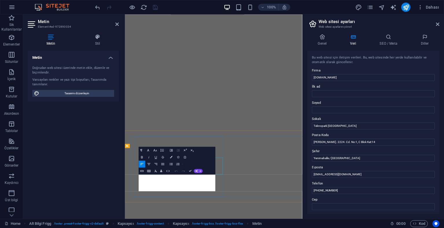
scroll to position [1018, 0]
drag, startPoint x: 207, startPoint y: 304, endPoint x: 149, endPoint y: 285, distance: 61.8
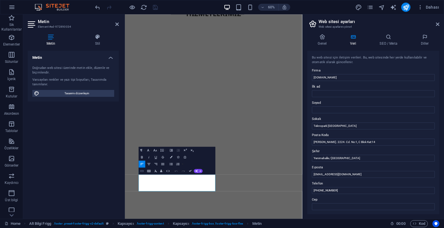
click at [140, 172] on icon "button" at bounding box center [142, 171] width 4 height 4
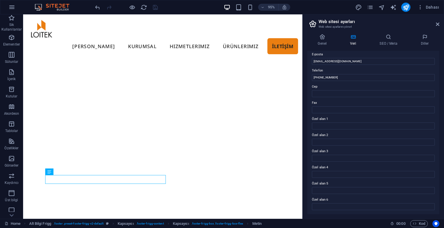
scroll to position [0, 0]
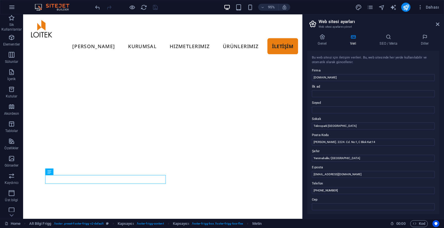
click at [384, 33] on div "Genel Veri SEO / Meta Diller Web Sitesi Adı loitek.com Logo Dosyaları buraya sü…" at bounding box center [372, 124] width 141 height 190
click at [386, 33] on div "Genel Veri SEO / Meta Diller Web Sitesi Adı loitek.com Logo Dosyaları buraya sü…" at bounding box center [372, 124] width 141 height 190
click at [388, 35] on icon at bounding box center [388, 37] width 39 height 6
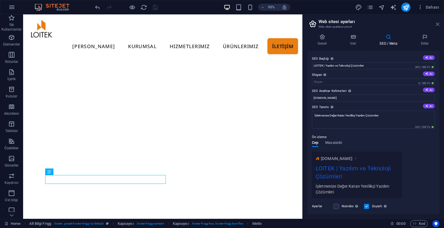
click at [436, 23] on icon at bounding box center [437, 24] width 3 height 5
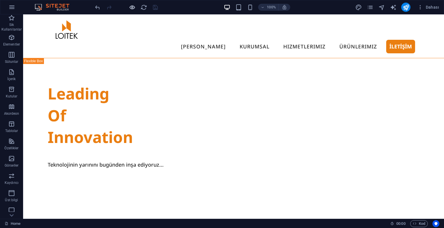
click at [132, 8] on icon "button" at bounding box center [132, 7] width 7 height 7
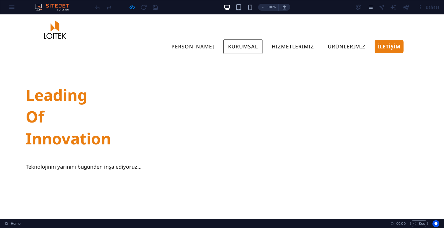
click at [234, 40] on link "KURUMSAL" at bounding box center [242, 47] width 39 height 14
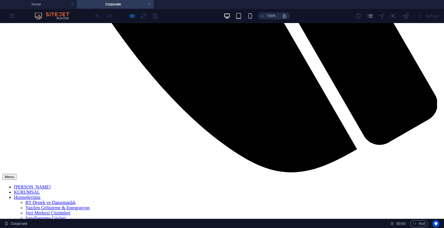
scroll to position [369, 0]
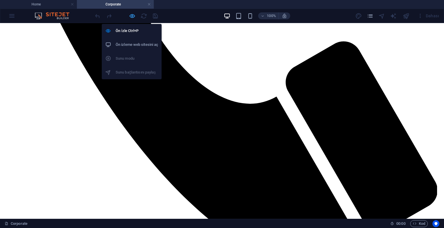
click at [129, 17] on icon "button" at bounding box center [132, 16] width 7 height 7
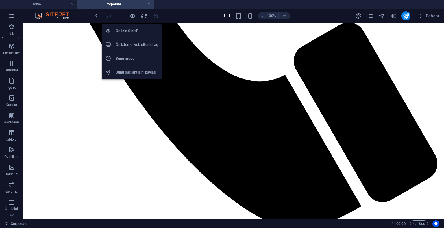
scroll to position [363, 0]
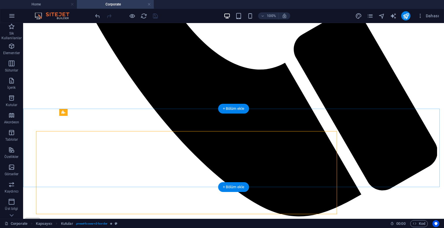
scroll to position [363, 0]
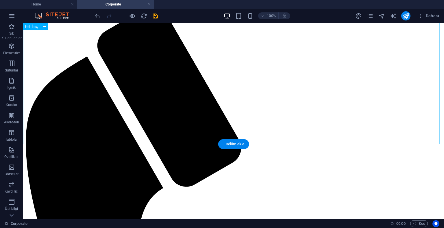
scroll to position [0, 0]
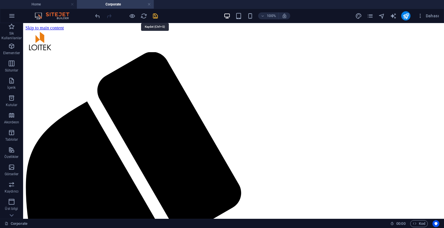
click at [156, 17] on icon "save" at bounding box center [155, 16] width 7 height 7
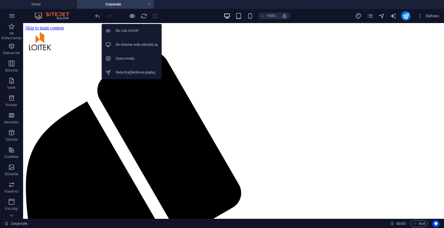
click at [130, 13] on icon "button" at bounding box center [132, 16] width 7 height 7
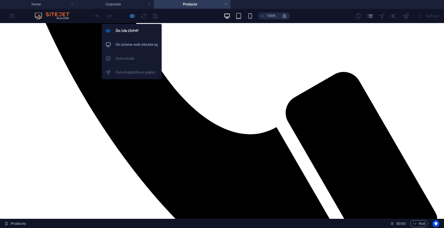
click at [134, 16] on icon "button" at bounding box center [132, 16] width 7 height 7
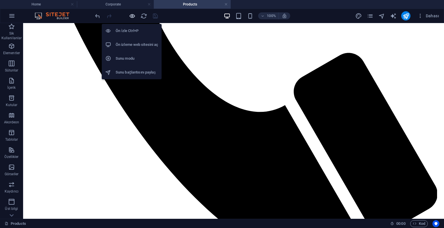
scroll to position [336, 0]
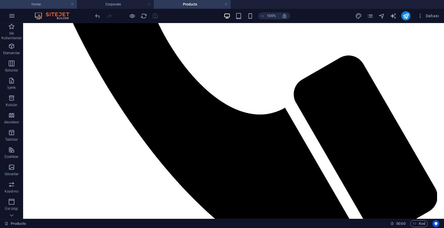
click at [42, 2] on h4 "Home" at bounding box center [38, 4] width 77 height 6
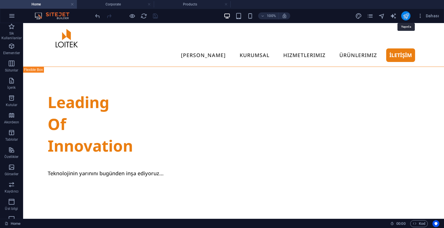
click at [407, 16] on icon "publish" at bounding box center [405, 16] width 7 height 7
